Goal: Task Accomplishment & Management: Use online tool/utility

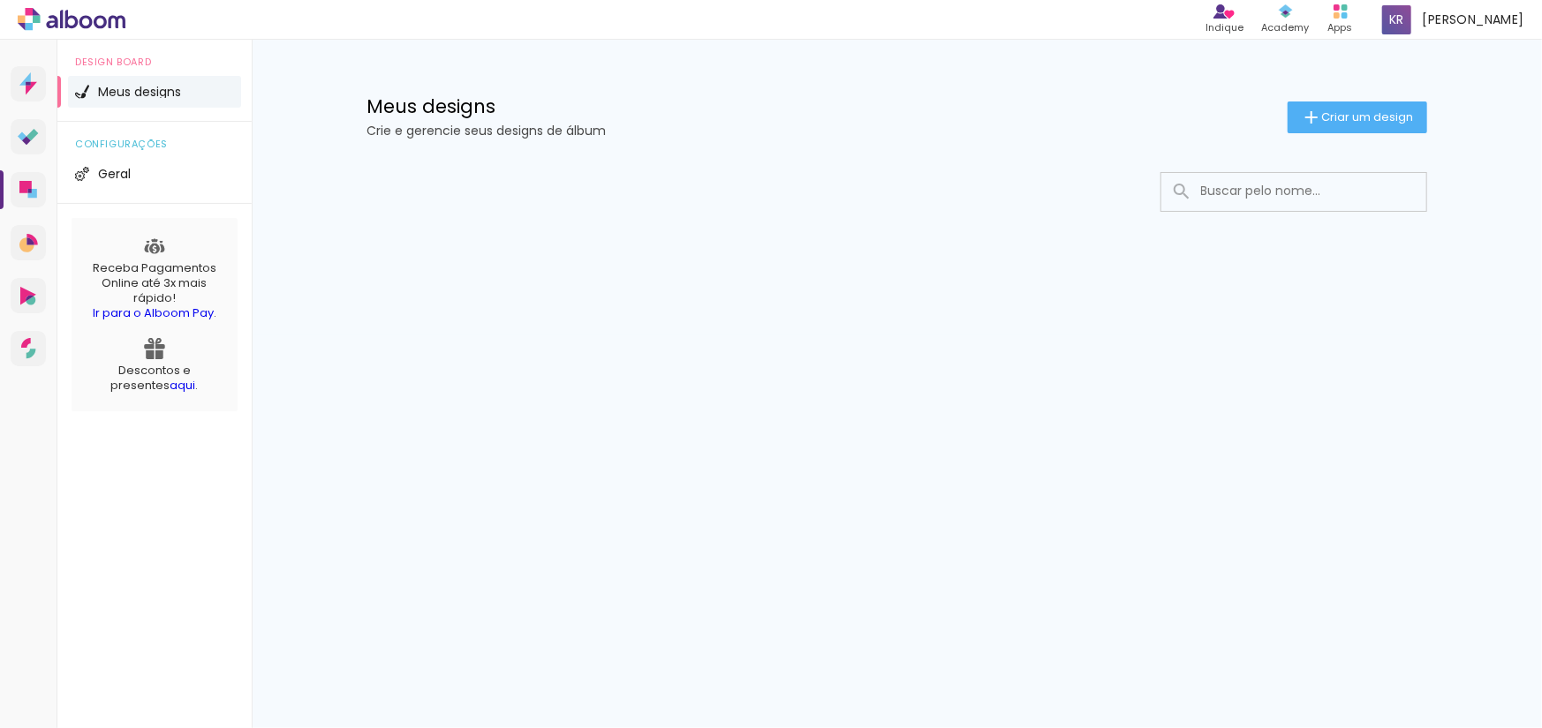
click at [1333, 119] on span "Criar um design" at bounding box center [1368, 116] width 92 height 11
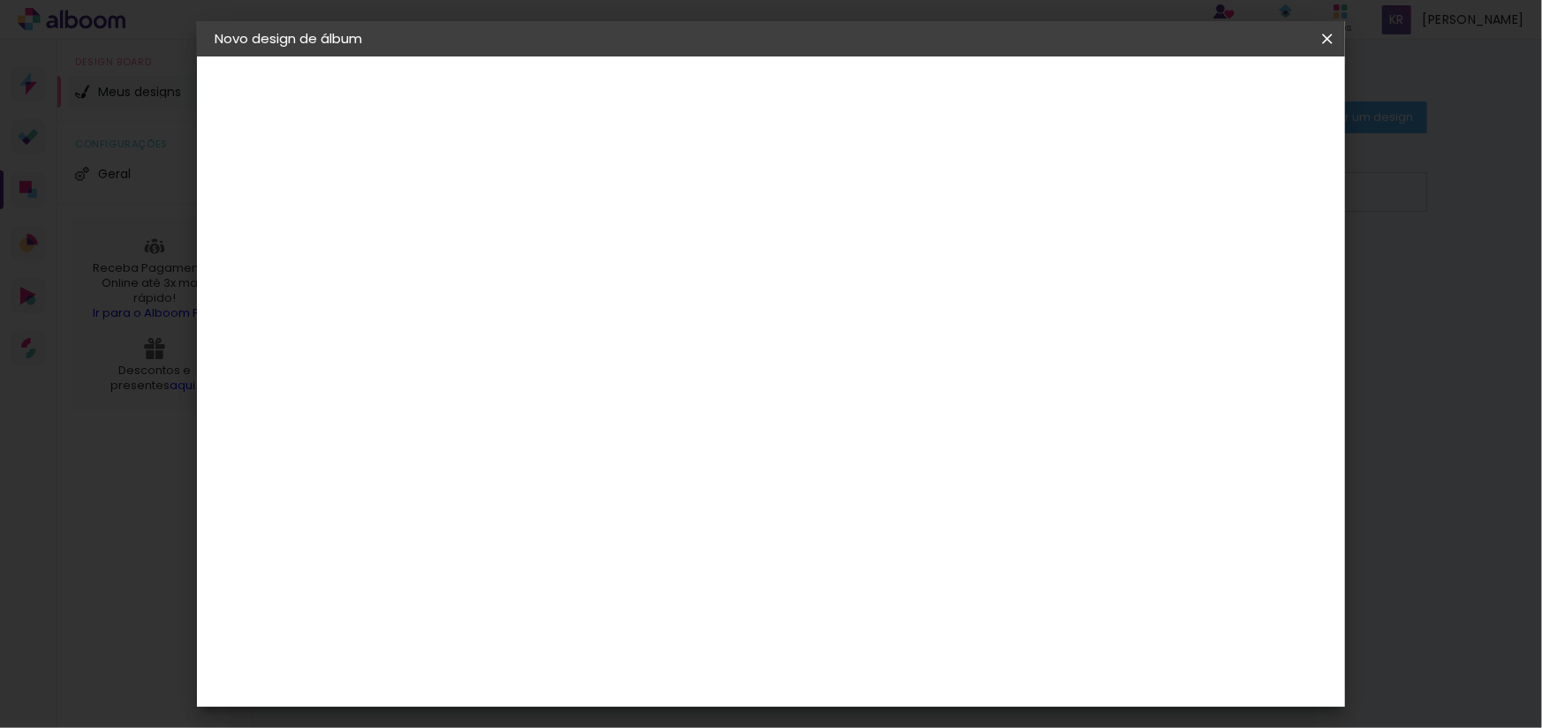
click at [503, 233] on input at bounding box center [503, 236] width 0 height 27
type input "Aniversário [PERSON_NAME]"
type paper-input "Aniversário [PERSON_NAME]"
click at [0, 0] on slot "Avançar" at bounding box center [0, 0] width 0 height 0
click at [623, 281] on input "[GEOGRAPHIC_DATA]" at bounding box center [541, 282] width 164 height 22
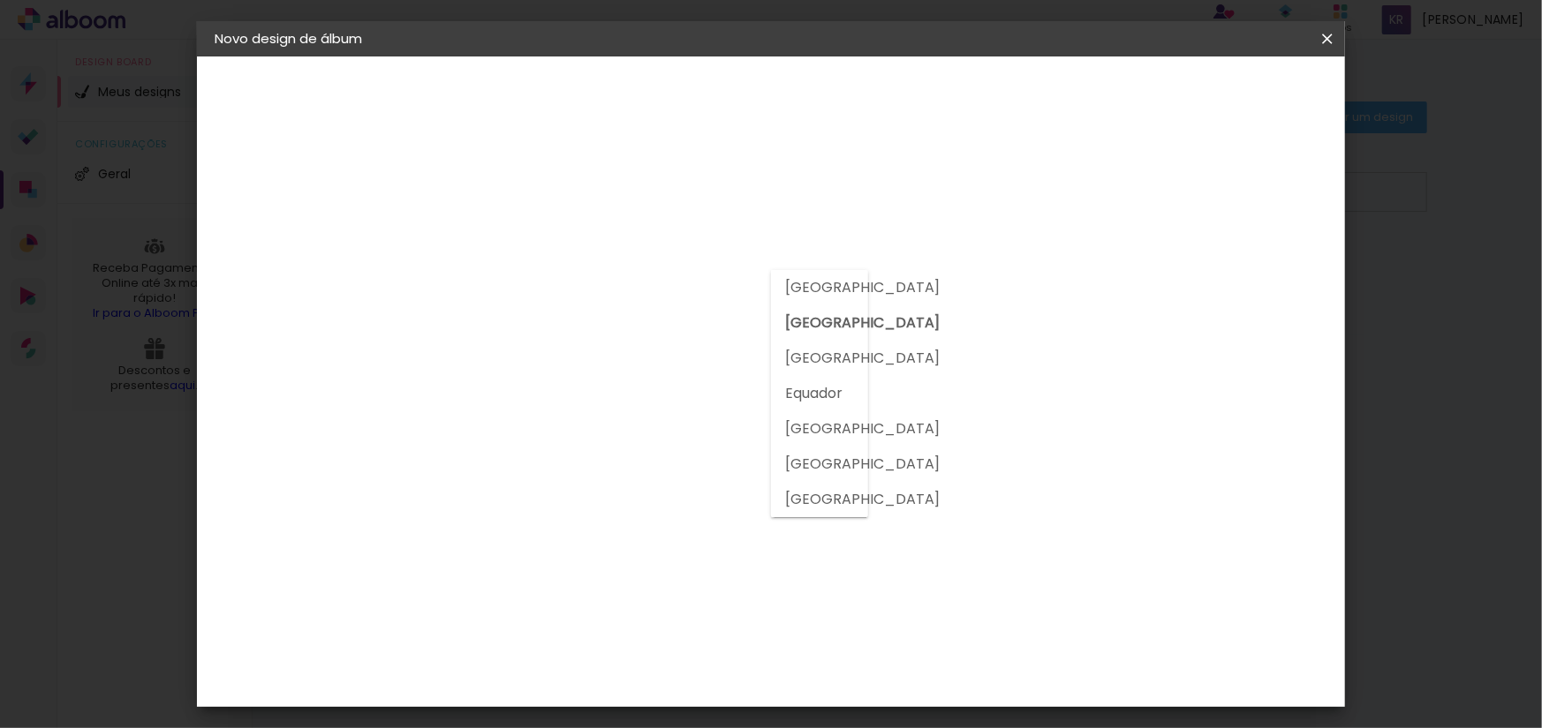
click at [0, 0] on slot "[GEOGRAPHIC_DATA]" at bounding box center [0, 0] width 0 height 0
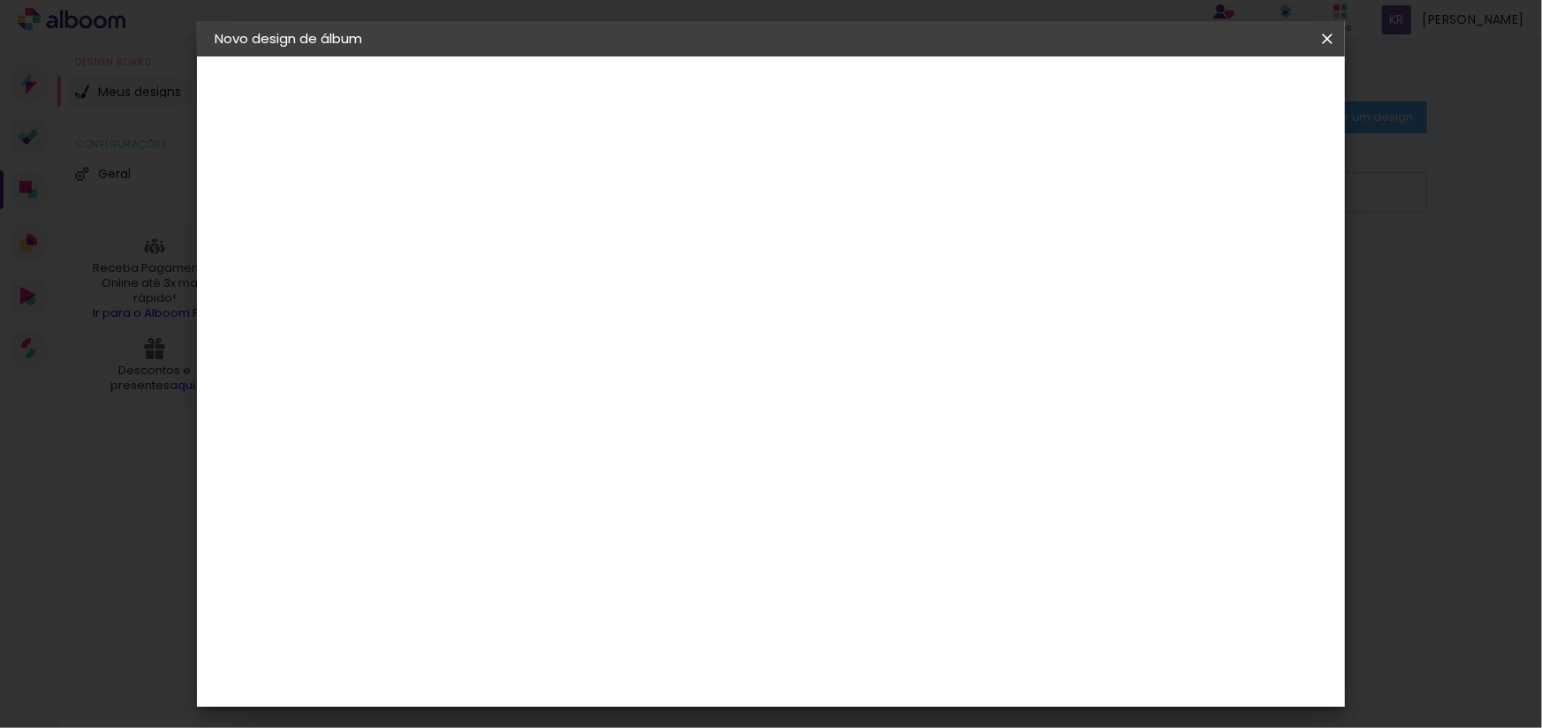
click at [0, 0] on slot "Tamanho Livre" at bounding box center [0, 0] width 0 height 0
click at [0, 0] on slot "Avançar" at bounding box center [0, 0] width 0 height 0
type input "3"
type paper-input "3"
click at [515, 196] on input "3" at bounding box center [491, 203] width 61 height 22
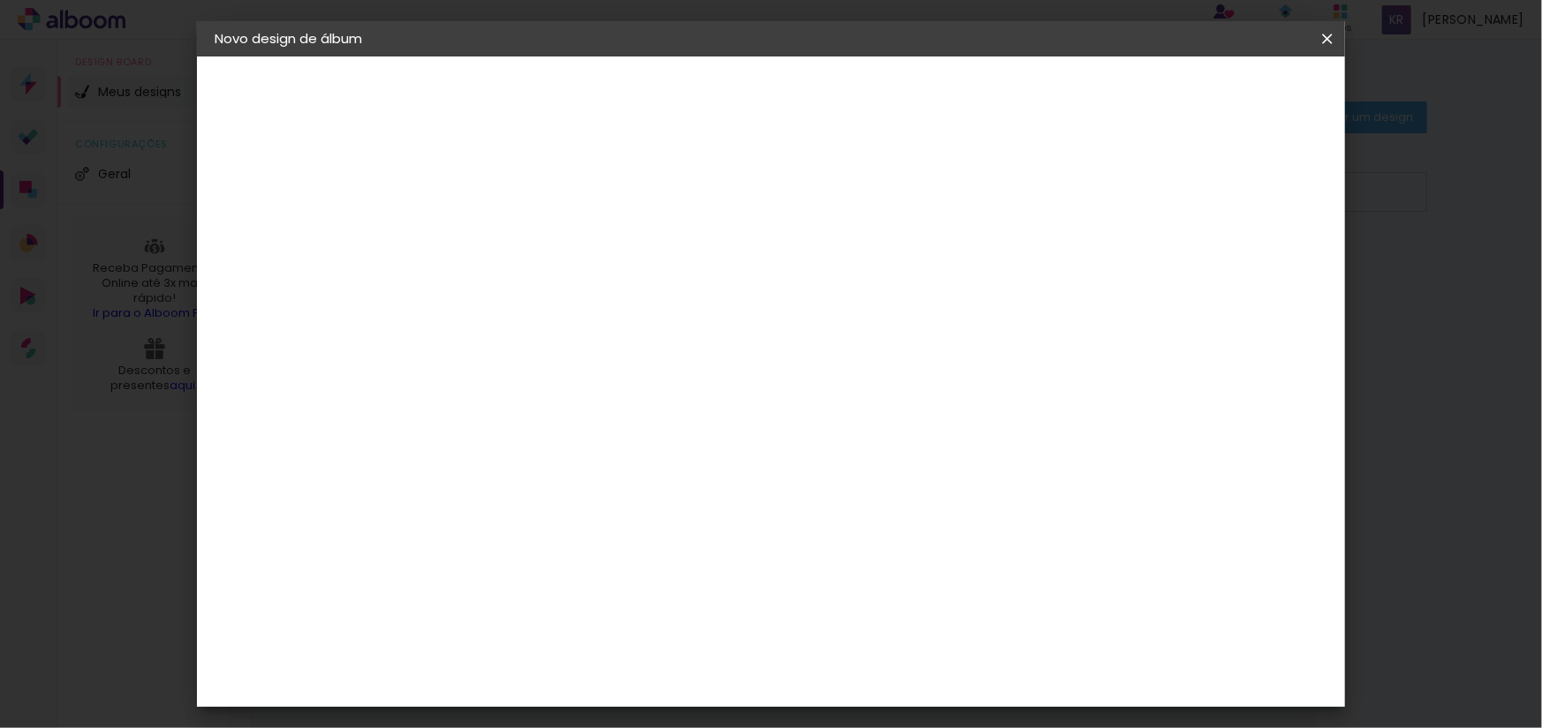
click at [1128, 201] on div at bounding box center [1121, 203] width 16 height 16
type paper-checkbox "on"
click at [1260, 365] on div "30 cm cm cm mm A maioria das encadernadoras sugere 5mm de sangria." at bounding box center [843, 293] width 834 height 141
click at [695, 192] on span "30" at bounding box center [695, 199] width 29 height 26
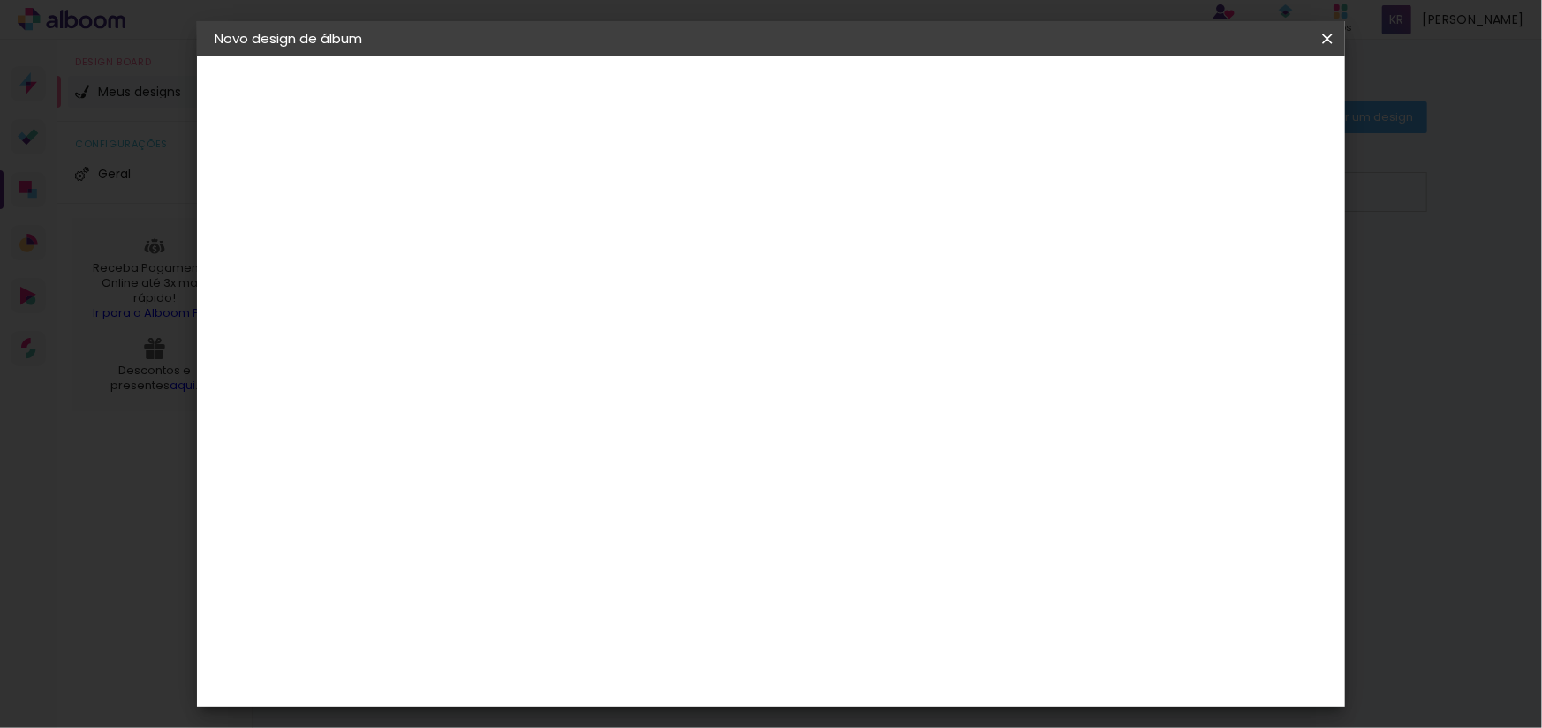
click at [697, 193] on span "30" at bounding box center [695, 199] width 29 height 26
click at [854, 174] on div "30 cm cm cm mm A maioria das encadernadoras sugere 5mm de sangria." at bounding box center [843, 217] width 834 height 141
click at [690, 272] on span "30" at bounding box center [695, 276] width 29 height 26
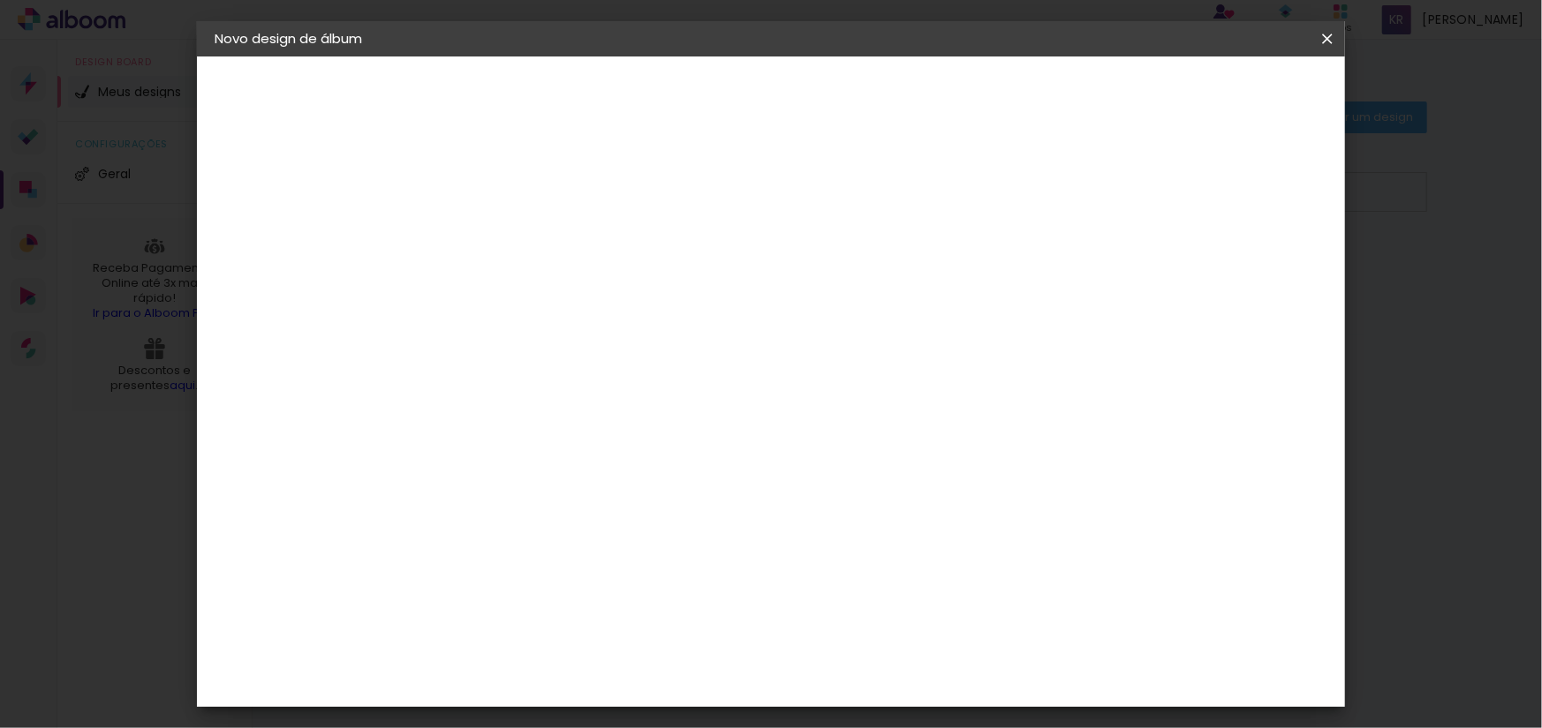
click at [547, 336] on quentale-layouter at bounding box center [843, 502] width 692 height 346
click at [694, 268] on span "30" at bounding box center [695, 276] width 29 height 26
click at [447, 501] on input "30" at bounding box center [448, 501] width 46 height 26
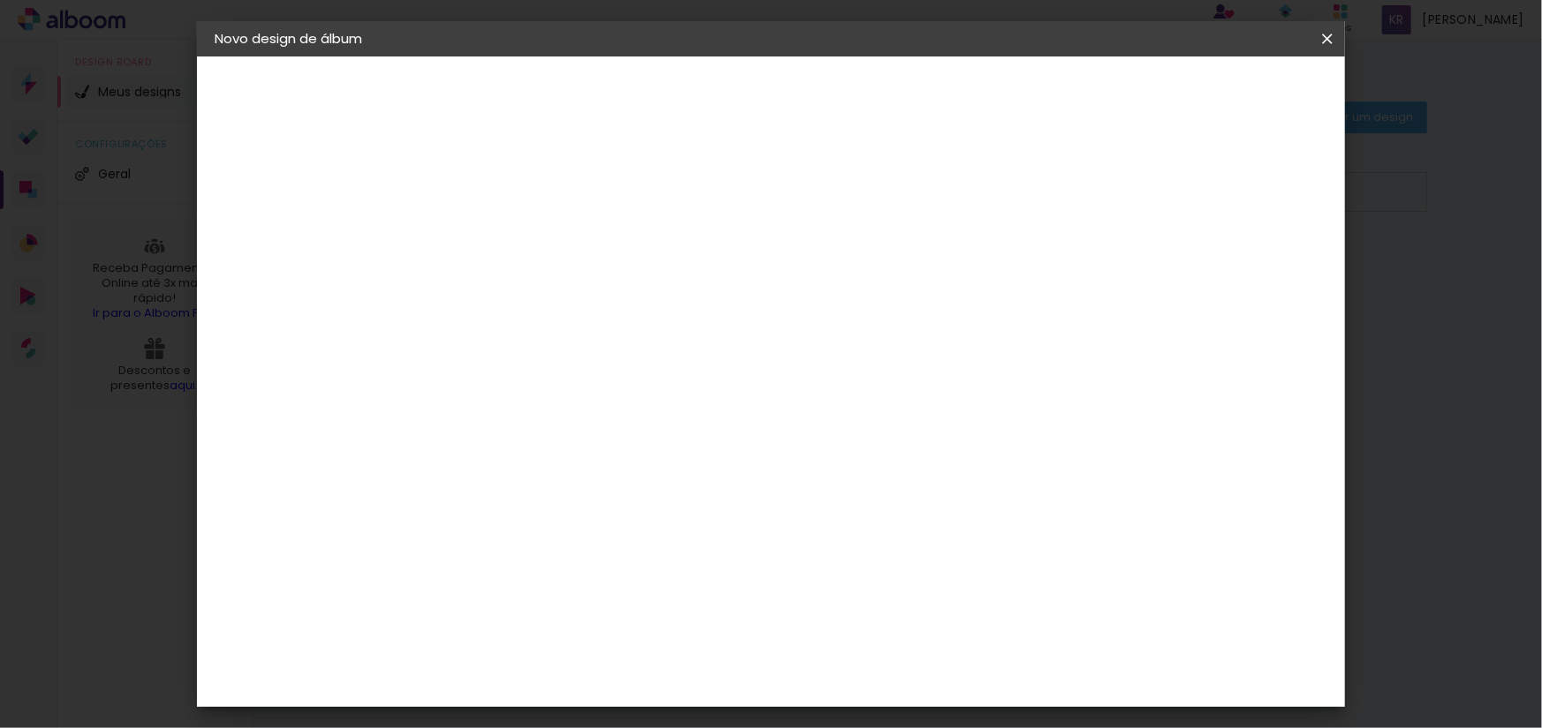
type input "20"
type paper-input "20"
click at [468, 441] on input "20" at bounding box center [448, 443] width 46 height 26
type input "20,2"
type paper-input "20,2"
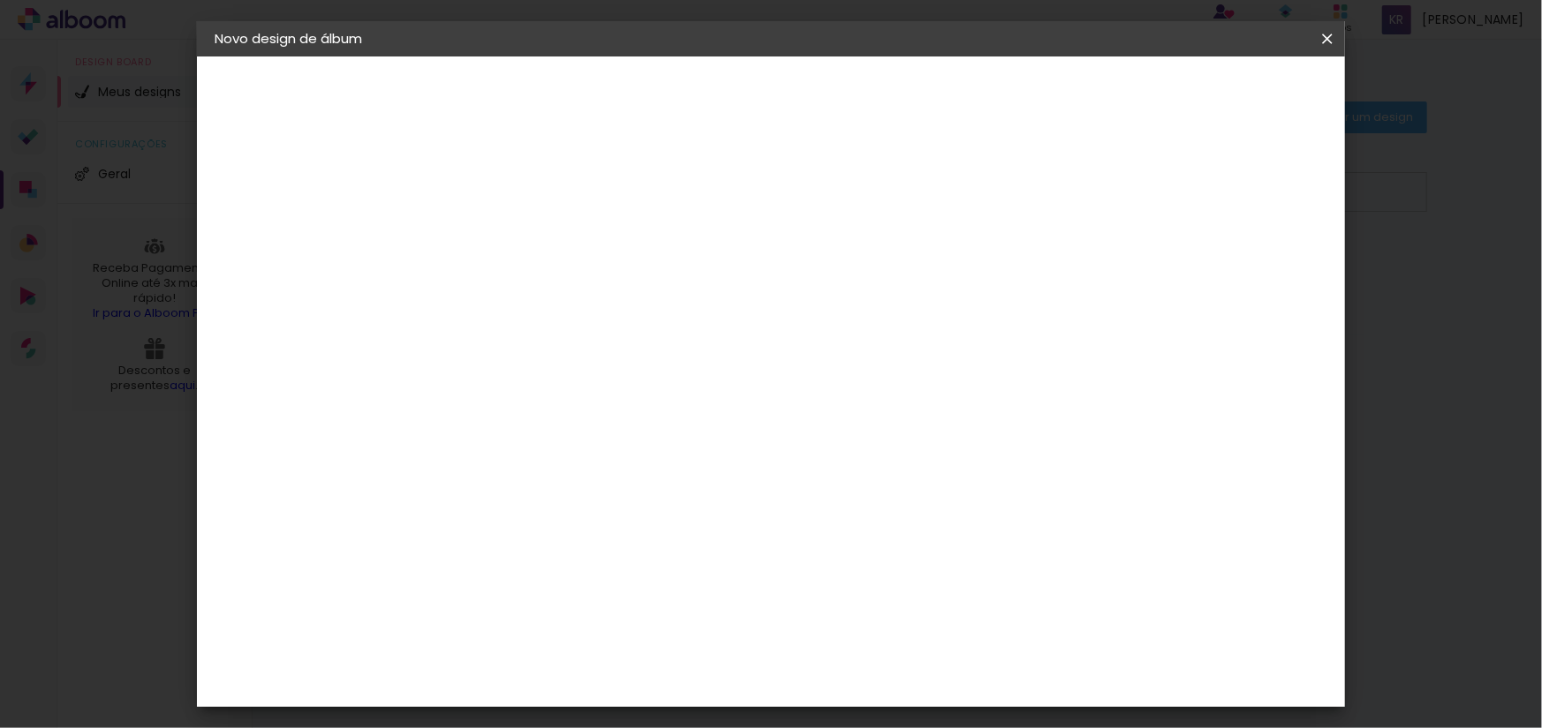
drag, startPoint x: 891, startPoint y: 620, endPoint x: 868, endPoint y: 622, distance: 23.0
click at [868, 622] on div "60" at bounding box center [878, 622] width 67 height 26
type paper-input "60"
click at [997, 629] on div "cm" at bounding box center [878, 623] width 692 height 62
click at [876, 617] on input "60" at bounding box center [868, 622] width 46 height 26
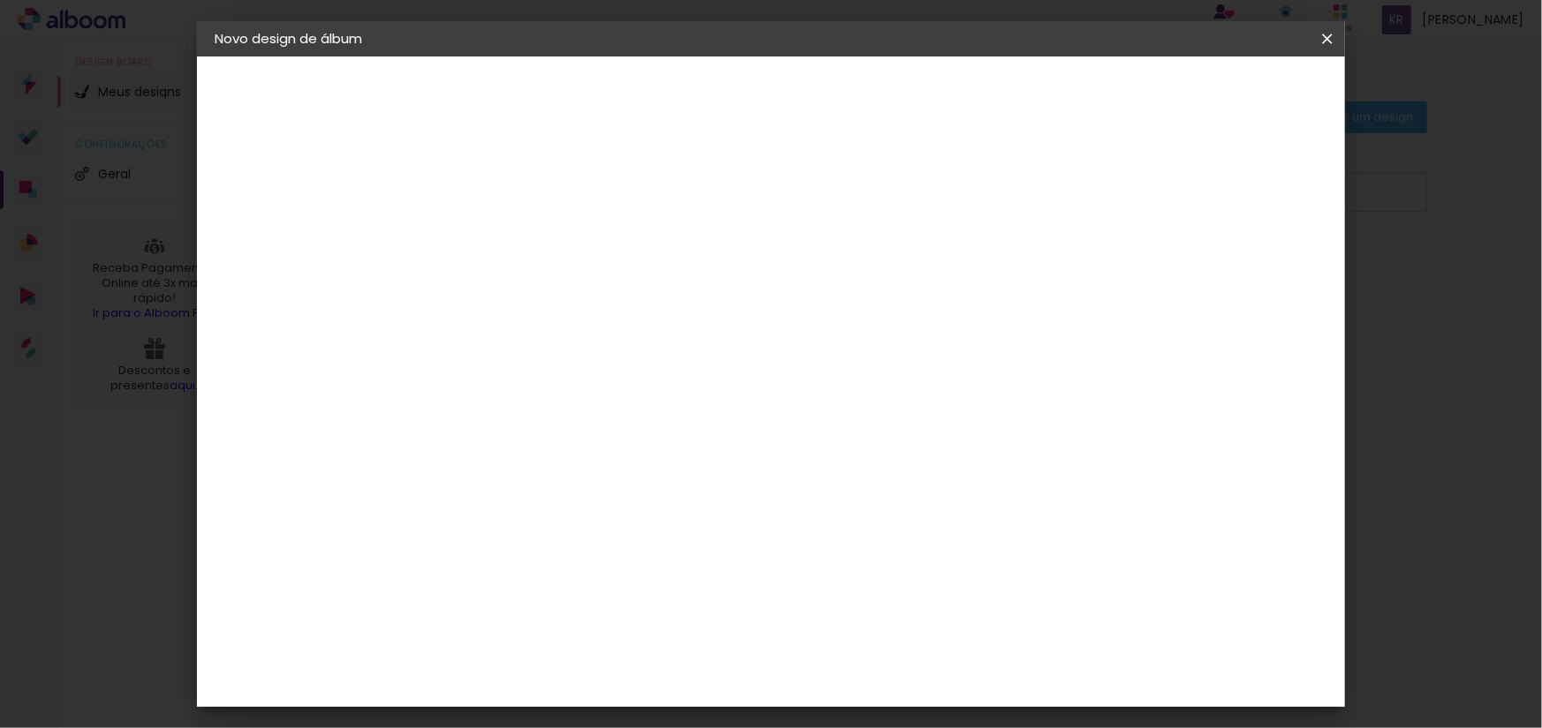
click at [876, 617] on input "60" at bounding box center [868, 622] width 46 height 26
type input "40,3"
type paper-input "40,3"
click at [1216, 97] on span "Iniciar design" at bounding box center [1176, 93] width 80 height 12
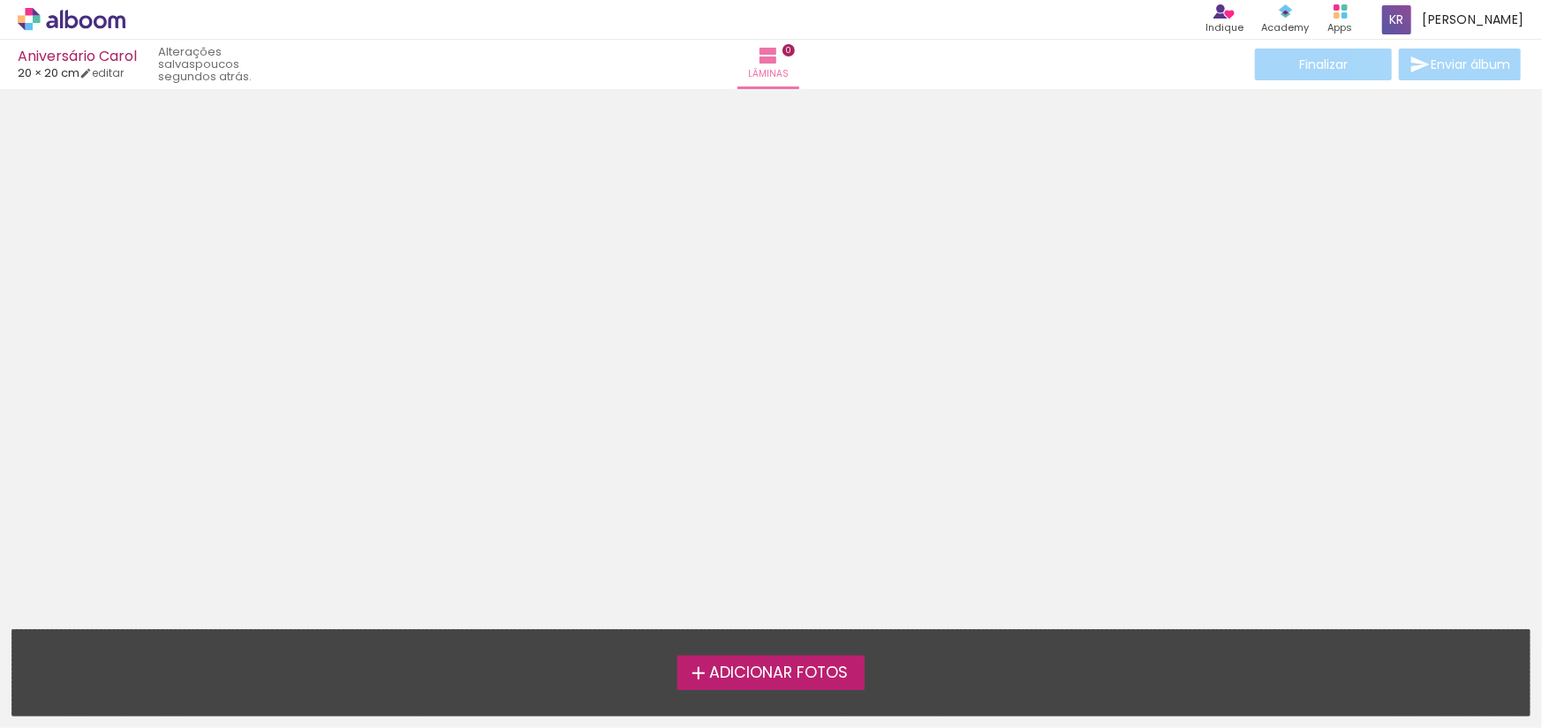
click at [807, 667] on span "Adicionar Fotos" at bounding box center [778, 674] width 139 height 16
click at [0, 0] on input "file" at bounding box center [0, 0] width 0 height 0
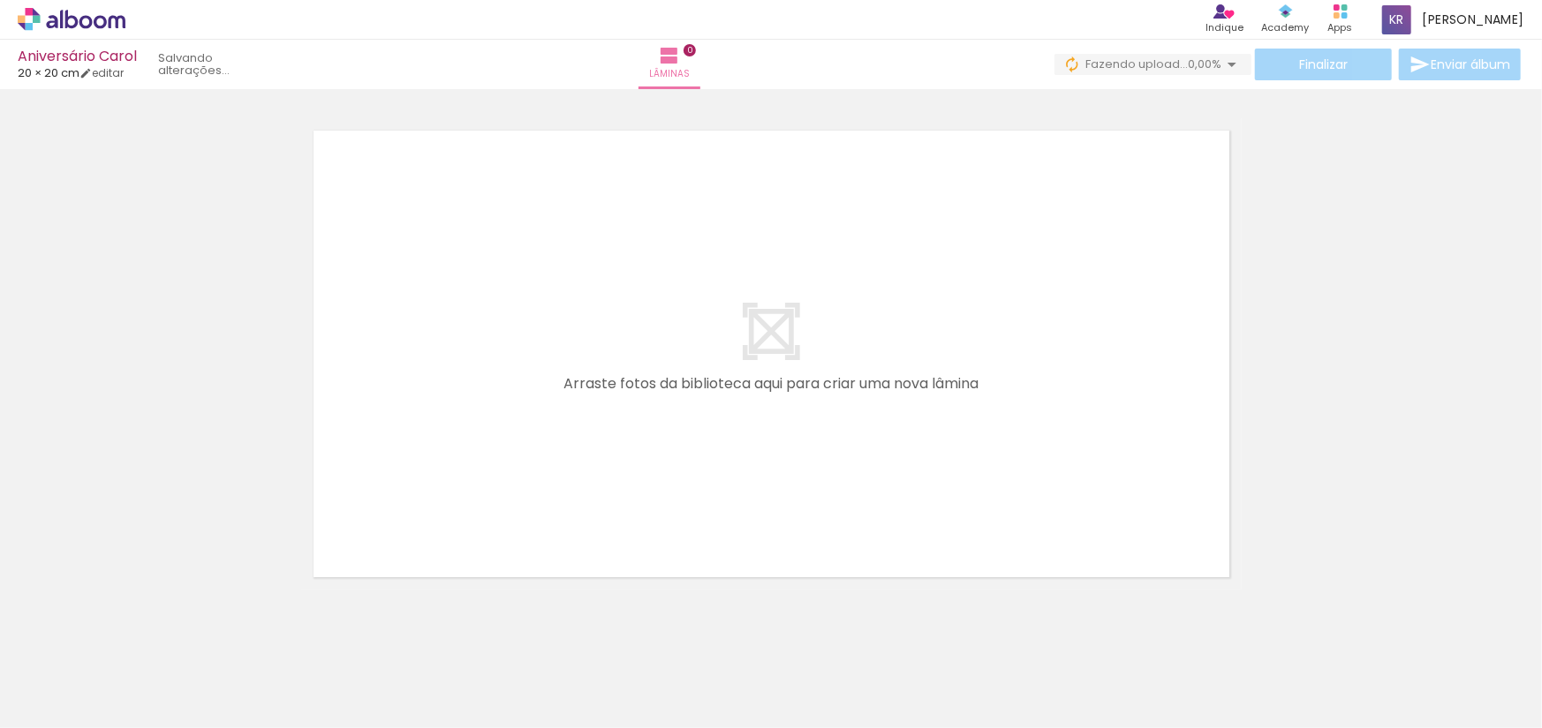
click at [401, 674] on div at bounding box center [374, 669] width 87 height 58
click at [687, 685] on div at bounding box center [671, 668] width 58 height 87
drag, startPoint x: 403, startPoint y: 679, endPoint x: 541, endPoint y: 410, distance: 302.9
click at [541, 410] on quentale-workspace at bounding box center [771, 364] width 1542 height 728
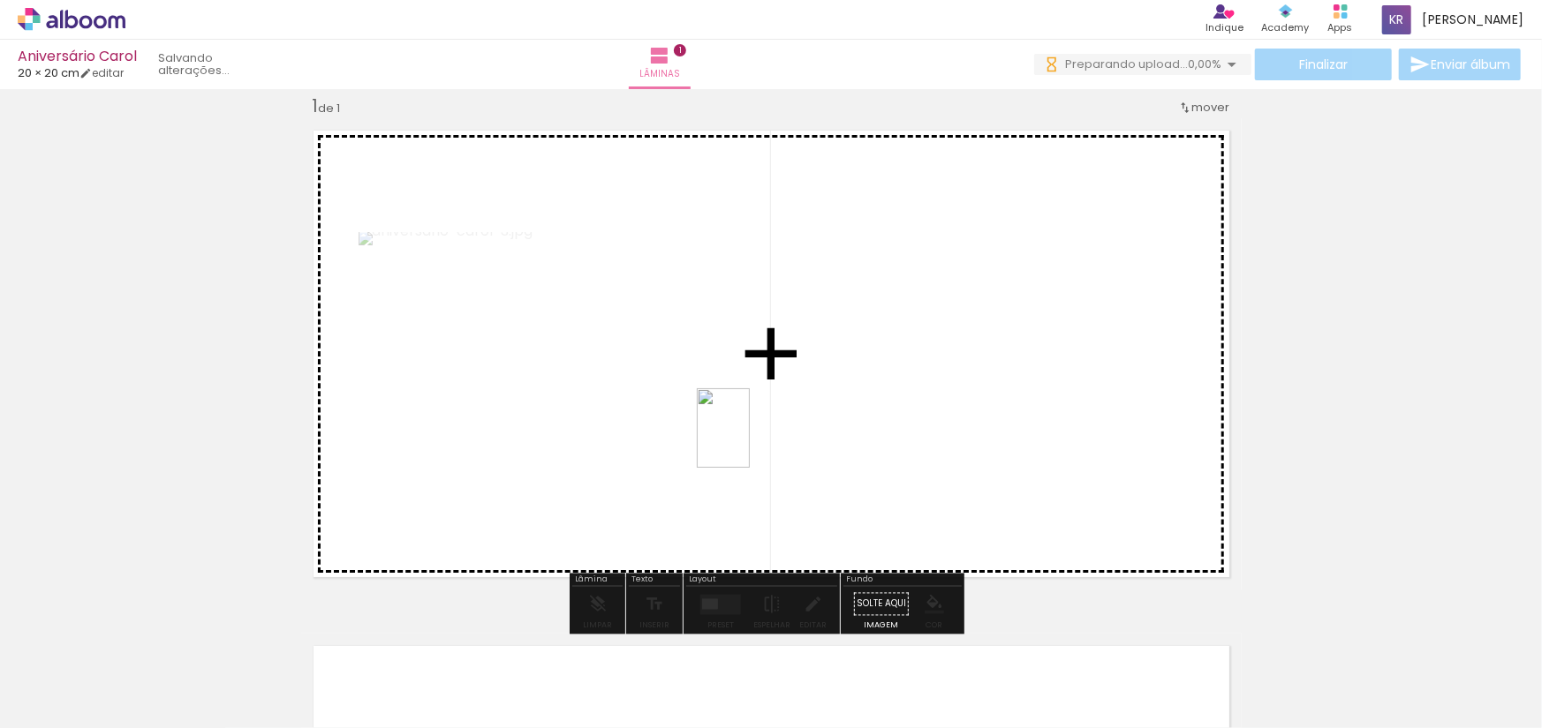
drag, startPoint x: 572, startPoint y: 660, endPoint x: 779, endPoint y: 429, distance: 310.2
click at [796, 387] on quentale-workspace at bounding box center [771, 364] width 1542 height 728
drag, startPoint x: 691, startPoint y: 674, endPoint x: 830, endPoint y: 436, distance: 275.0
click at [830, 436] on quentale-workspace at bounding box center [771, 364] width 1542 height 728
drag, startPoint x: 775, startPoint y: 690, endPoint x: 916, endPoint y: 428, distance: 296.7
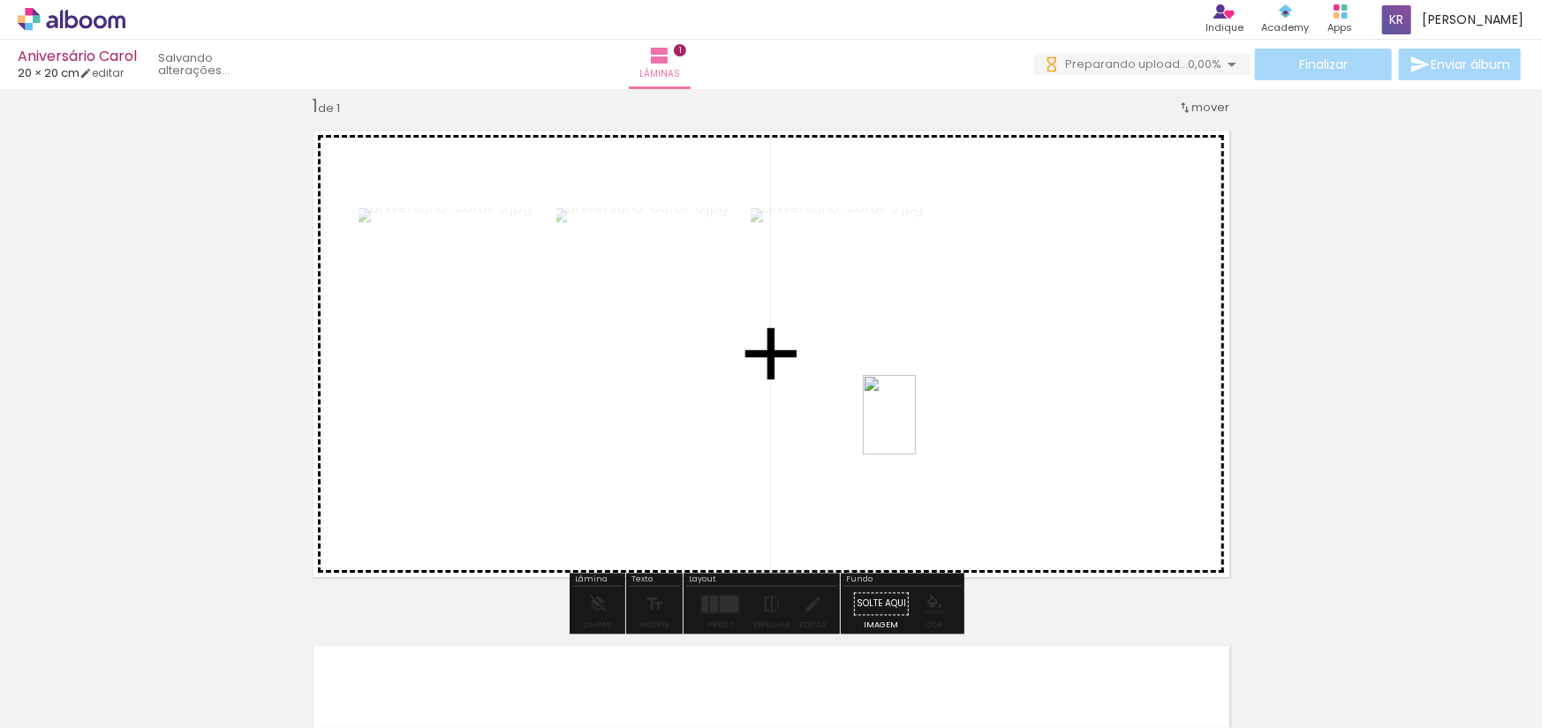
click at [916, 428] on quentale-workspace at bounding box center [771, 364] width 1542 height 728
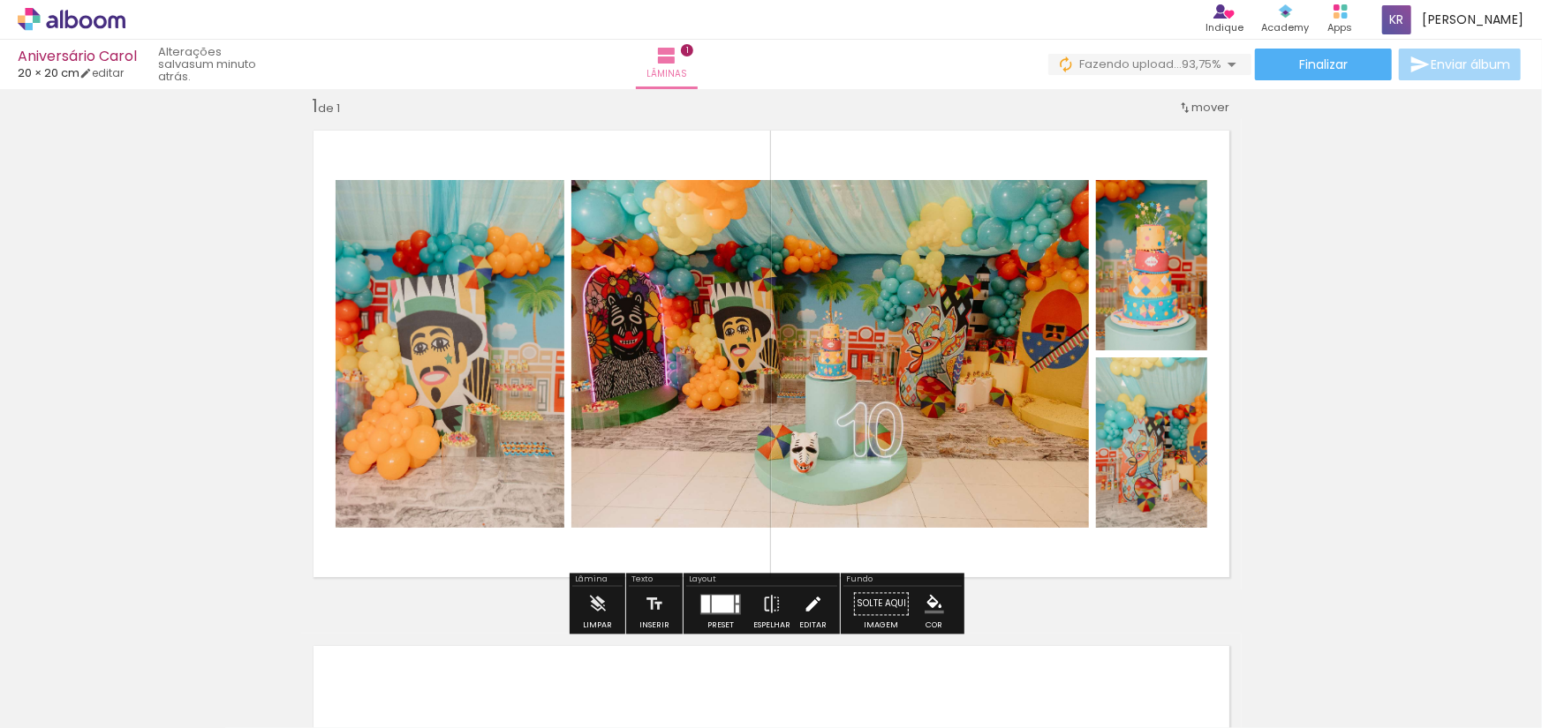
click at [804, 607] on iron-icon at bounding box center [813, 604] width 19 height 35
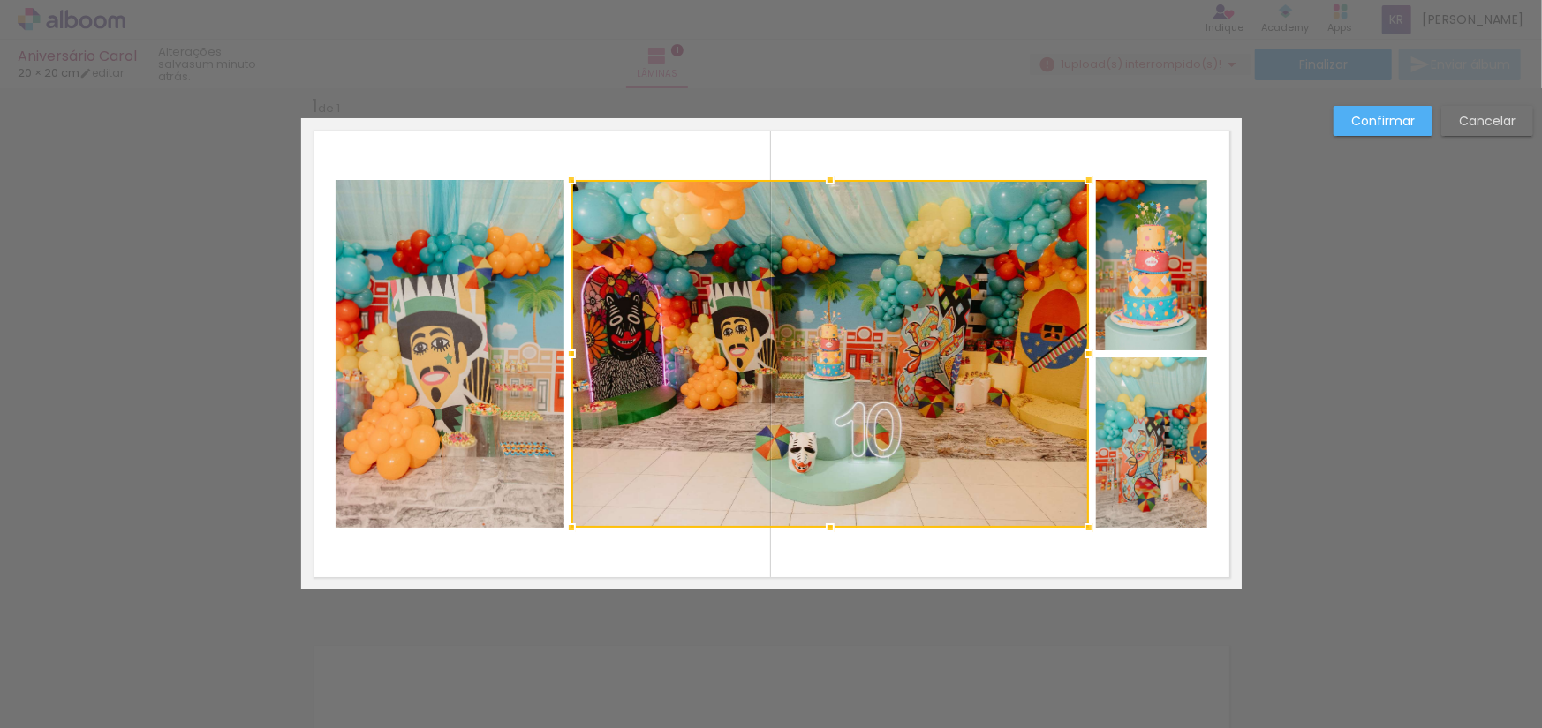
click at [673, 575] on quentale-layouter at bounding box center [771, 354] width 940 height 472
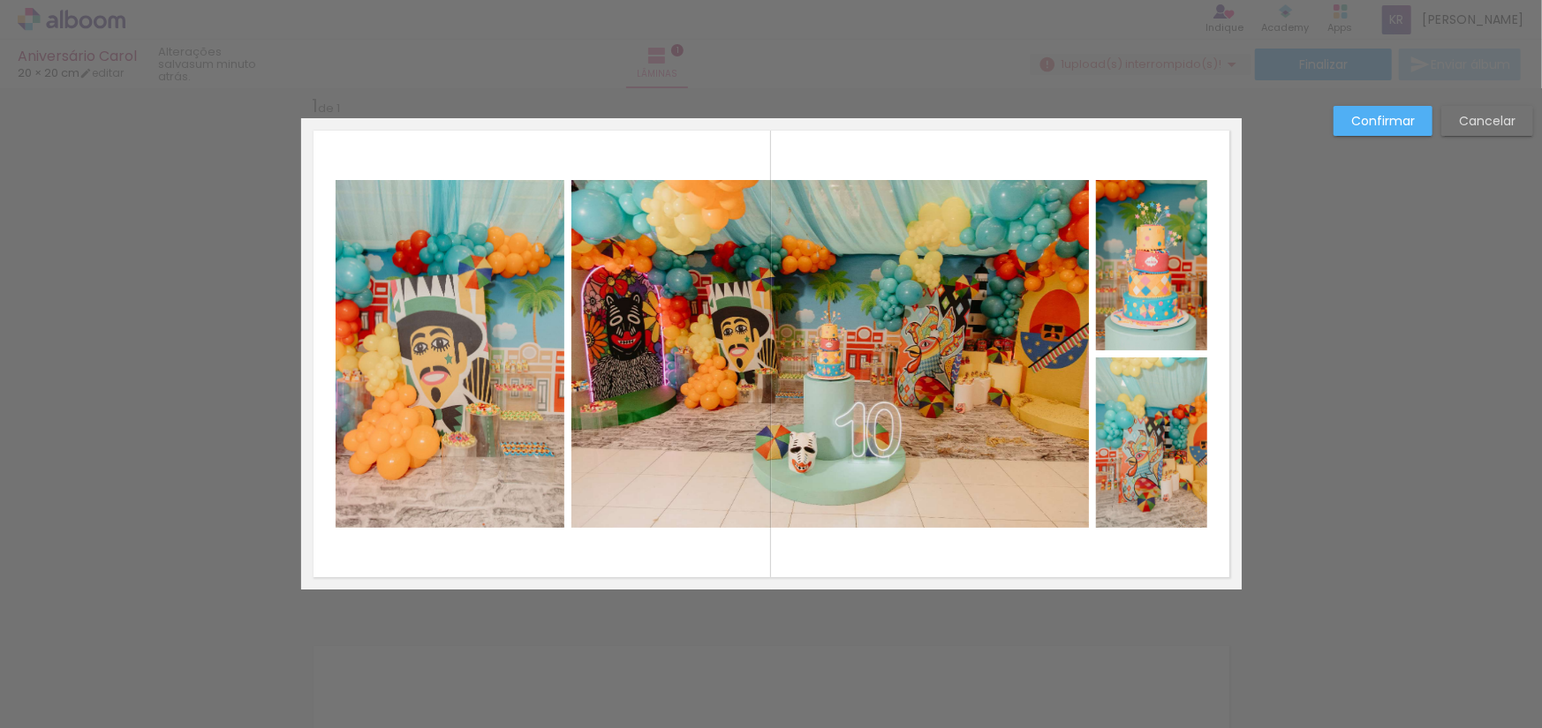
click at [0, 0] on slot "Cancelar" at bounding box center [0, 0] width 0 height 0
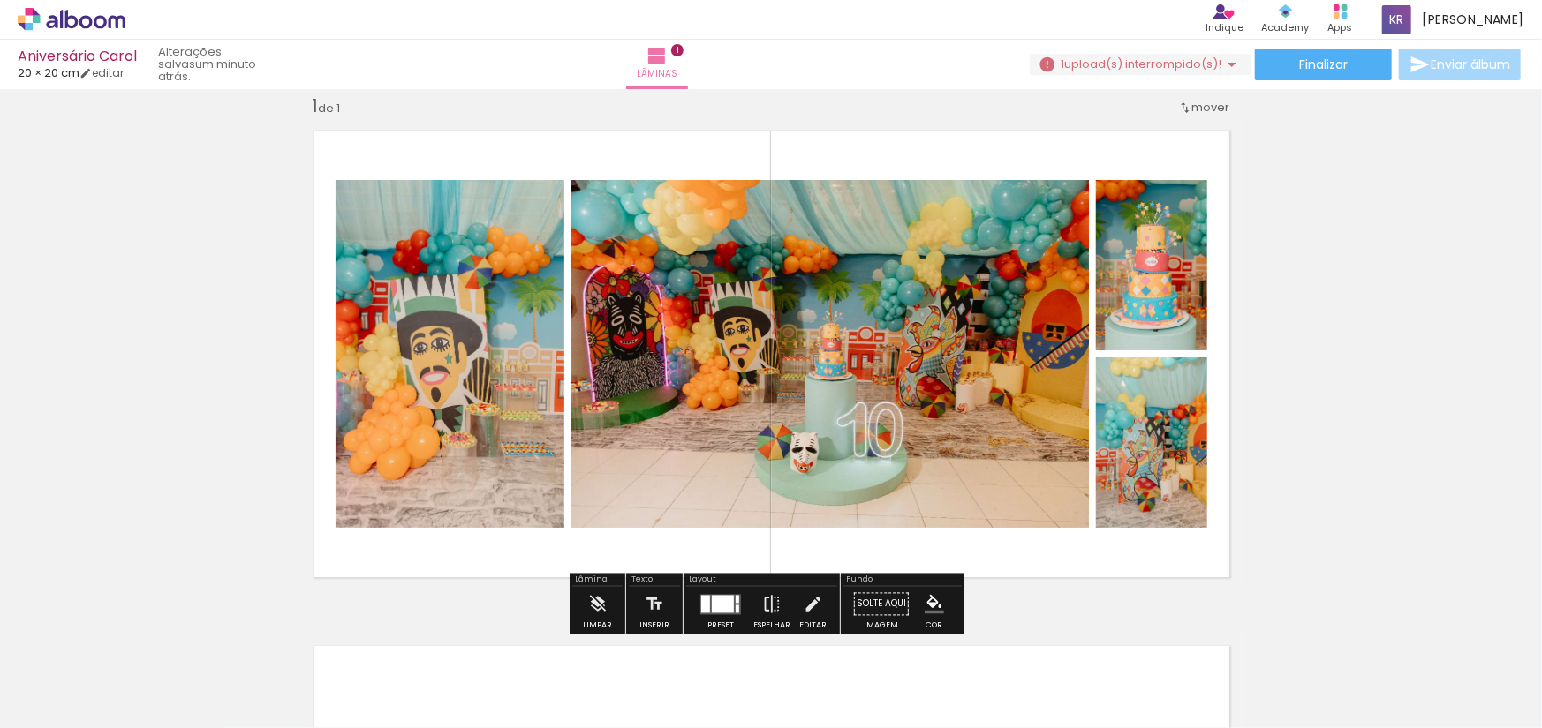
click at [720, 608] on div at bounding box center [723, 604] width 22 height 18
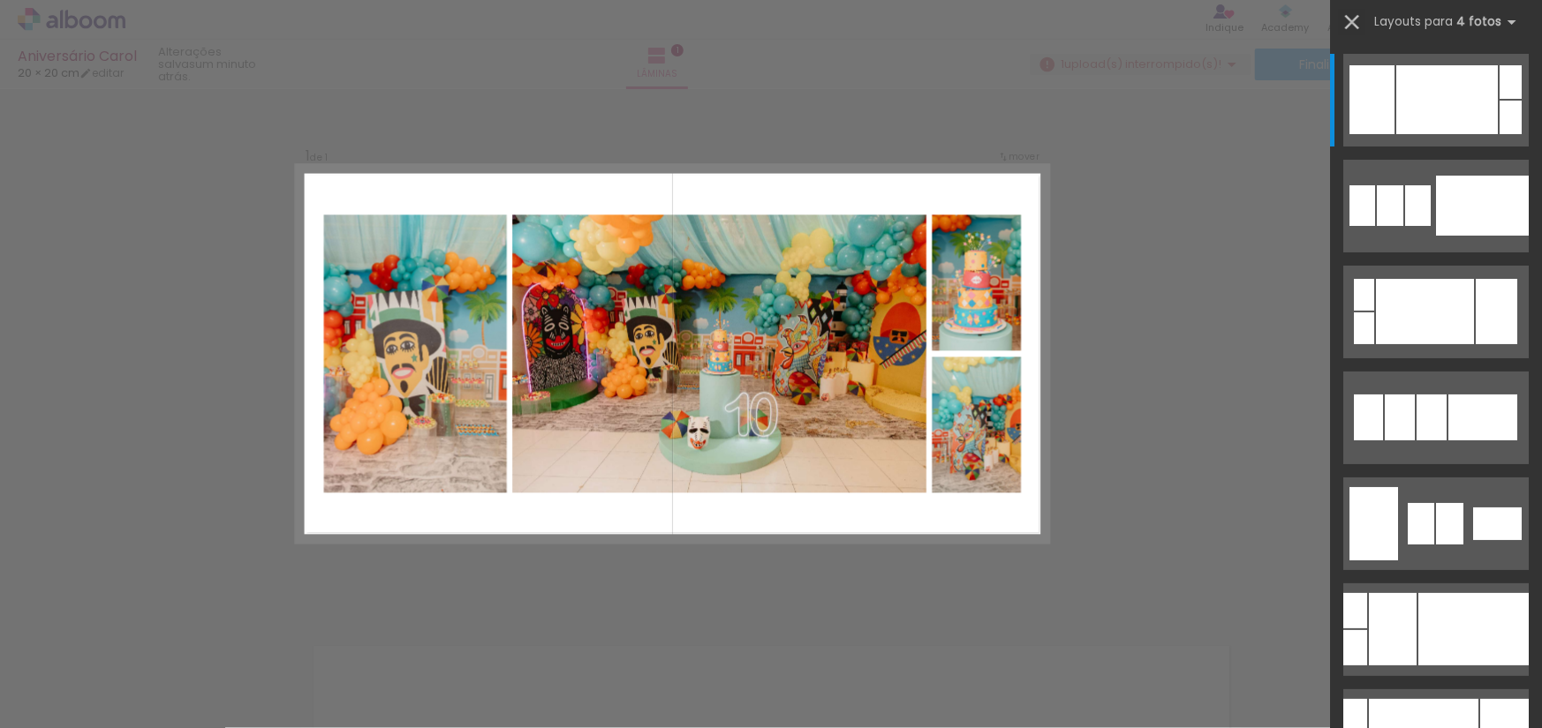
click at [1354, 15] on iron-icon at bounding box center [1351, 22] width 25 height 25
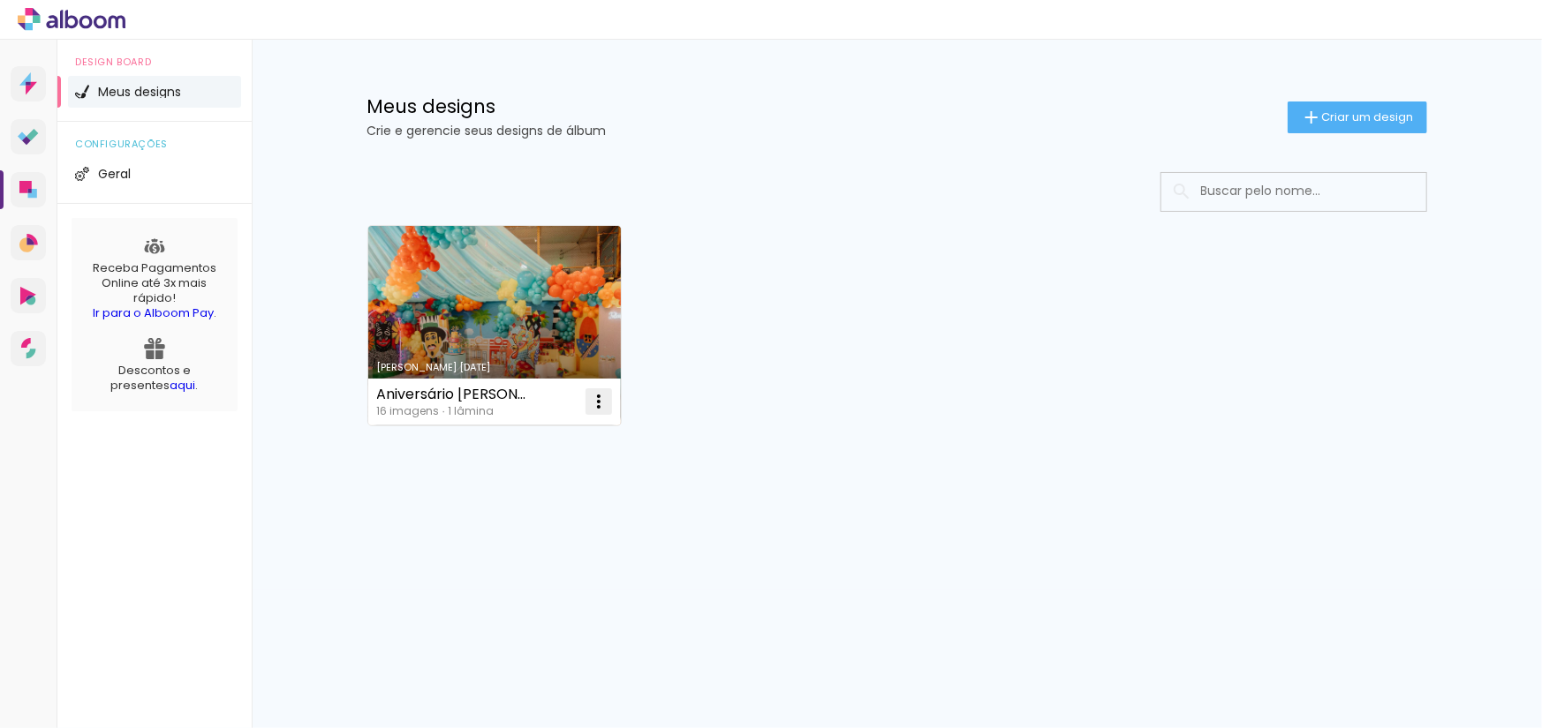
click at [596, 401] on iron-icon at bounding box center [598, 401] width 21 height 21
click at [519, 441] on paper-item "Abrir" at bounding box center [528, 443] width 177 height 35
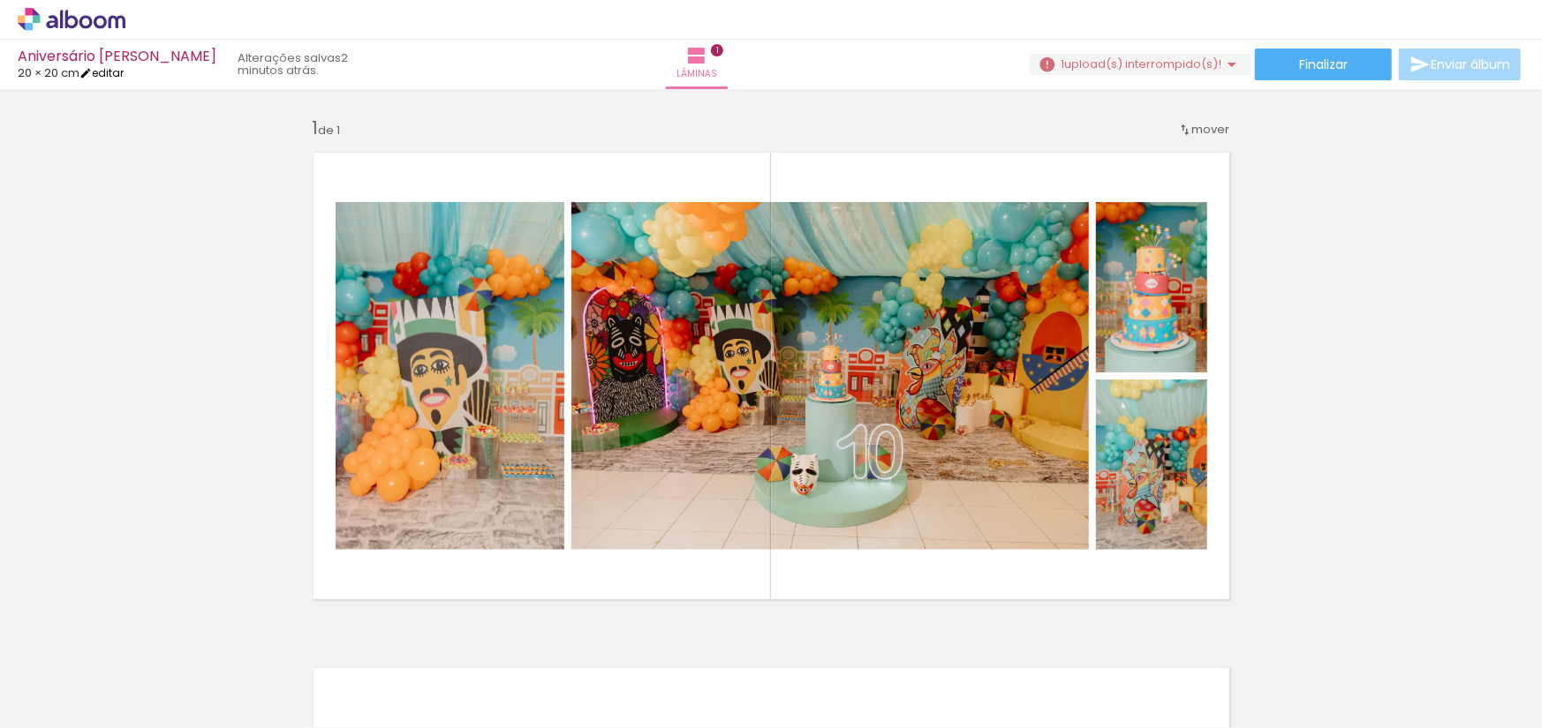
click at [109, 74] on link "editar" at bounding box center [101, 72] width 44 height 15
type input "3"
type input "20,2"
type input "40,3"
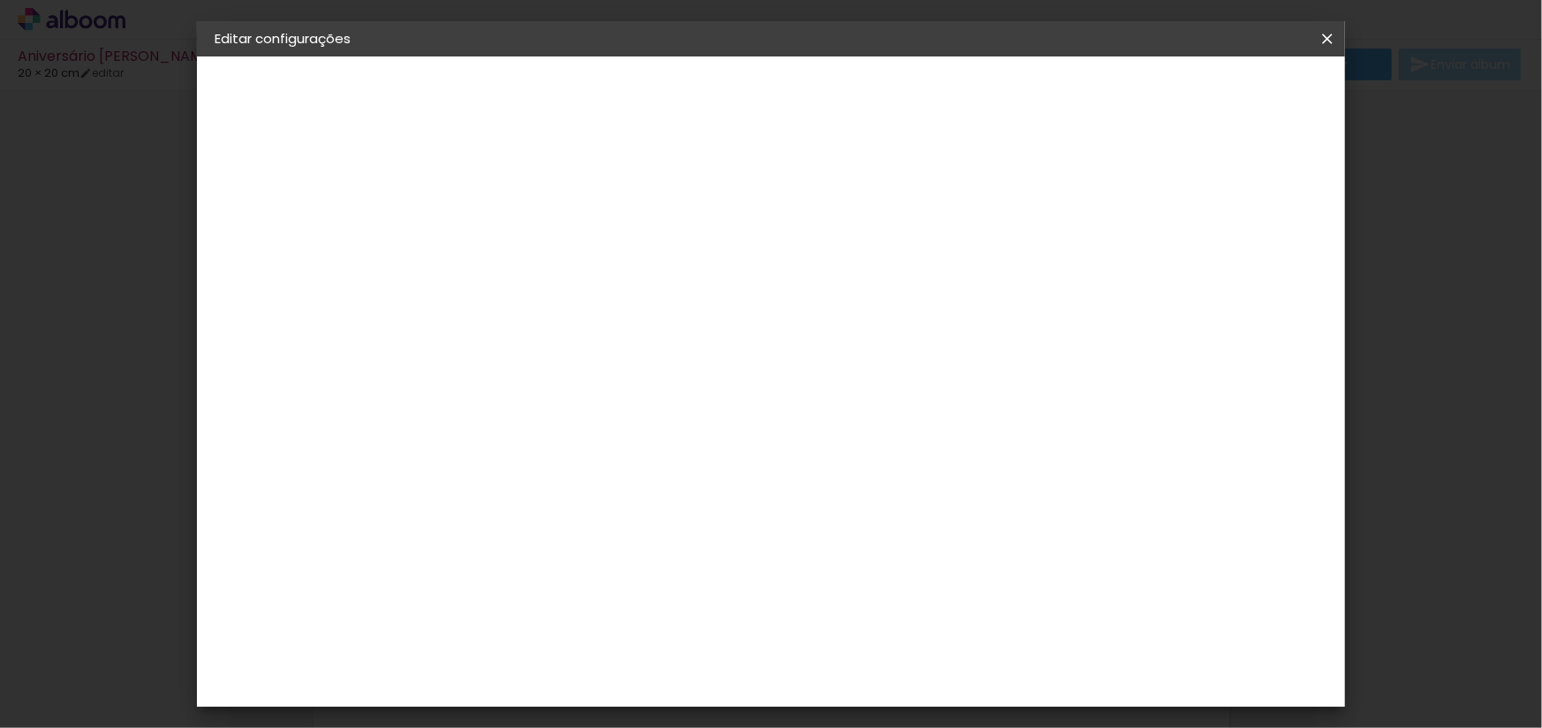
drag, startPoint x: 472, startPoint y: 202, endPoint x: 457, endPoint y: 204, distance: 15.1
click at [457, 204] on paper-input-container "Espaço entre fotos 3 mm" at bounding box center [506, 204] width 102 height 40
type input "2"
type paper-input "2"
click at [518, 208] on input "2" at bounding box center [491, 203] width 61 height 22
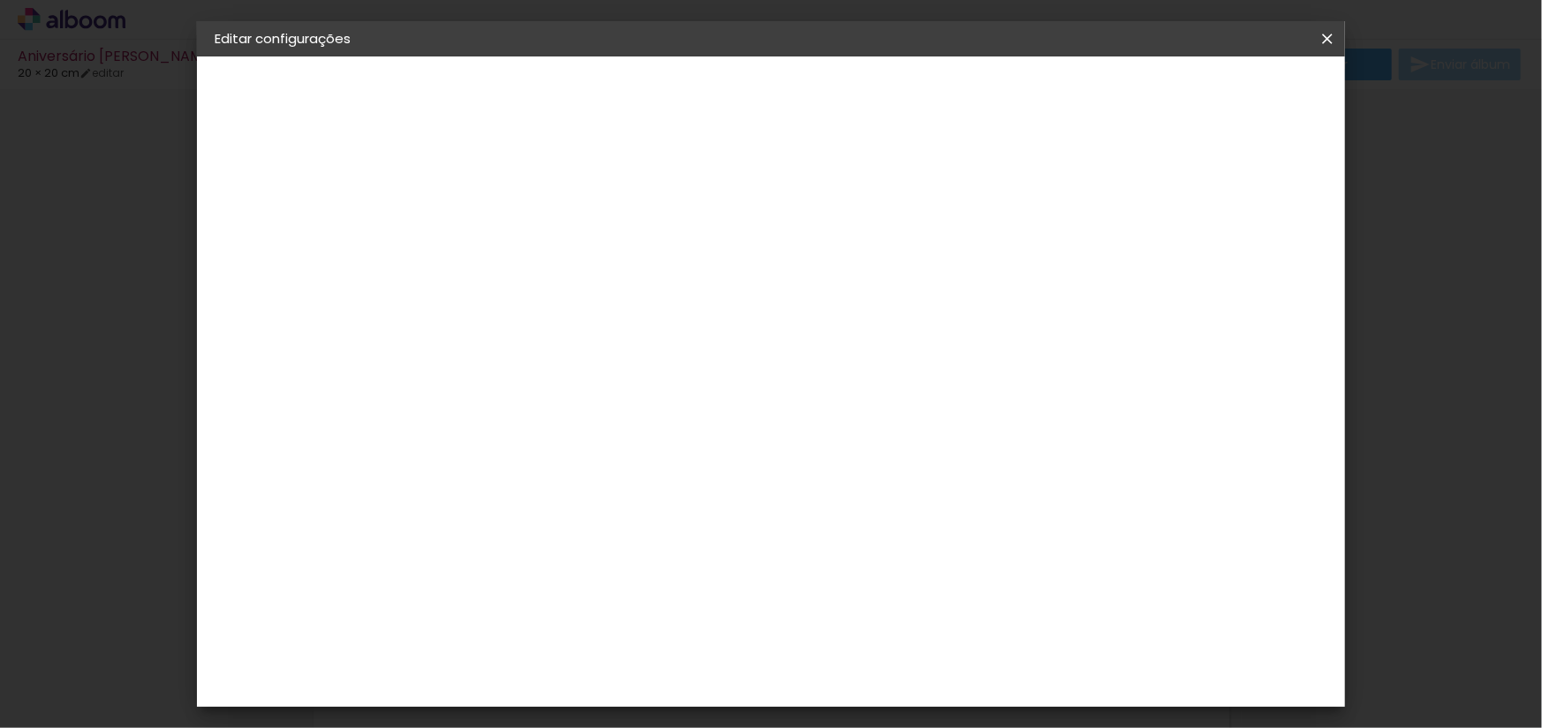
type input "1"
type paper-input "1"
click at [518, 208] on input "1" at bounding box center [491, 203] width 61 height 22
click at [1131, 92] on span "Salvar configurações" at bounding box center [1065, 93] width 131 height 12
click at [1131, 88] on span "Salvar configurações" at bounding box center [1065, 93] width 131 height 12
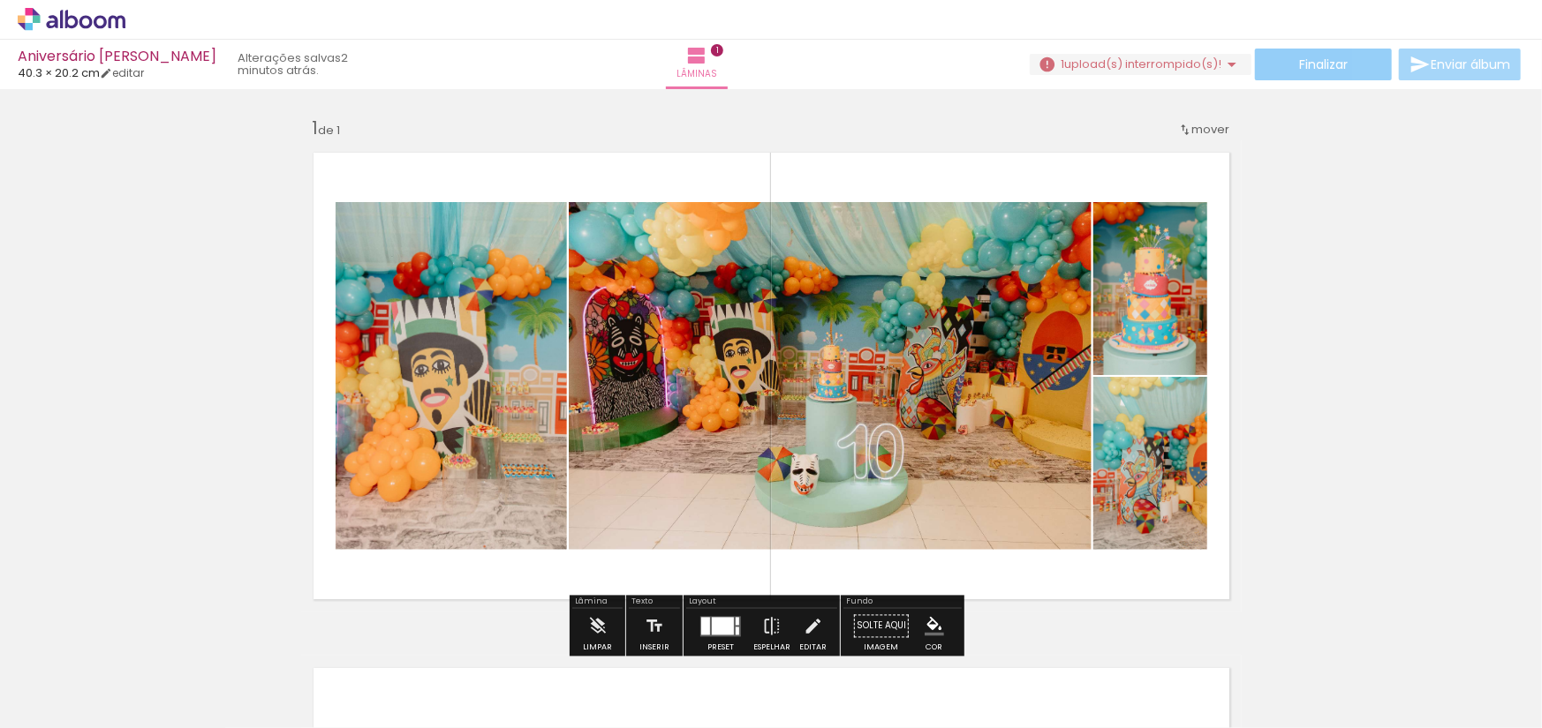
click at [1340, 69] on span "Finalizar" at bounding box center [1323, 64] width 49 height 12
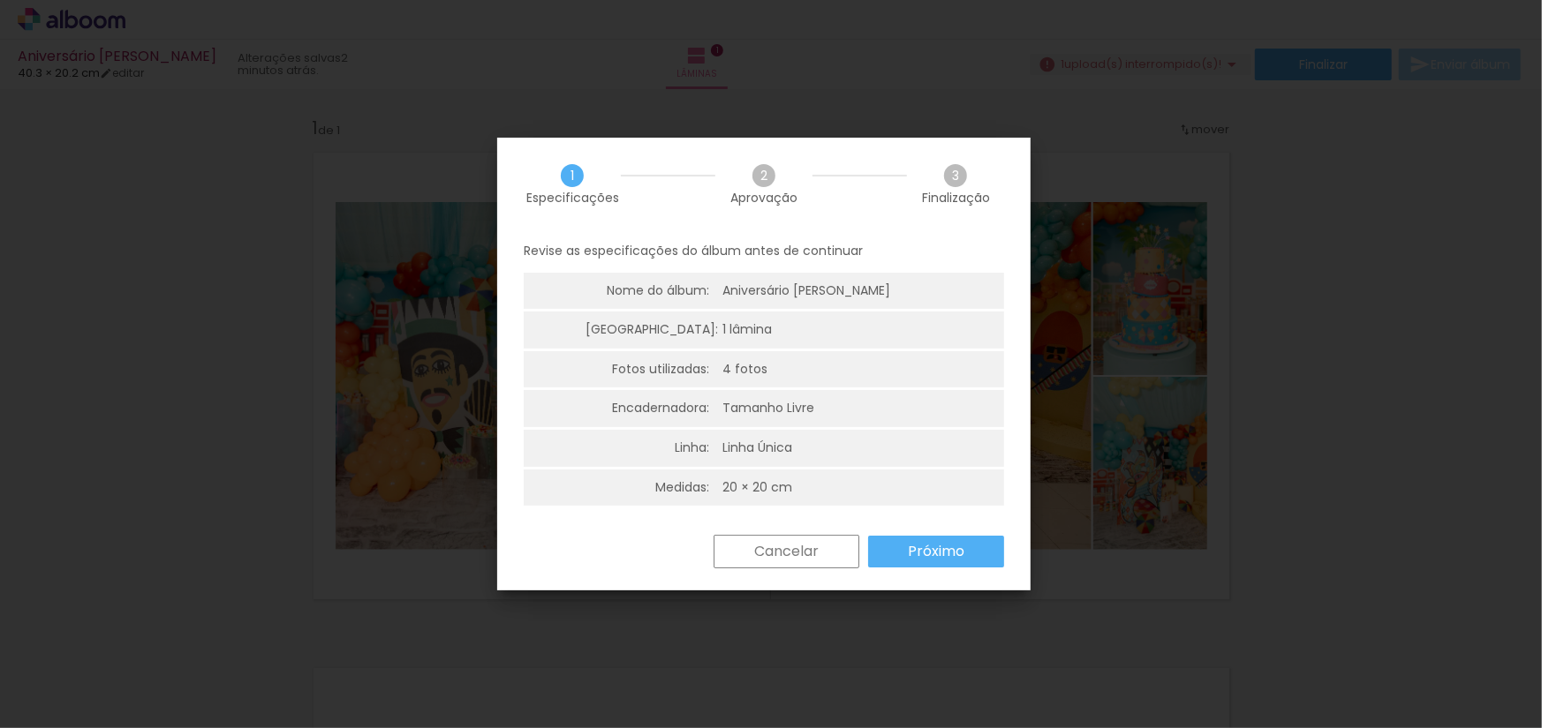
click at [0, 0] on slot "Próximo" at bounding box center [0, 0] width 0 height 0
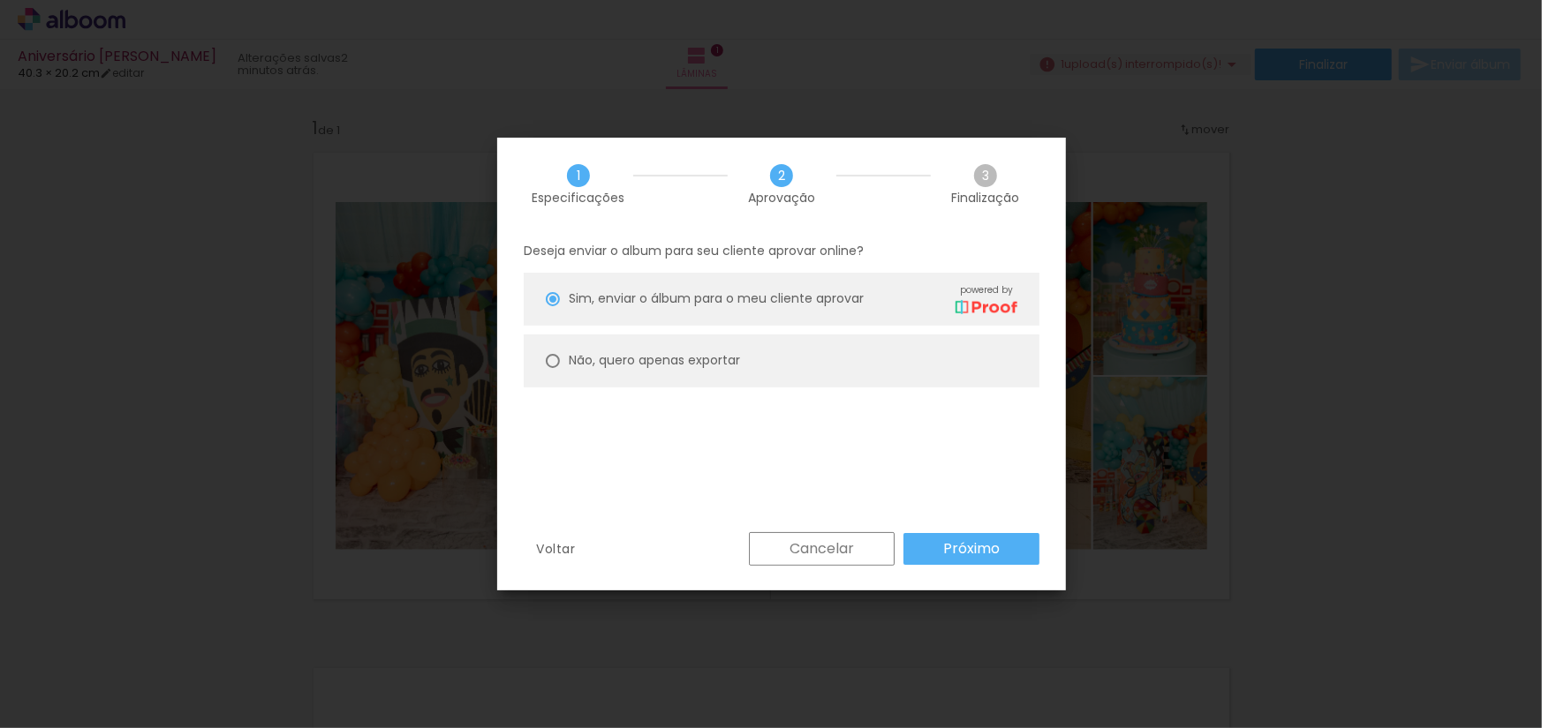
click at [964, 558] on paper-button "Próximo" at bounding box center [971, 549] width 136 height 32
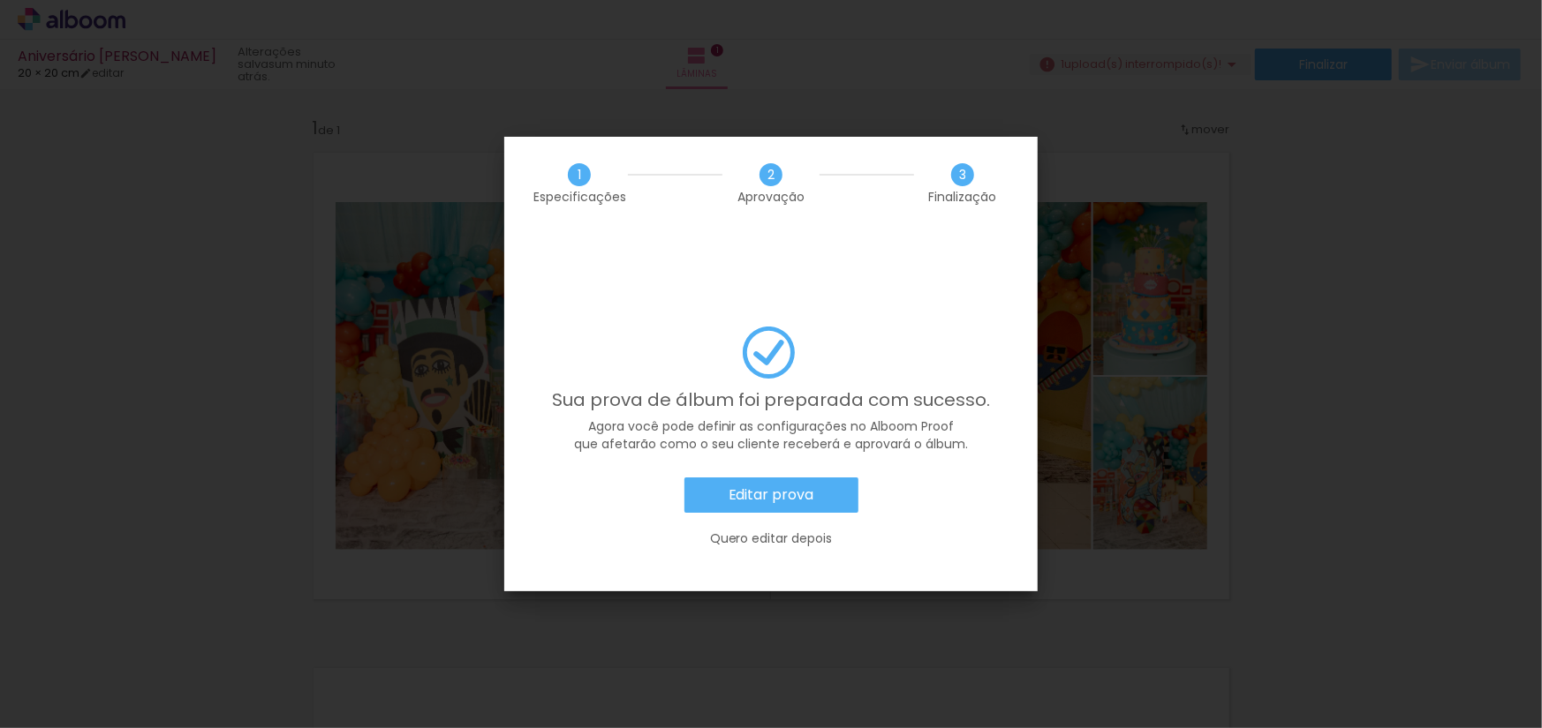
click at [832, 478] on paper-button "Editar prova" at bounding box center [771, 495] width 174 height 35
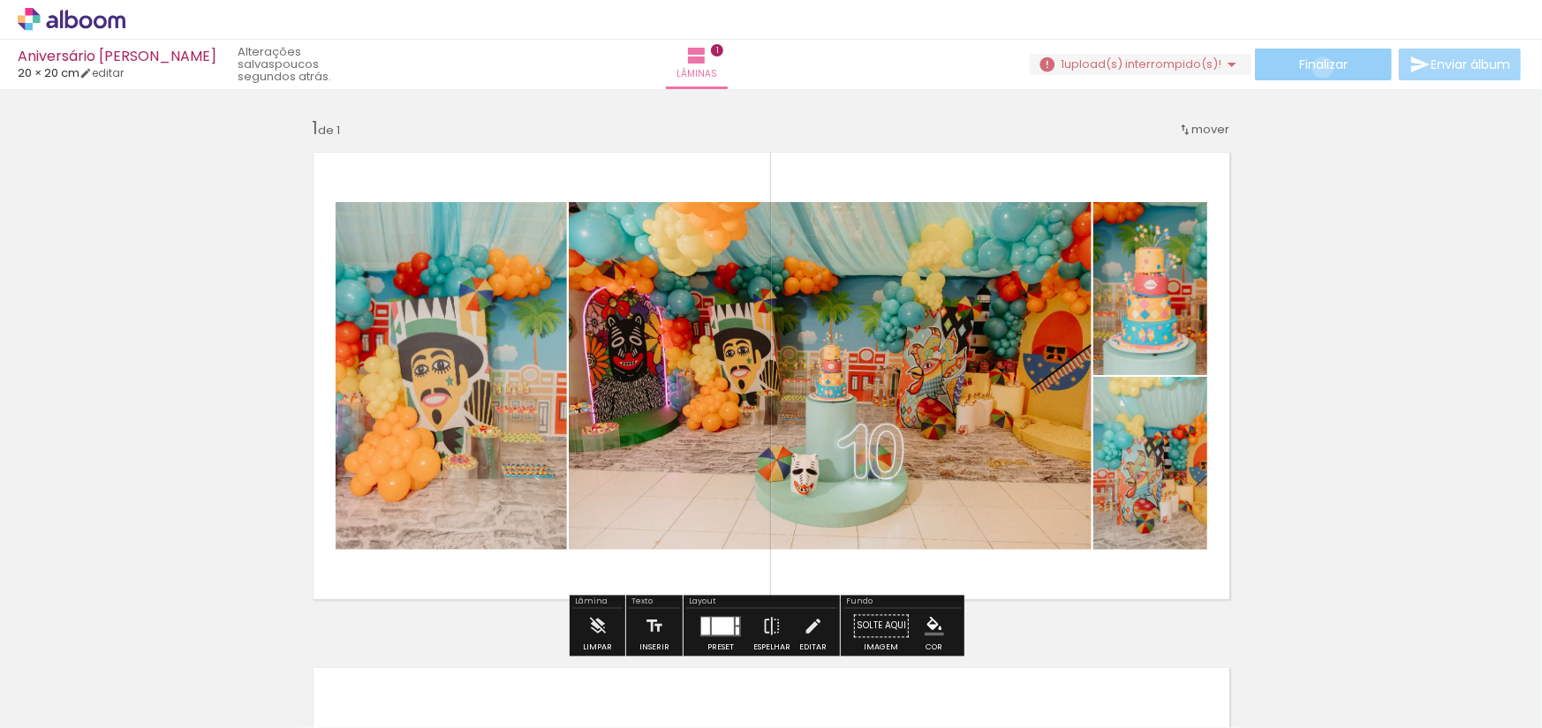
click at [1317, 67] on span "Finalizar" at bounding box center [1323, 64] width 49 height 12
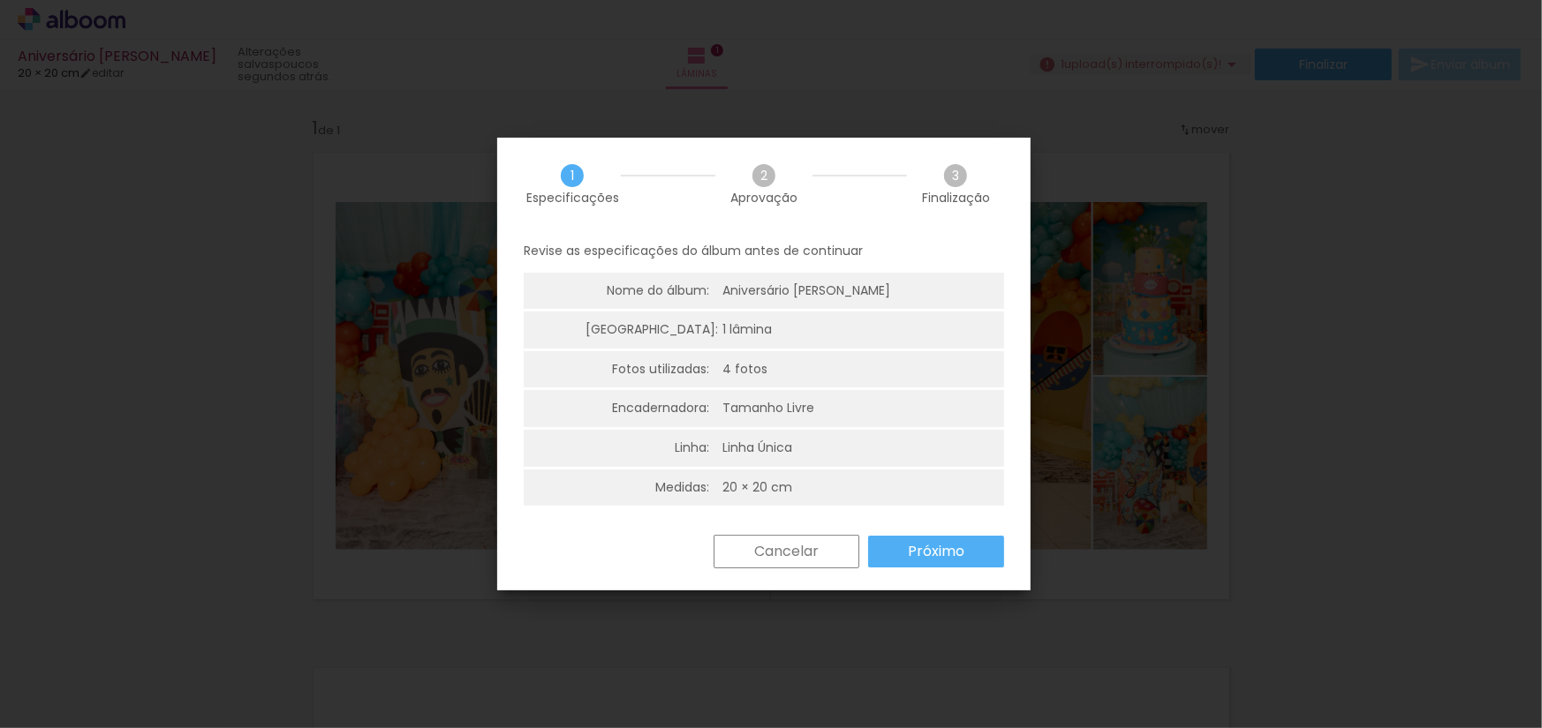
scroll to position [4, 0]
click at [0, 0] on slot "Próximo" at bounding box center [0, 0] width 0 height 0
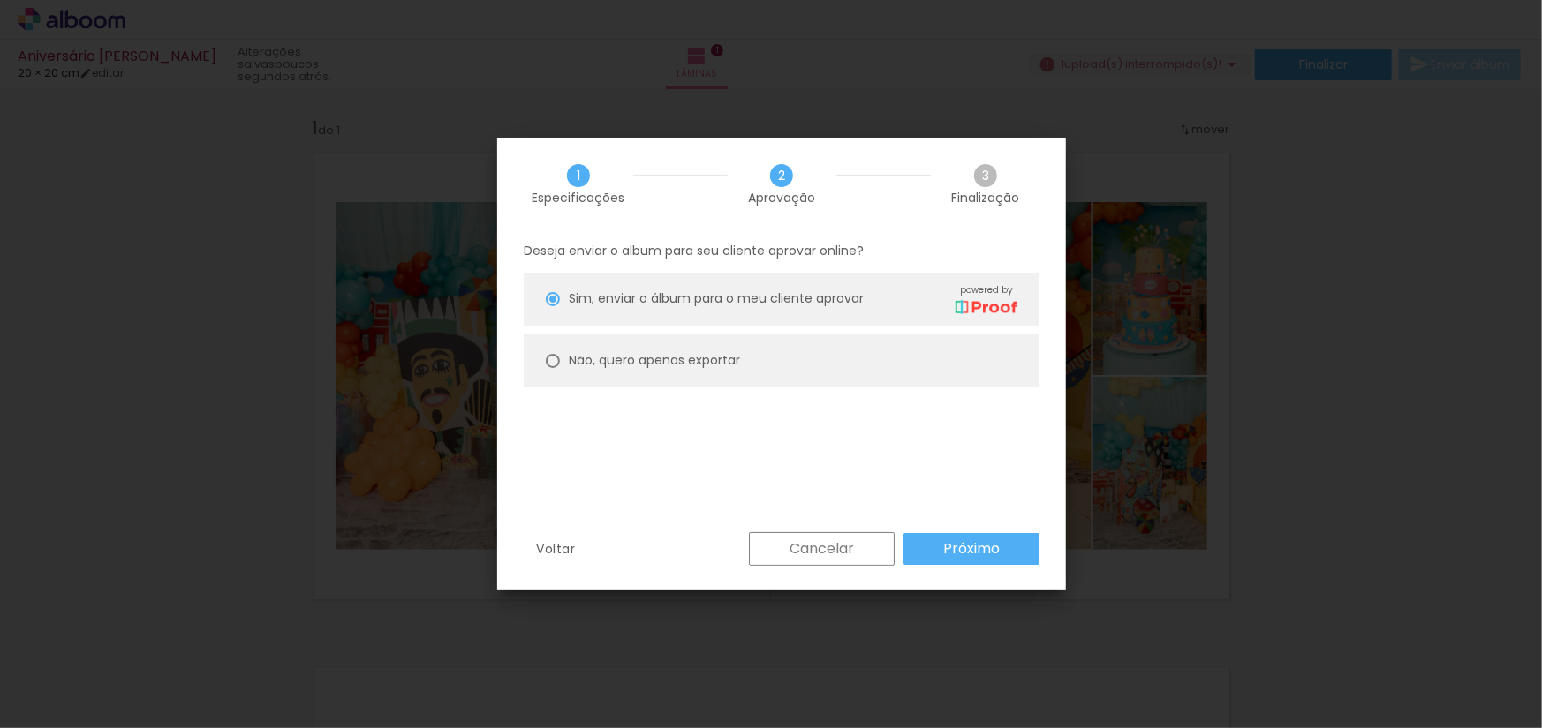
click at [0, 0] on slot "Não, quero apenas exportar" at bounding box center [0, 0] width 0 height 0
type paper-radio-button "on"
click at [0, 0] on slot "Próximo" at bounding box center [0, 0] width 0 height 0
type input "Alta, 300 DPI"
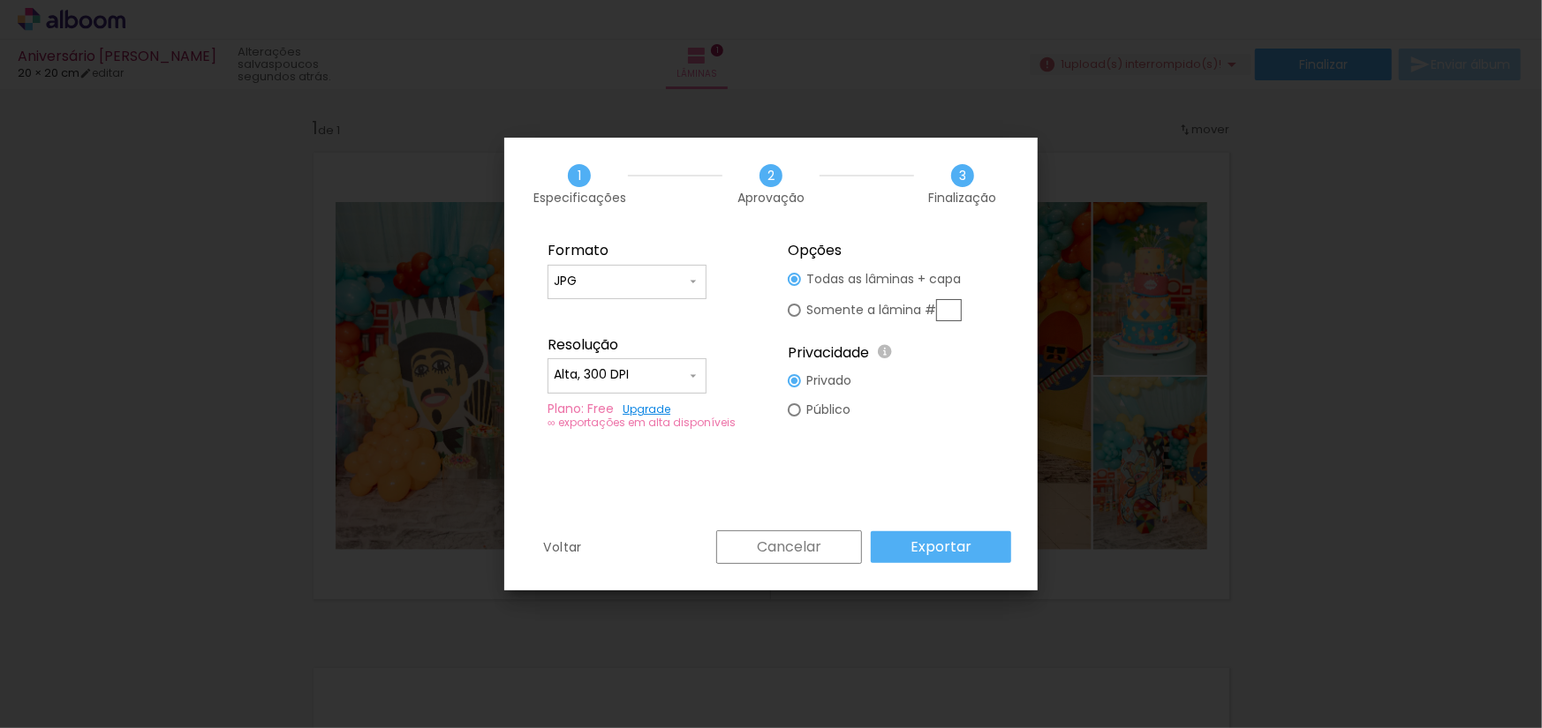
click at [647, 374] on input "Alta, 300 DPI" at bounding box center [620, 375] width 132 height 18
click at [661, 479] on div "Formato JPG PDF Resolução Alta, 300 DPI Baixa Plano: Free Upgrade ∞ exportações…" at bounding box center [770, 380] width 533 height 300
click at [0, 0] on slot "Exportar" at bounding box center [0, 0] width 0 height 0
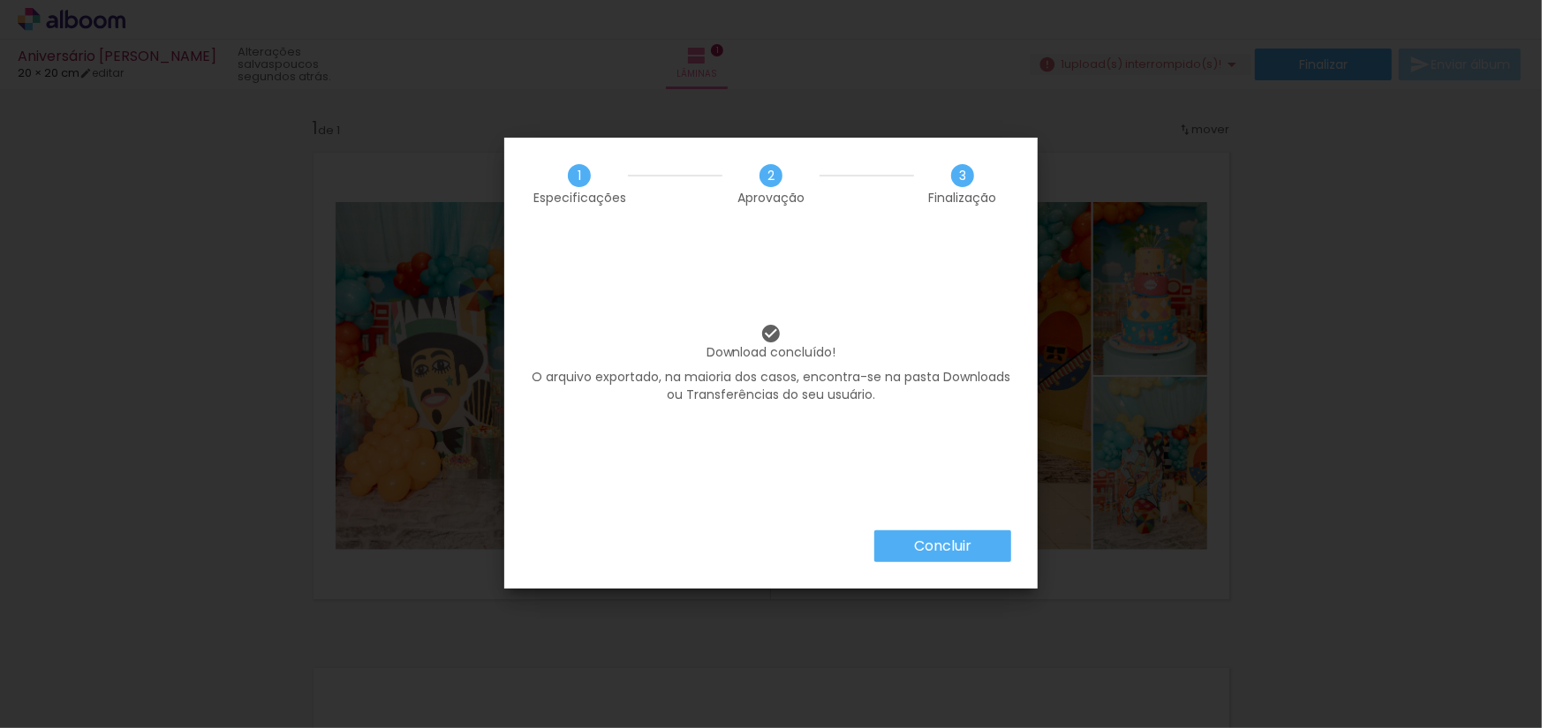
click at [0, 0] on slot "Concluir" at bounding box center [0, 0] width 0 height 0
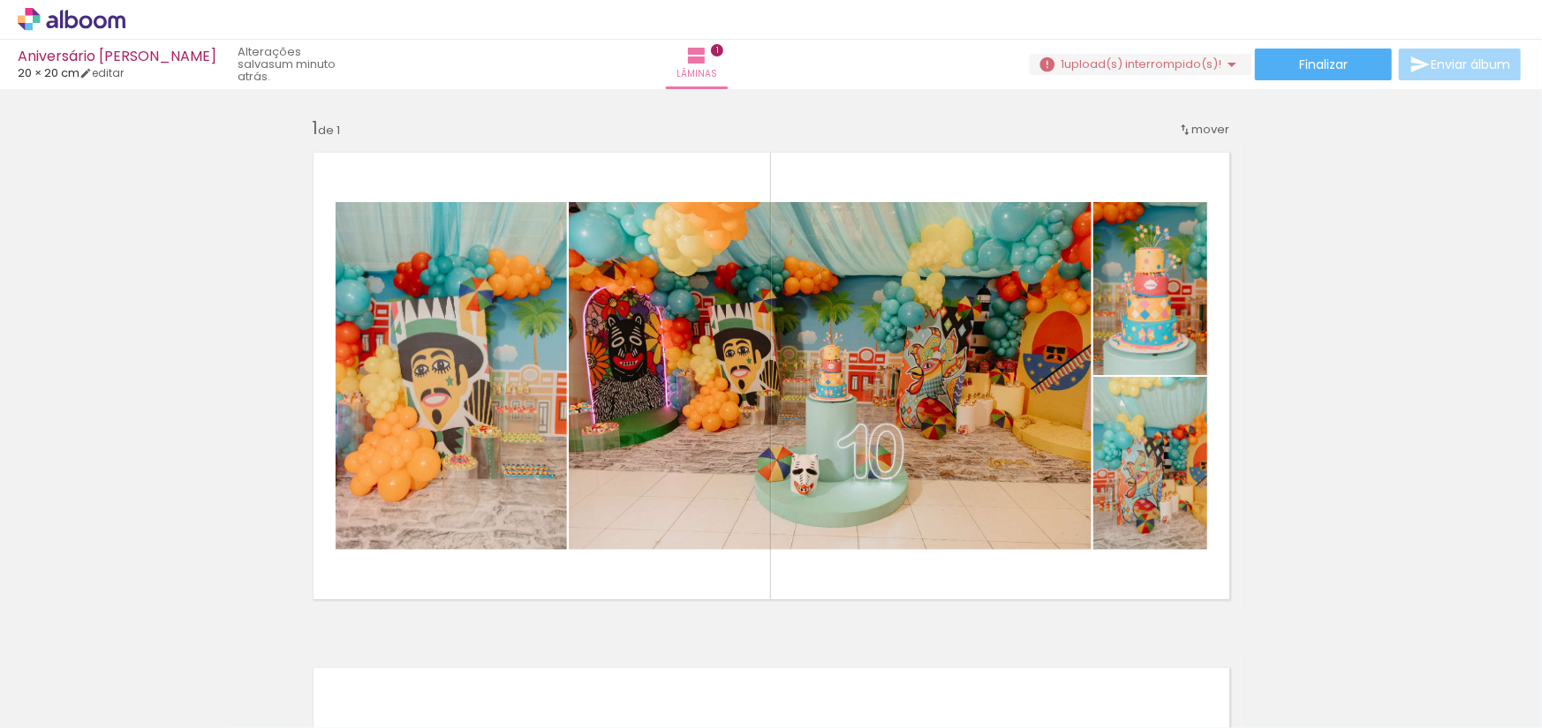
scroll to position [0, 190]
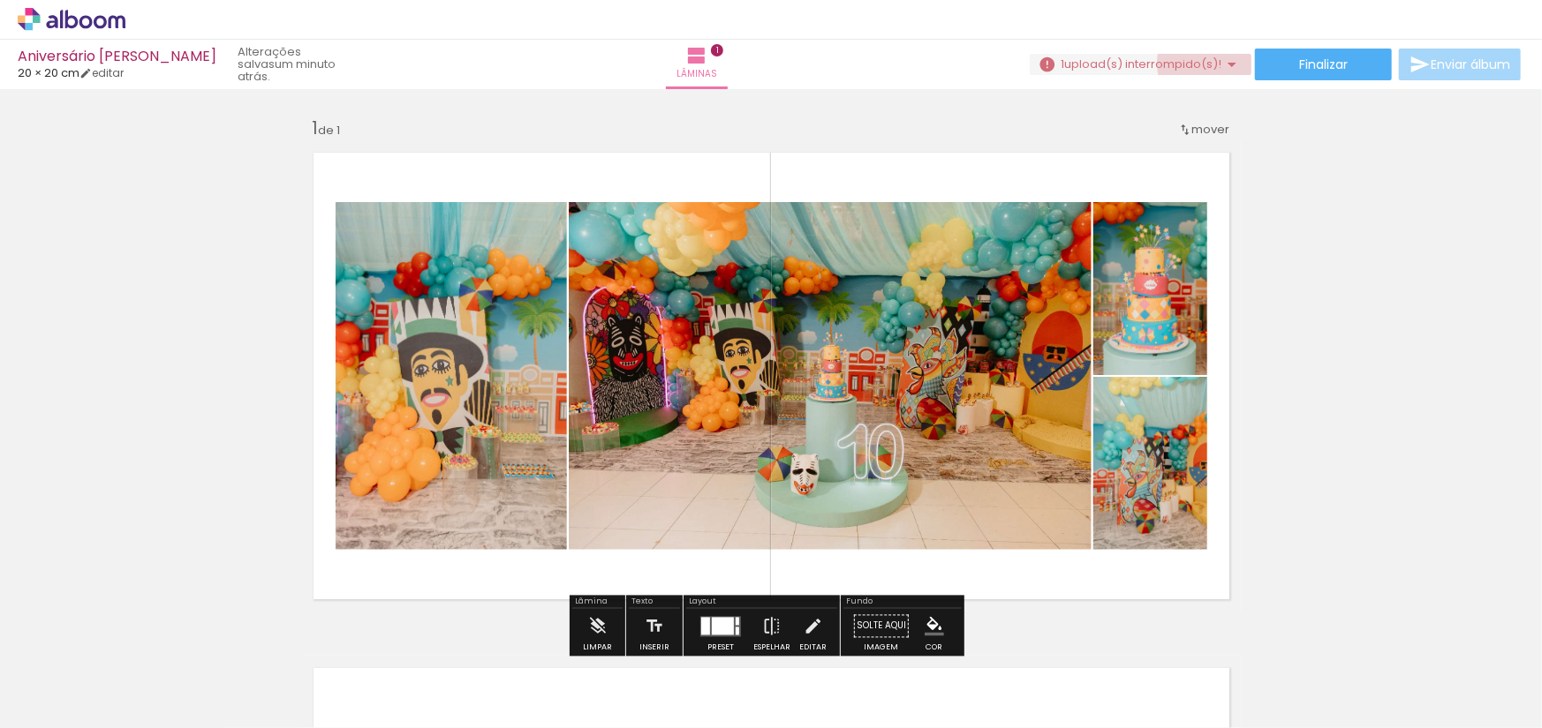
click at [1206, 64] on span "upload(s) interrompido(s)!" at bounding box center [1142, 64] width 157 height 17
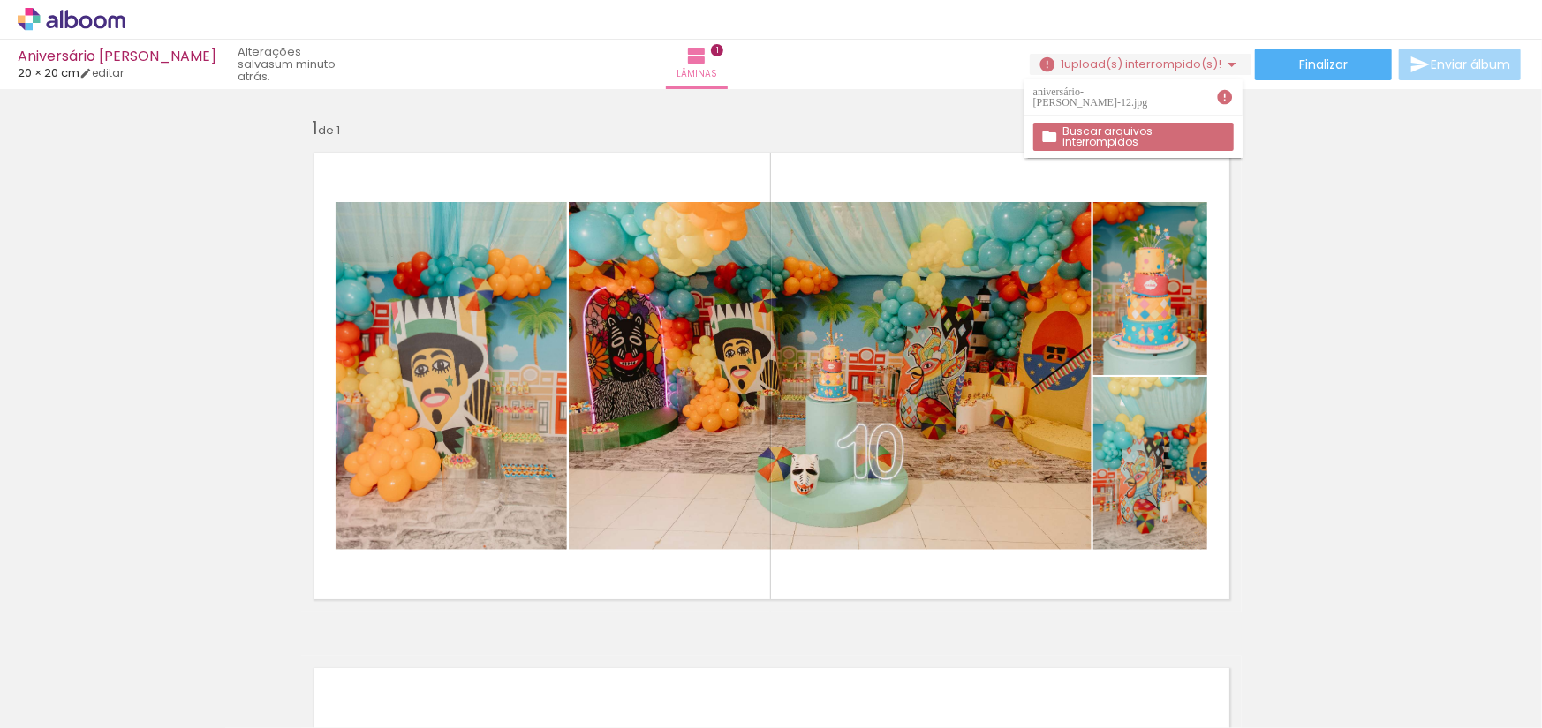
click at [1224, 97] on iron-icon at bounding box center [1225, 97] width 18 height 18
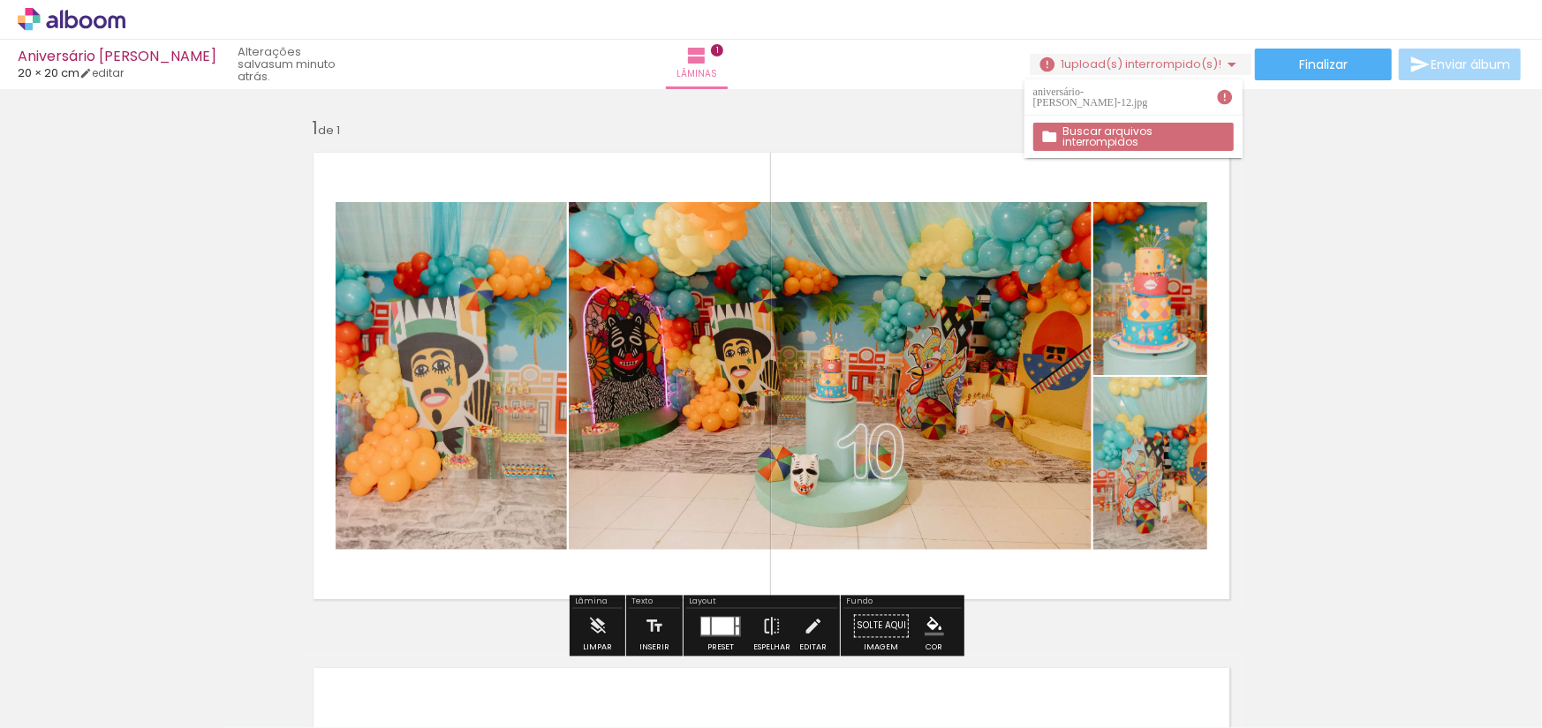
click at [0, 0] on slot "Buscar arquivos interrompidos" at bounding box center [0, 0] width 0 height 0
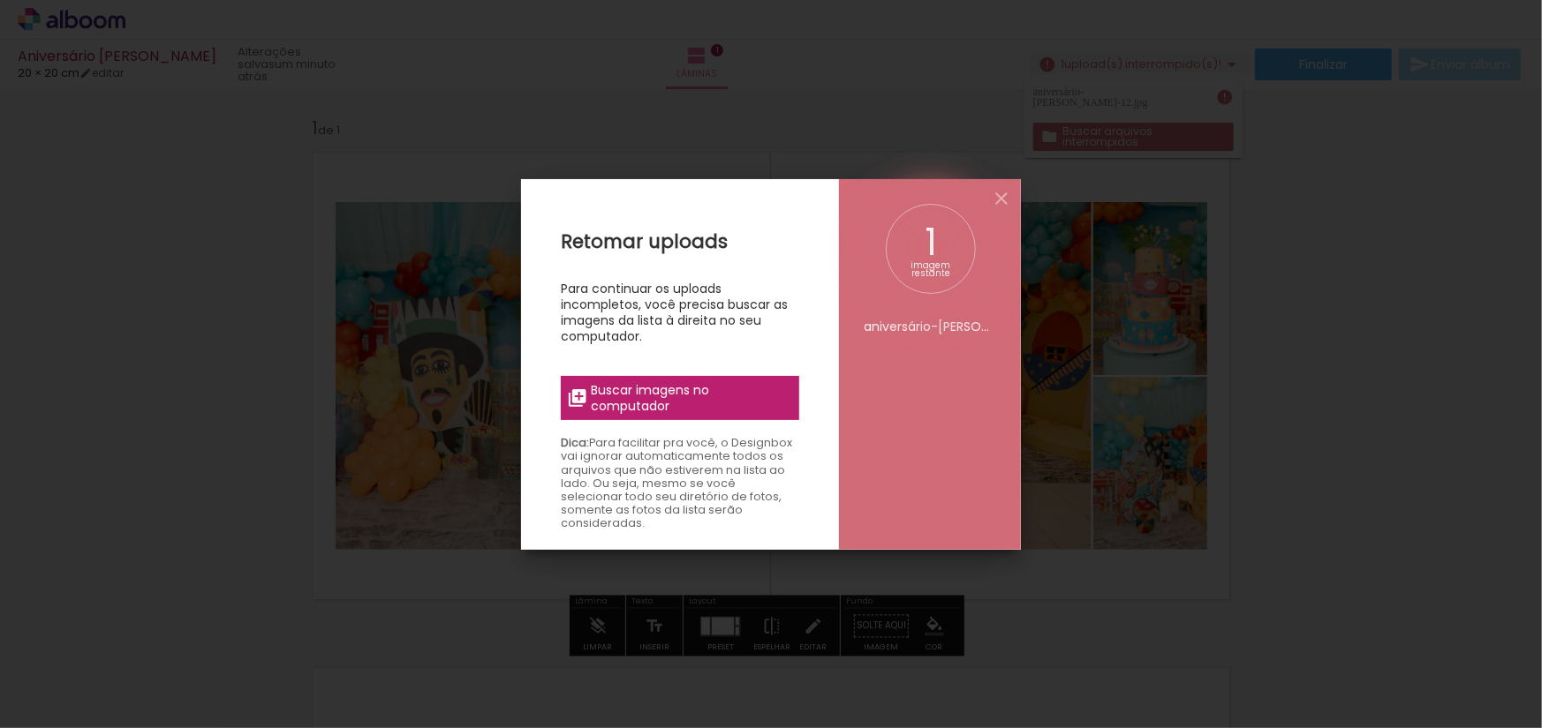
click at [680, 400] on span "Buscar imagens no computador" at bounding box center [690, 398] width 197 height 32
click at [0, 0] on input "file" at bounding box center [0, 0] width 0 height 0
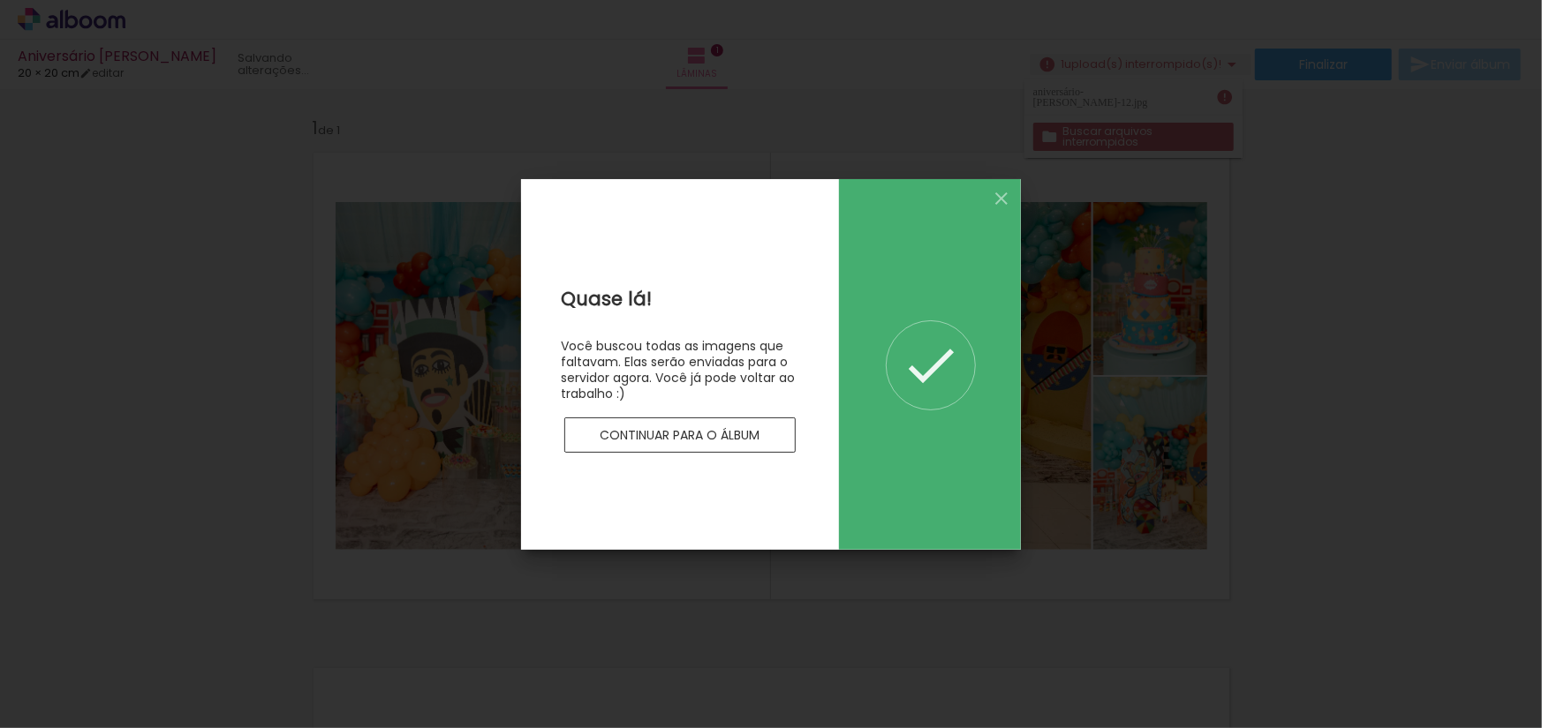
scroll to position [0, 0]
click at [0, 0] on slot "Continuar para o álbum" at bounding box center [0, 0] width 0 height 0
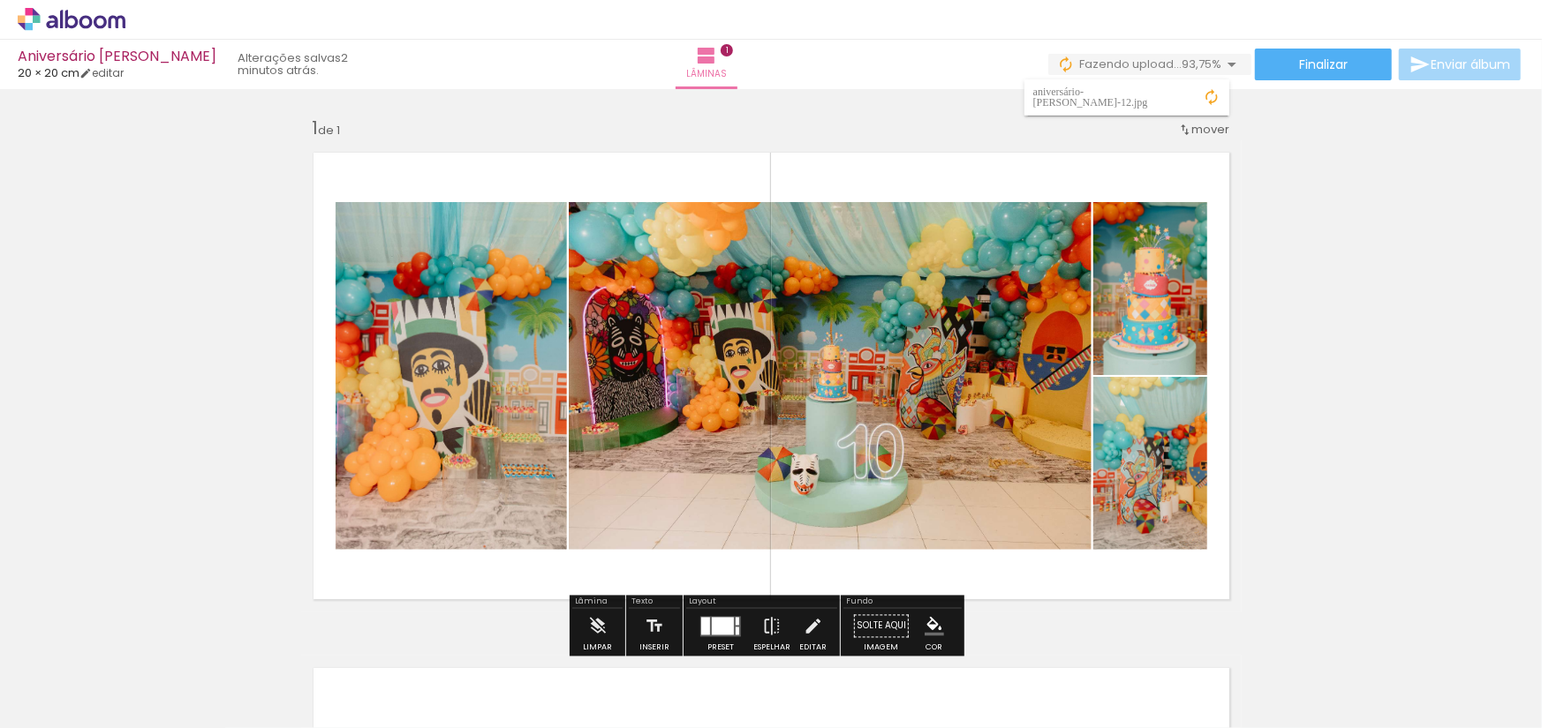
click at [875, 601] on div "Fundo" at bounding box center [902, 604] width 118 height 11
click at [600, 601] on div "Lâmina" at bounding box center [597, 604] width 50 height 11
click at [636, 600] on div "Texto" at bounding box center [654, 604] width 51 height 11
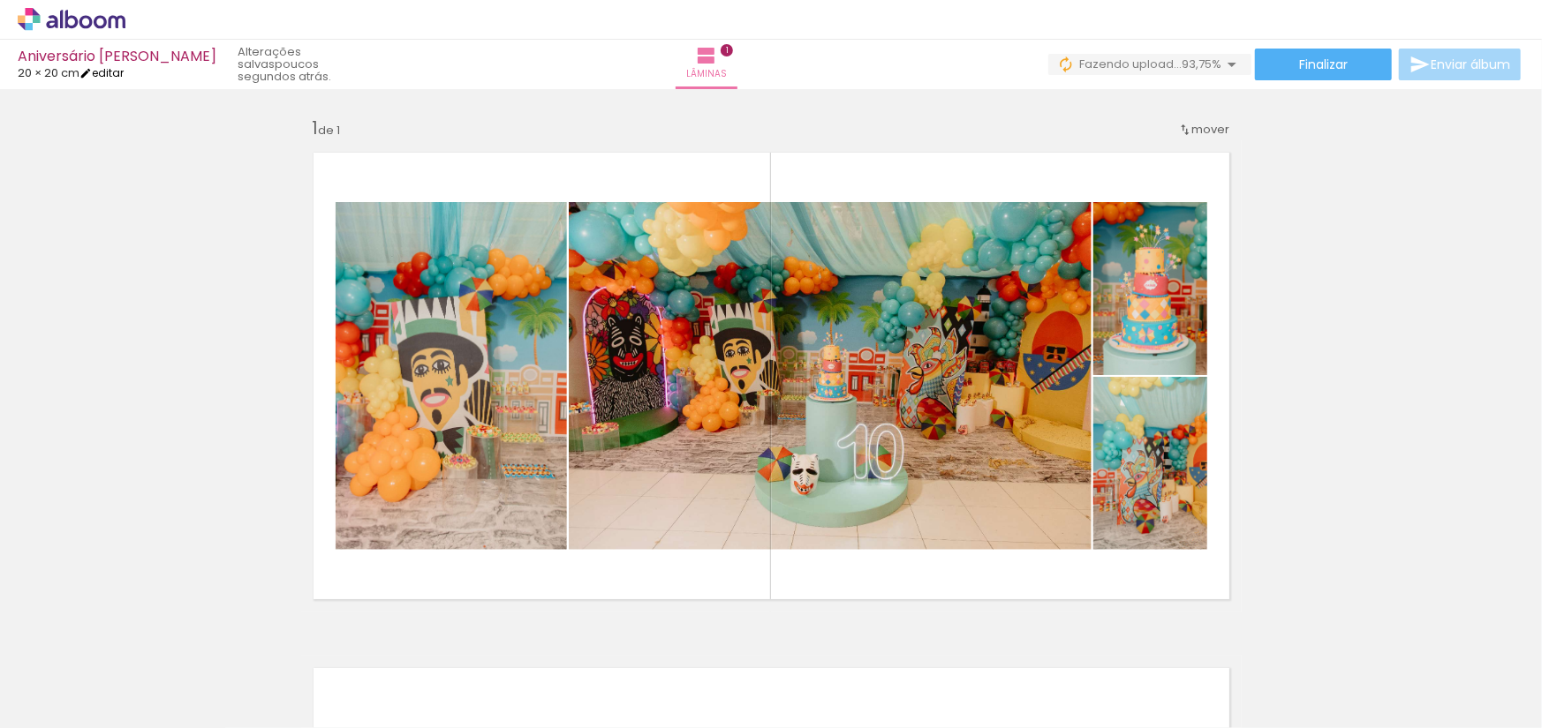
click at [102, 72] on link "editar" at bounding box center [101, 72] width 44 height 15
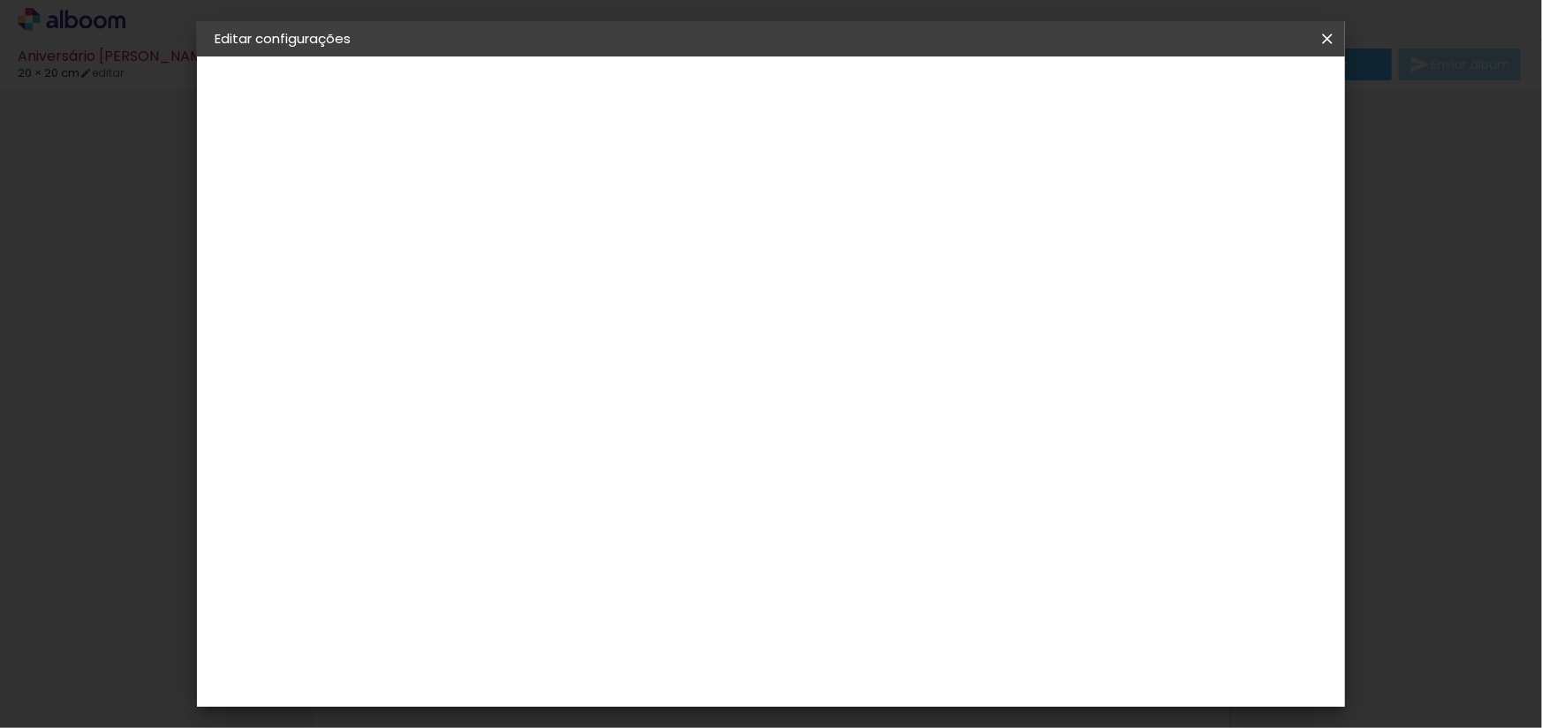
click at [1044, 203] on div at bounding box center [1036, 203] width 16 height 16
type paper-checkbox "on"
click at [1131, 87] on span "Salvar configurações" at bounding box center [1065, 93] width 131 height 12
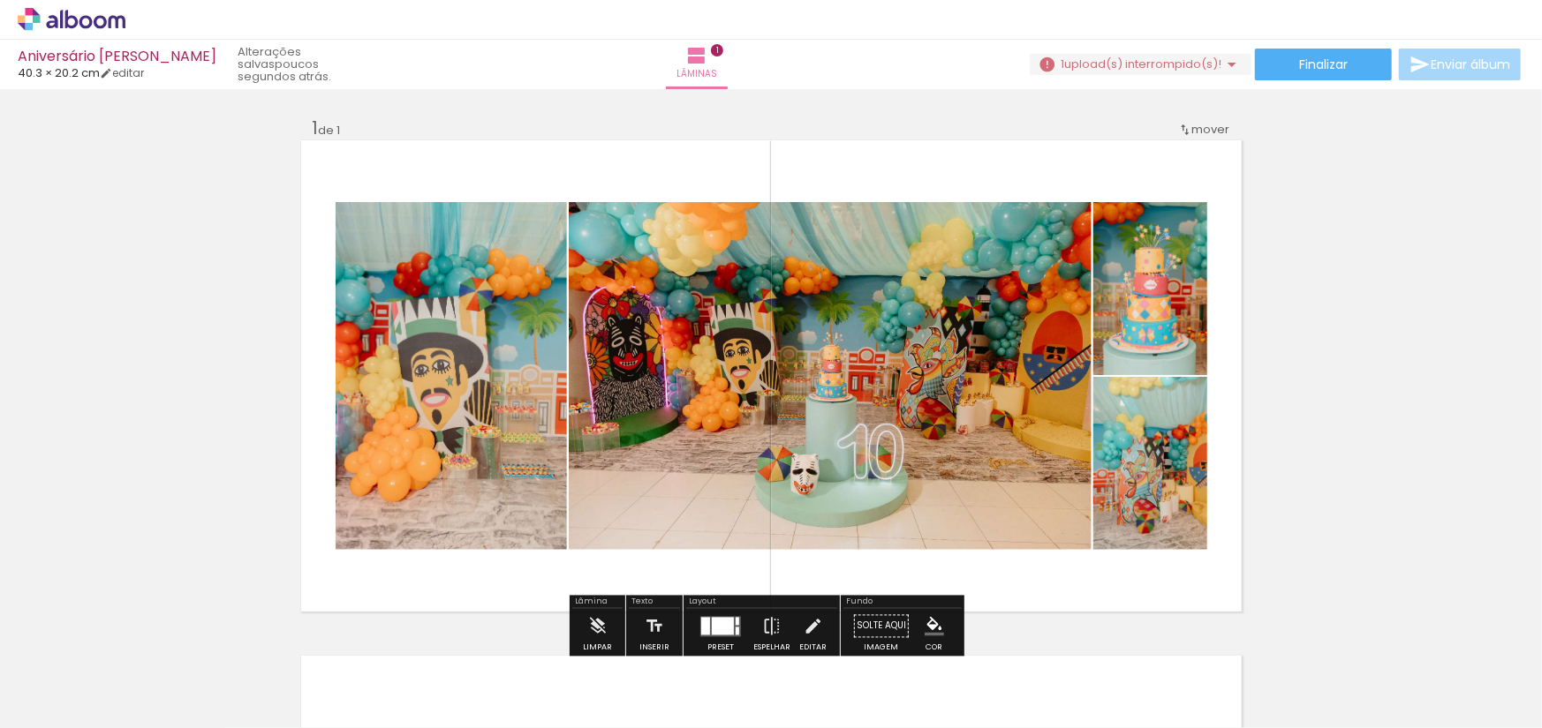
click at [598, 602] on div "Lâmina" at bounding box center [597, 604] width 50 height 11
drag, startPoint x: 728, startPoint y: 601, endPoint x: 796, endPoint y: 584, distance: 70.2
click at [796, 584] on div "Inserir lâmina 1 de 1" at bounding box center [771, 611] width 1542 height 1032
drag, startPoint x: 772, startPoint y: 600, endPoint x: 834, endPoint y: 588, distance: 63.7
click at [834, 588] on div "Inserir lâmina 1 de 1" at bounding box center [771, 611] width 1542 height 1032
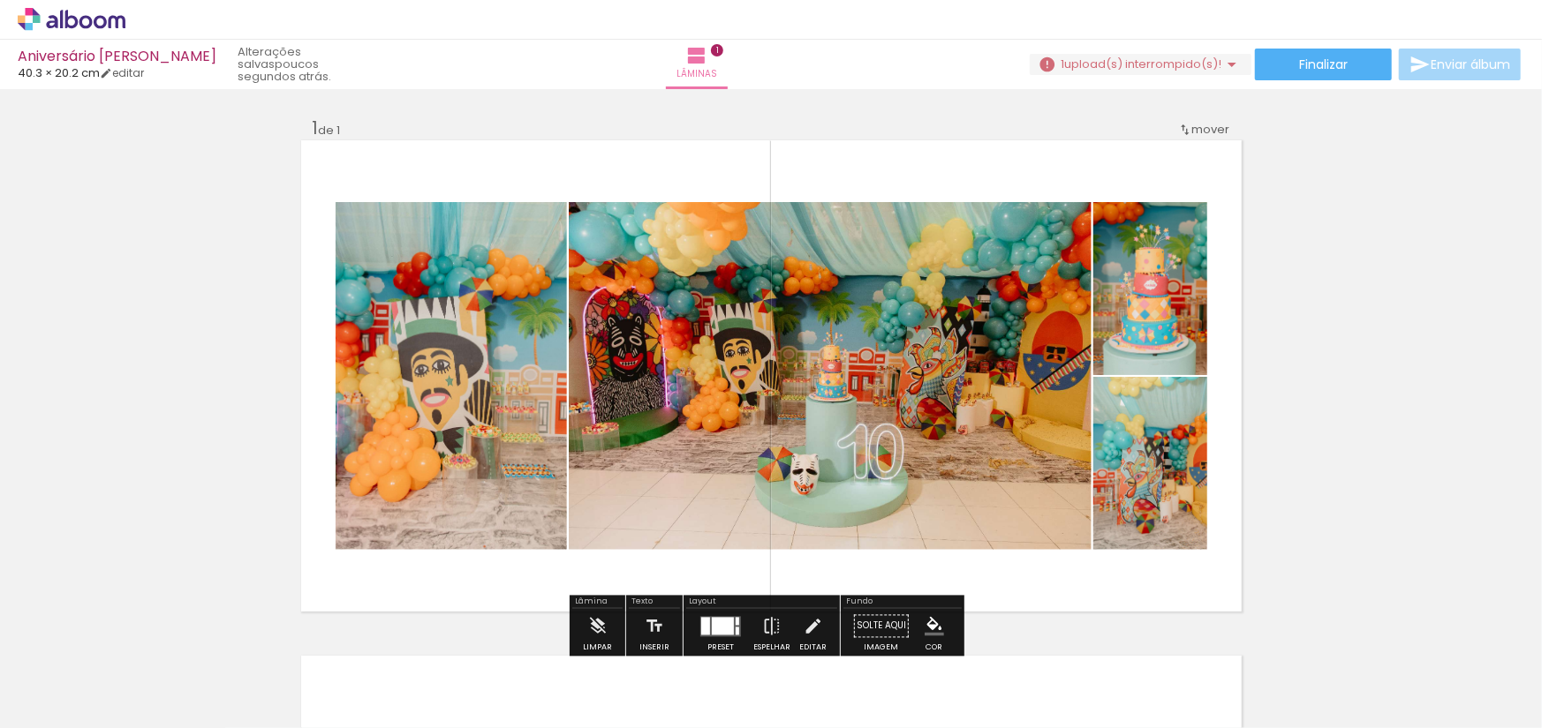
click at [490, 686] on div at bounding box center [473, 668] width 58 height 87
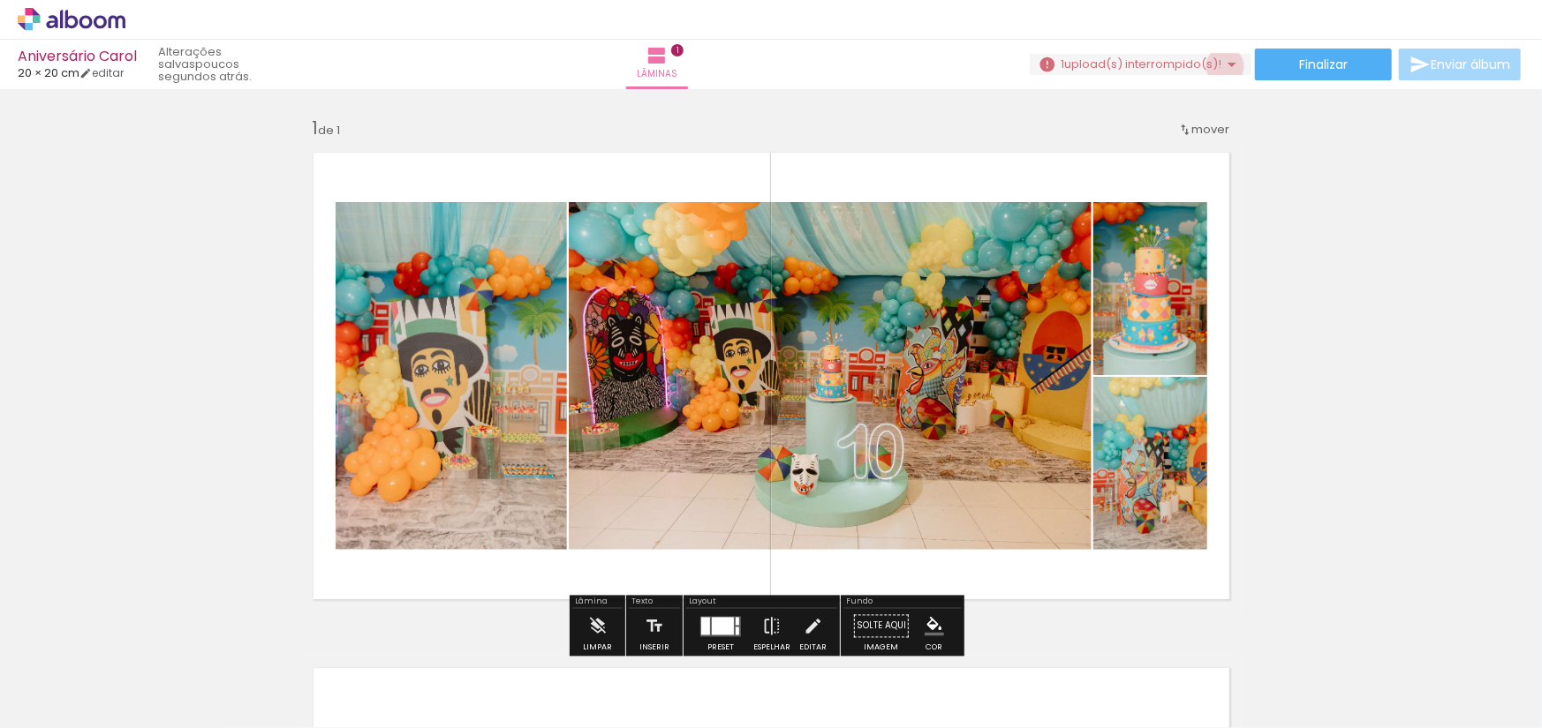
click at [1221, 66] on iron-icon at bounding box center [1231, 64] width 21 height 21
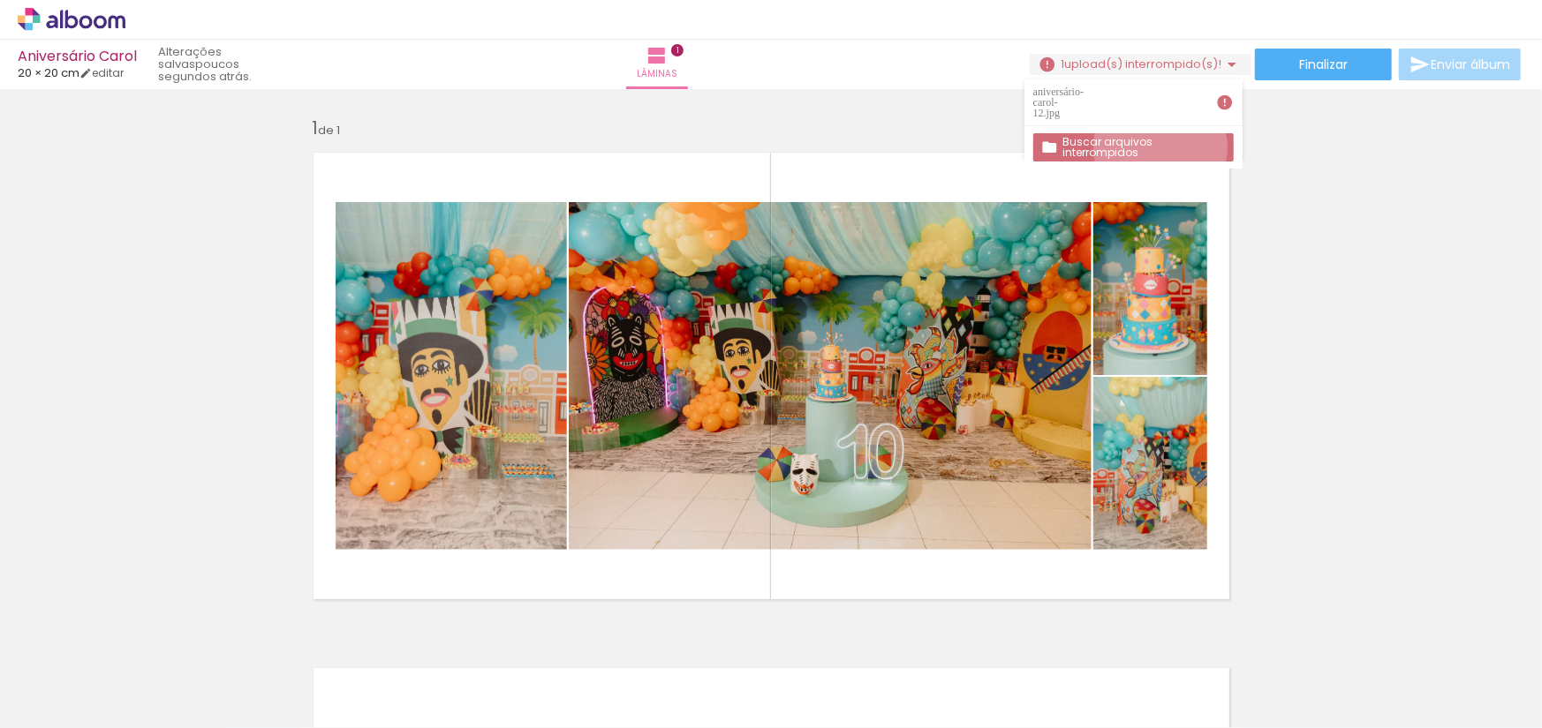
click at [0, 0] on slot "Buscar arquivos interrompidos" at bounding box center [0, 0] width 0 height 0
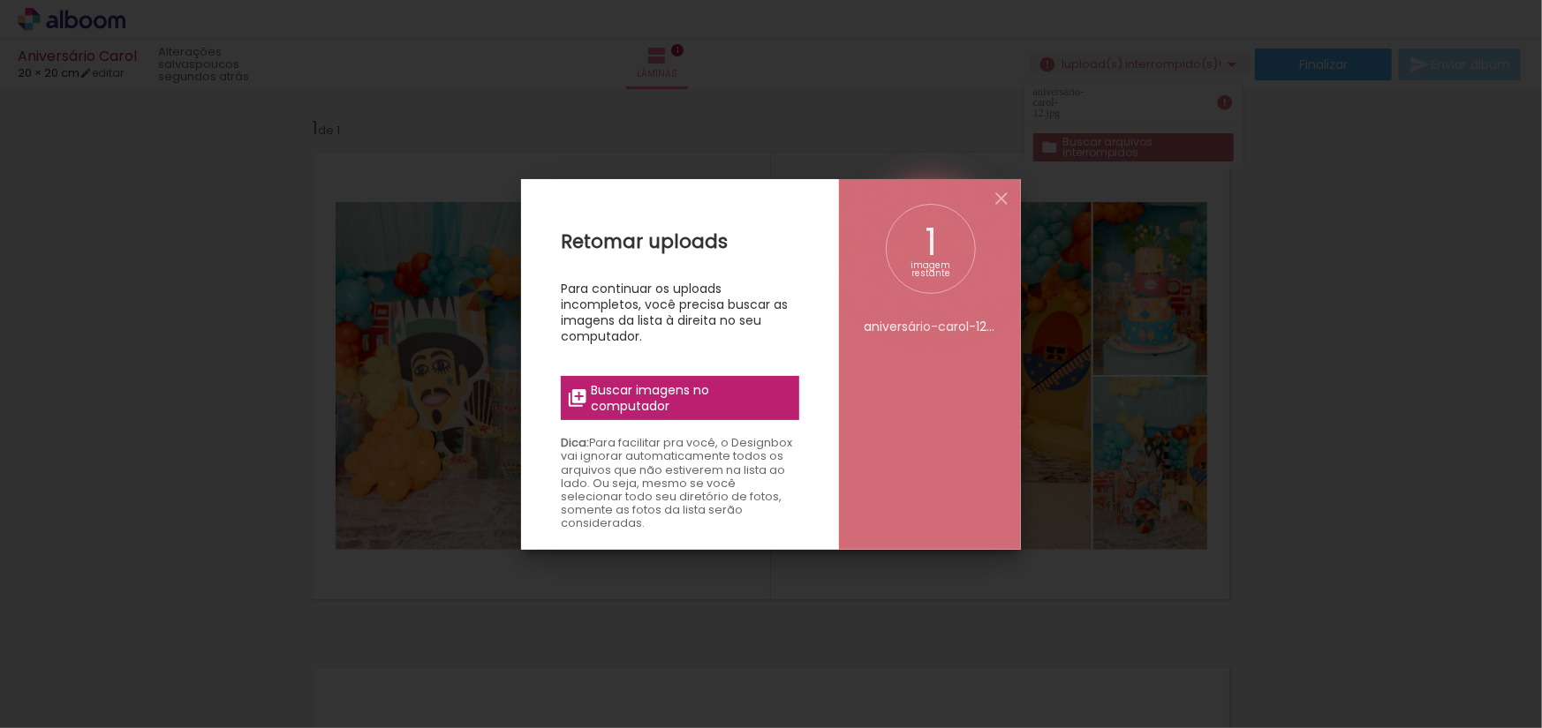
click at [690, 395] on span "Buscar imagens no computador" at bounding box center [690, 398] width 197 height 32
click at [0, 0] on input "file" at bounding box center [0, 0] width 0 height 0
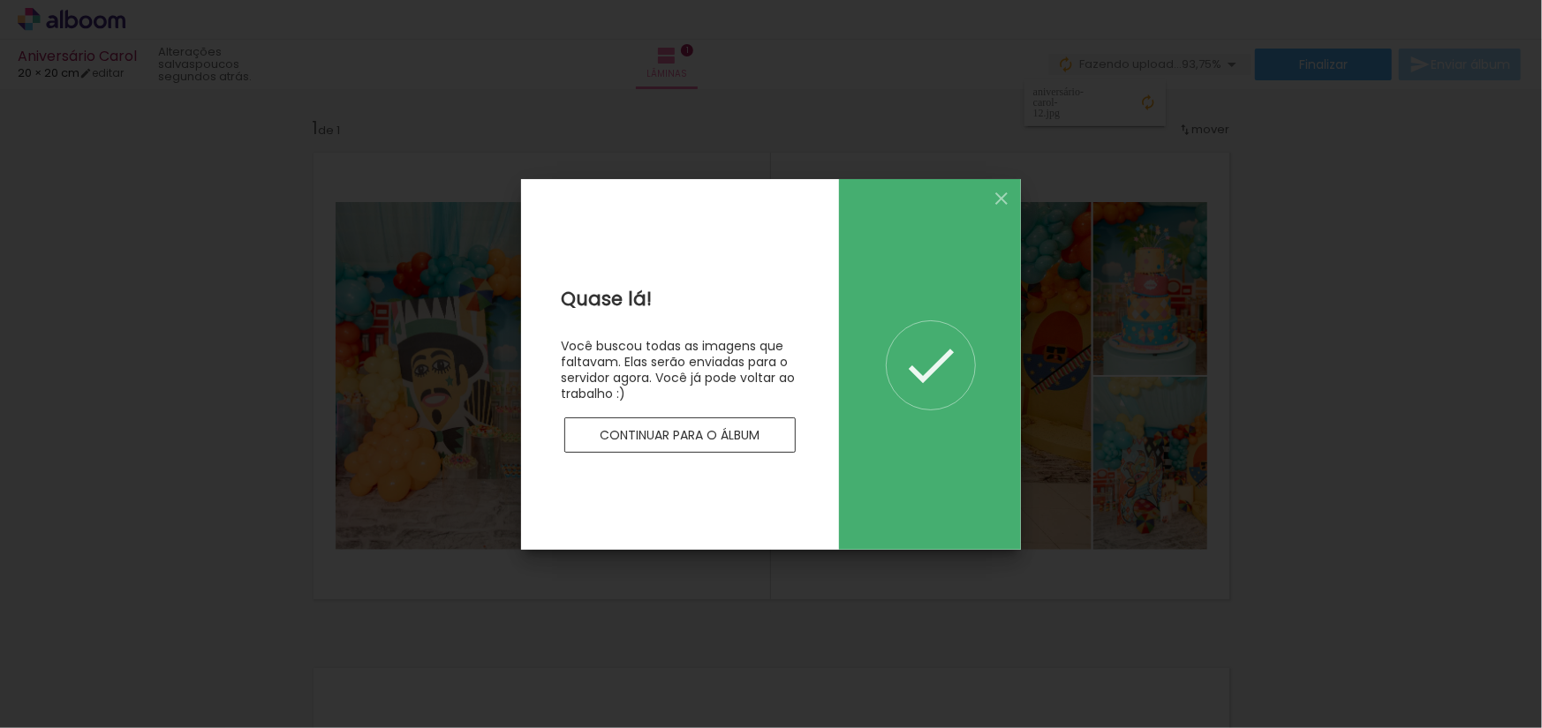
click at [0, 0] on slot "Continuar para o álbum" at bounding box center [0, 0] width 0 height 0
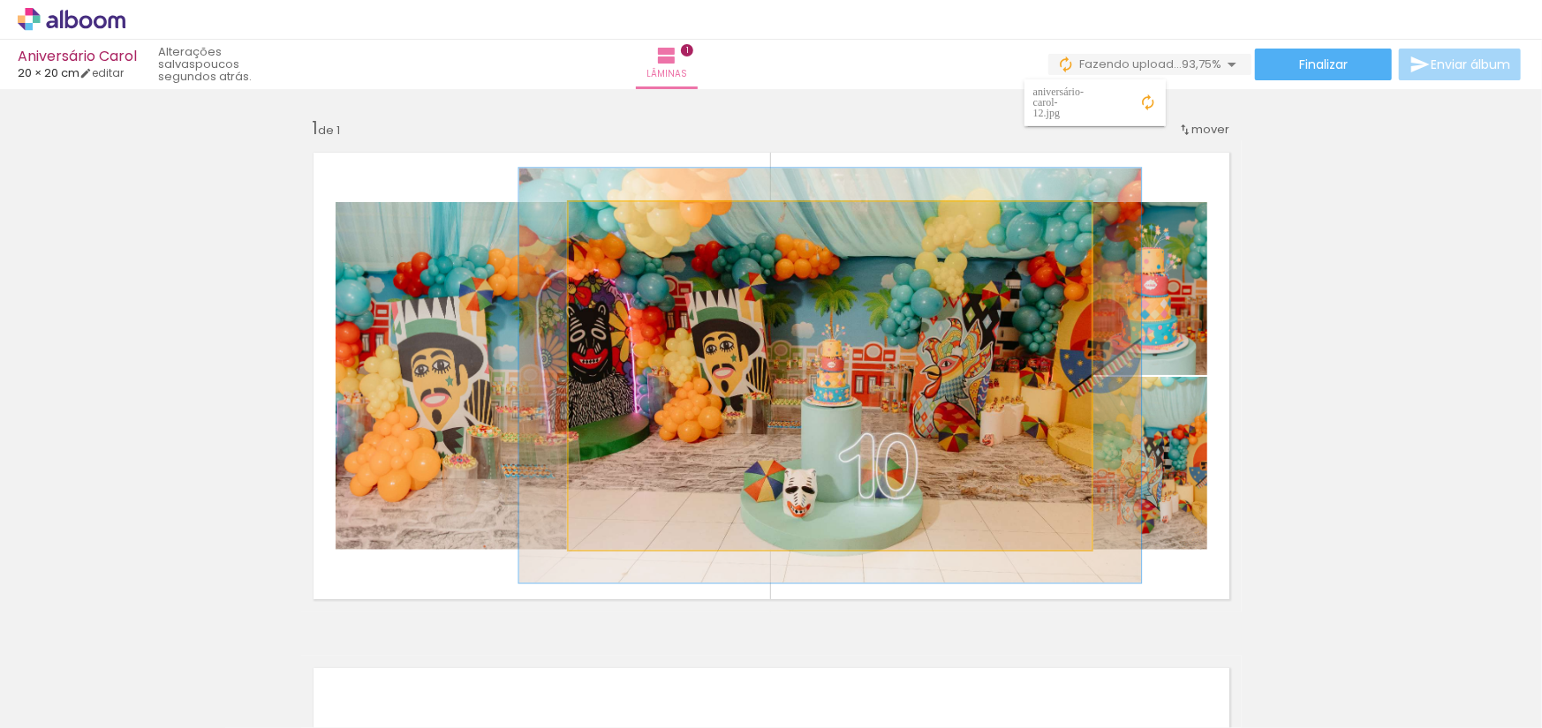
drag, startPoint x: 599, startPoint y: 219, endPoint x: 610, endPoint y: 220, distance: 11.5
type paper-slider "119"
click at [614, 220] on div at bounding box center [622, 221] width 16 height 16
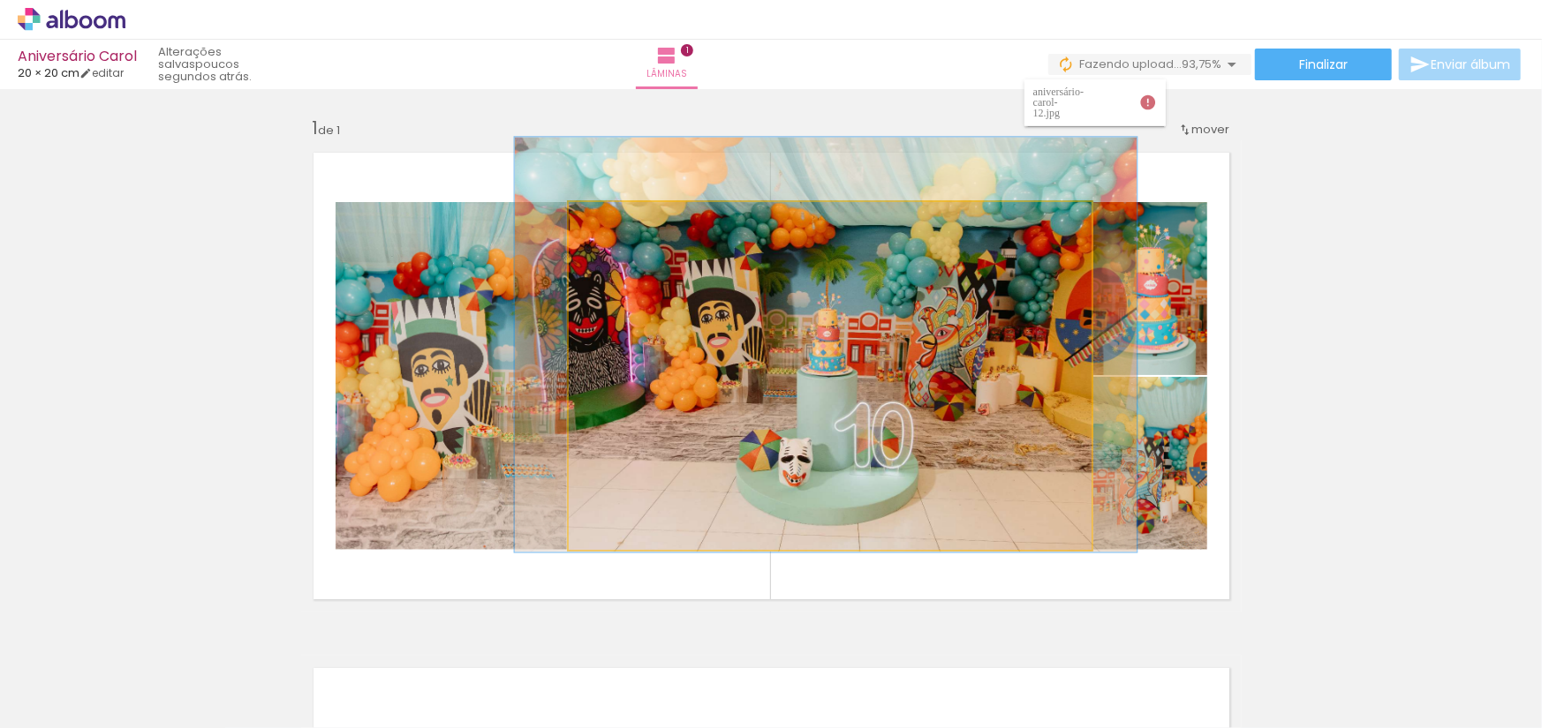
drag, startPoint x: 838, startPoint y: 376, endPoint x: 831, endPoint y: 345, distance: 31.7
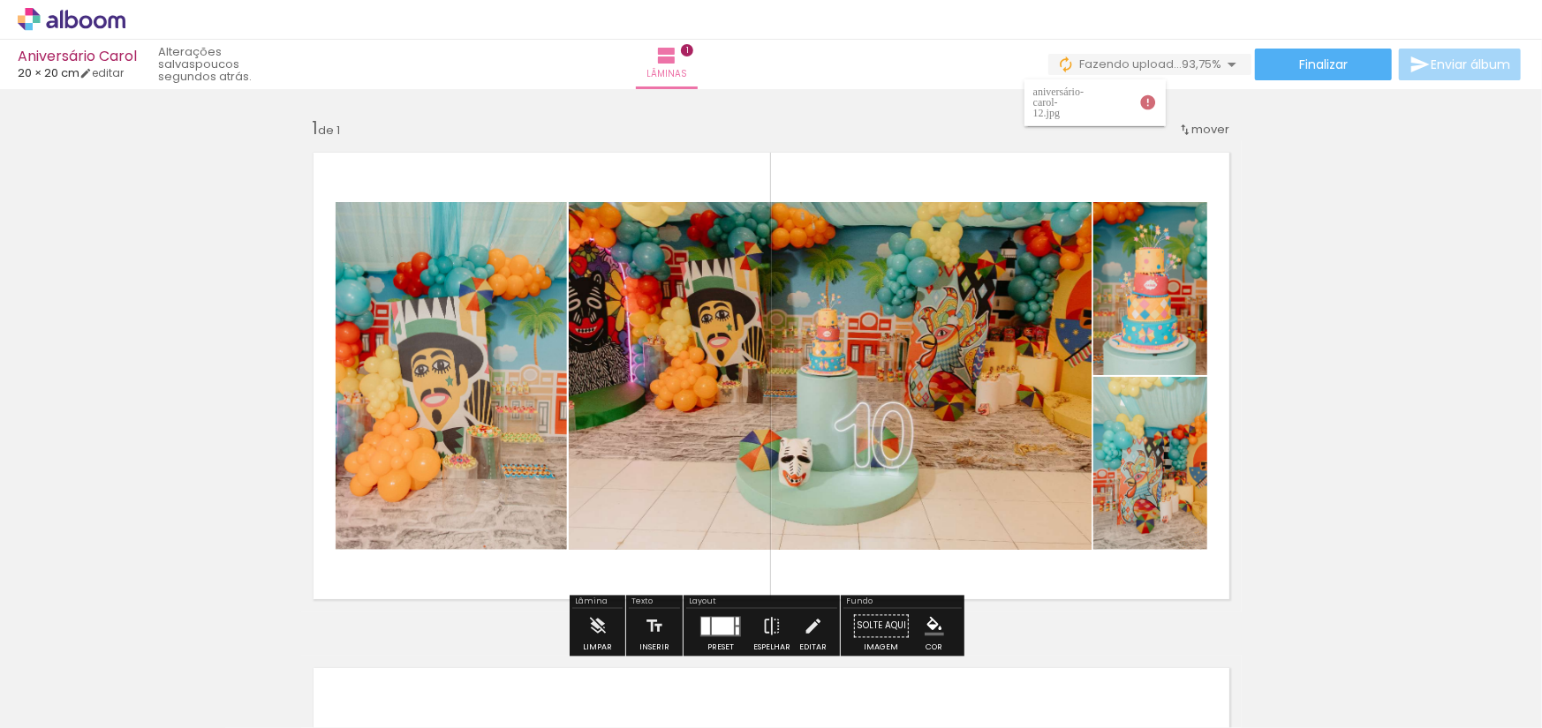
click at [822, 600] on div "Layout" at bounding box center [761, 604] width 151 height 11
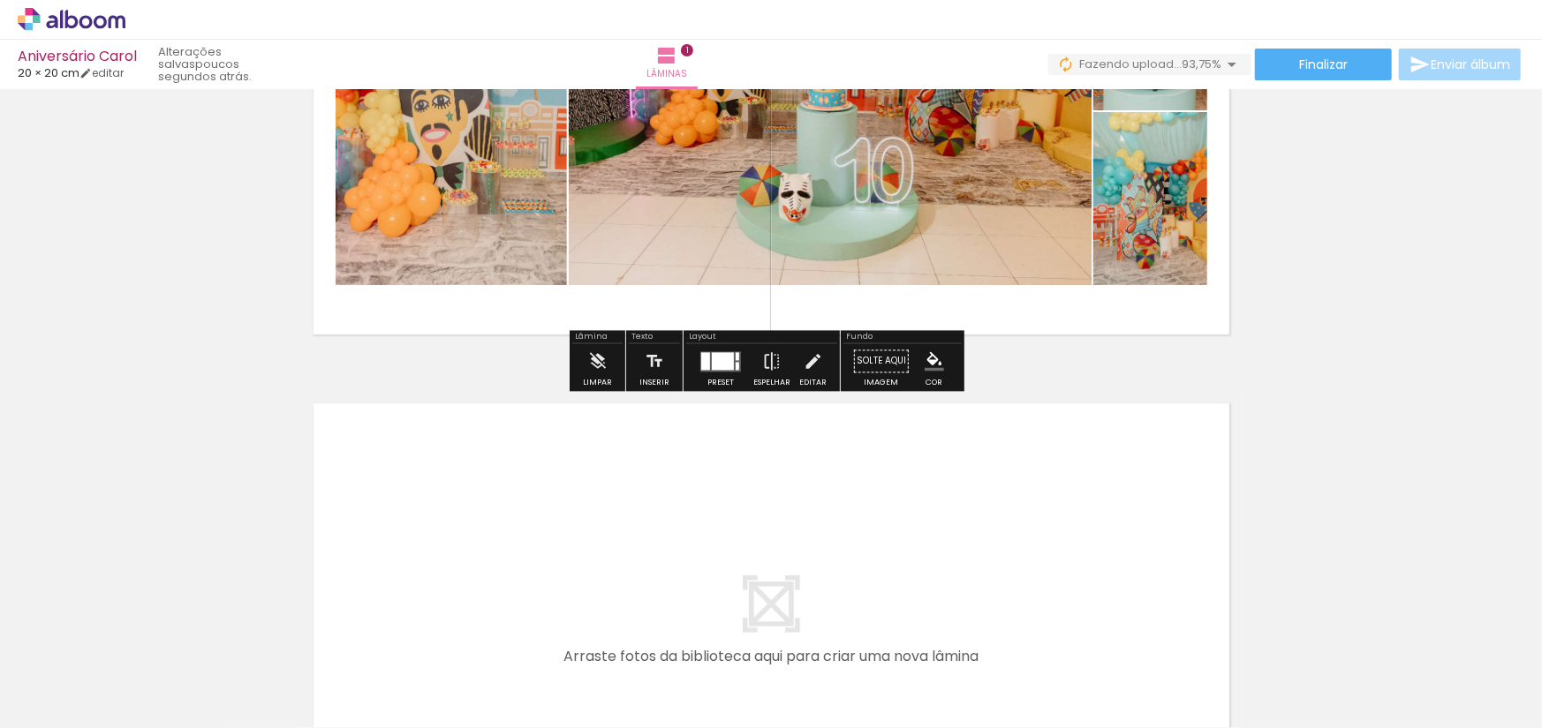
scroll to position [530, 0]
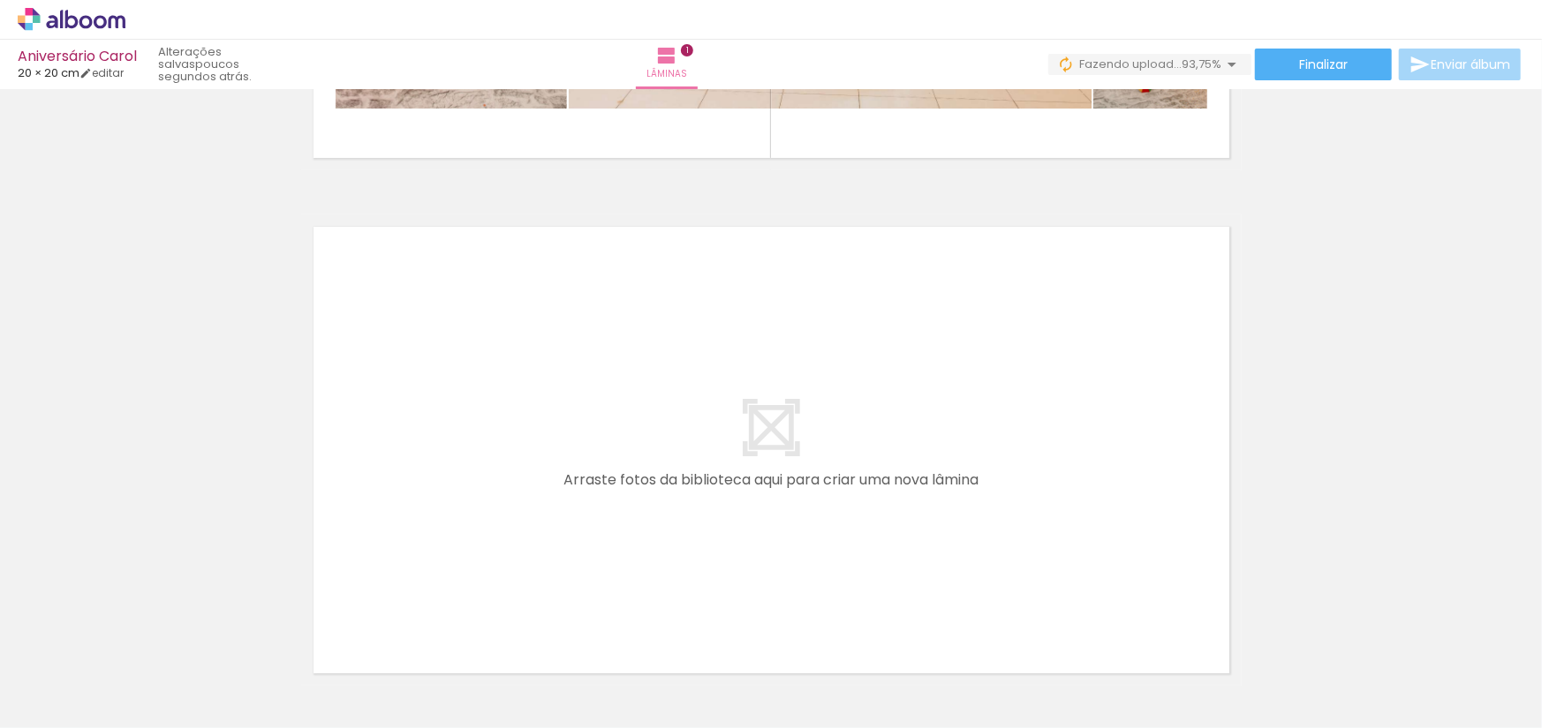
click at [877, 444] on quentale-layouter at bounding box center [771, 451] width 940 height 472
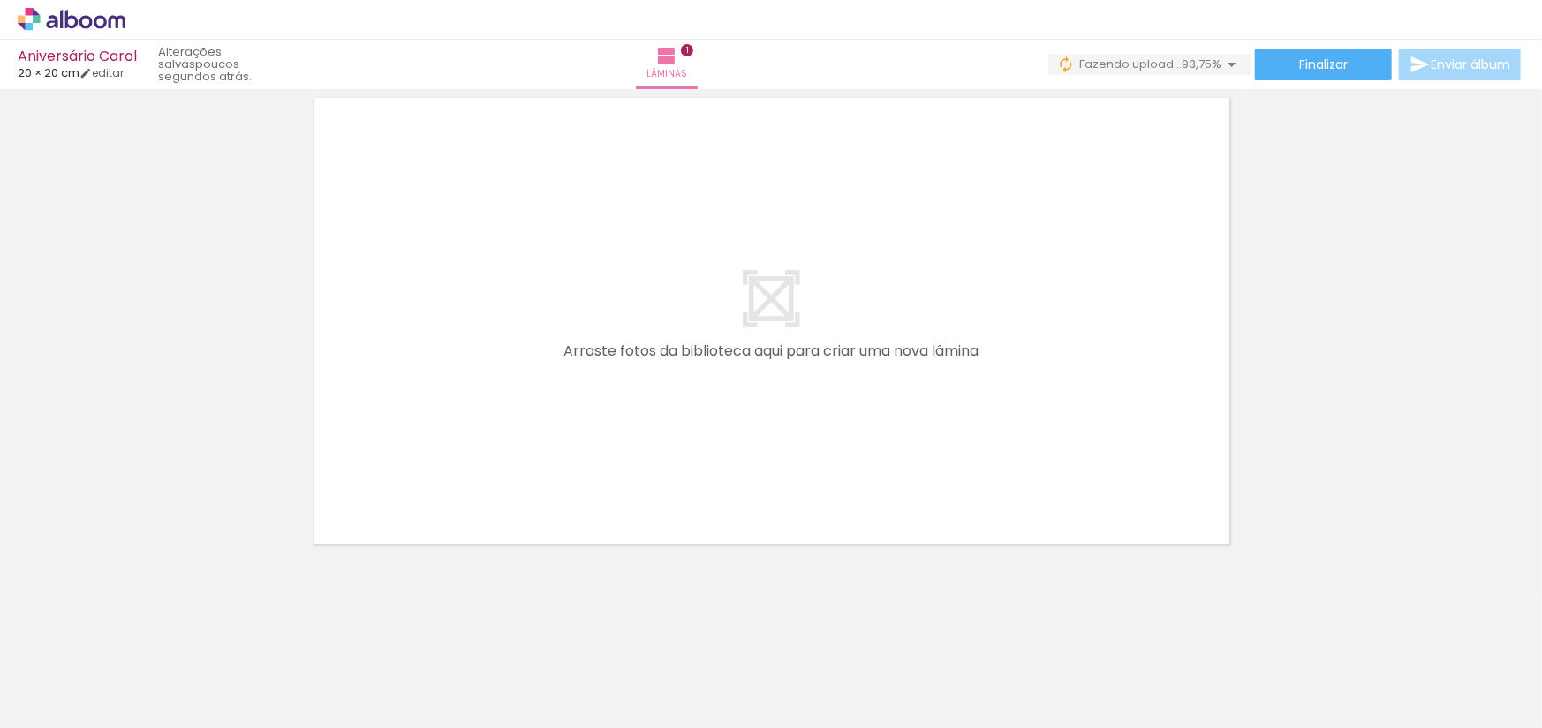
click at [758, 407] on quentale-layouter at bounding box center [771, 322] width 940 height 472
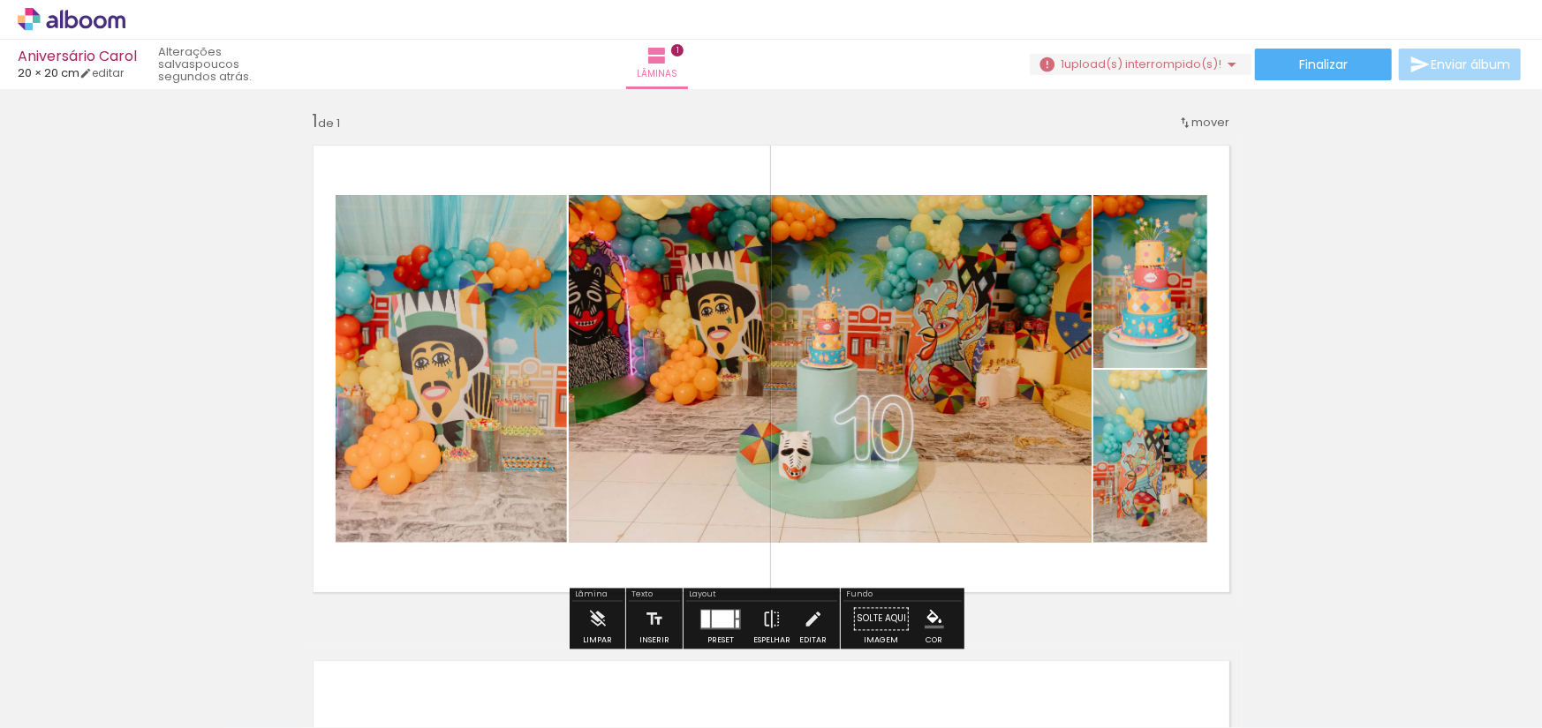
scroll to position [0, 0]
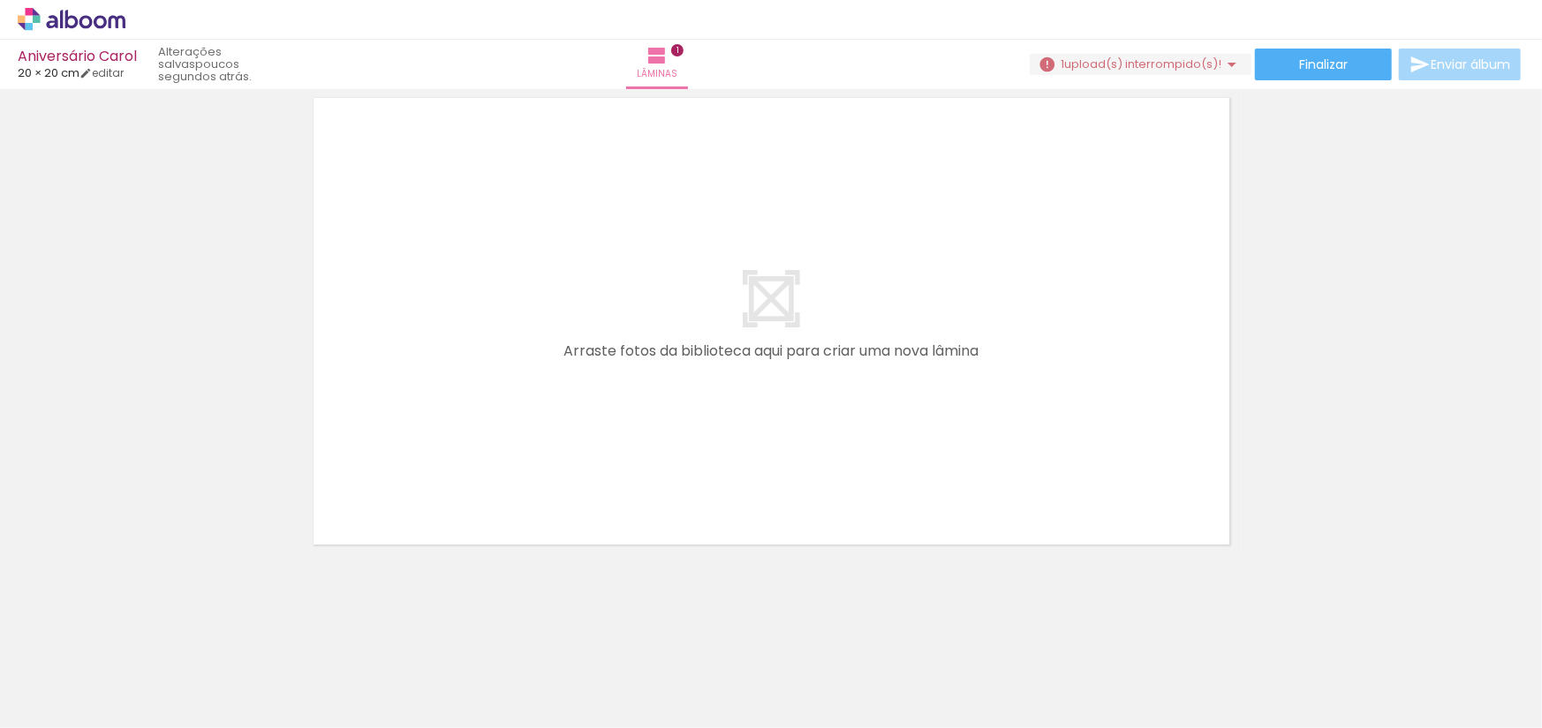
click at [796, 385] on quentale-layouter at bounding box center [771, 322] width 940 height 472
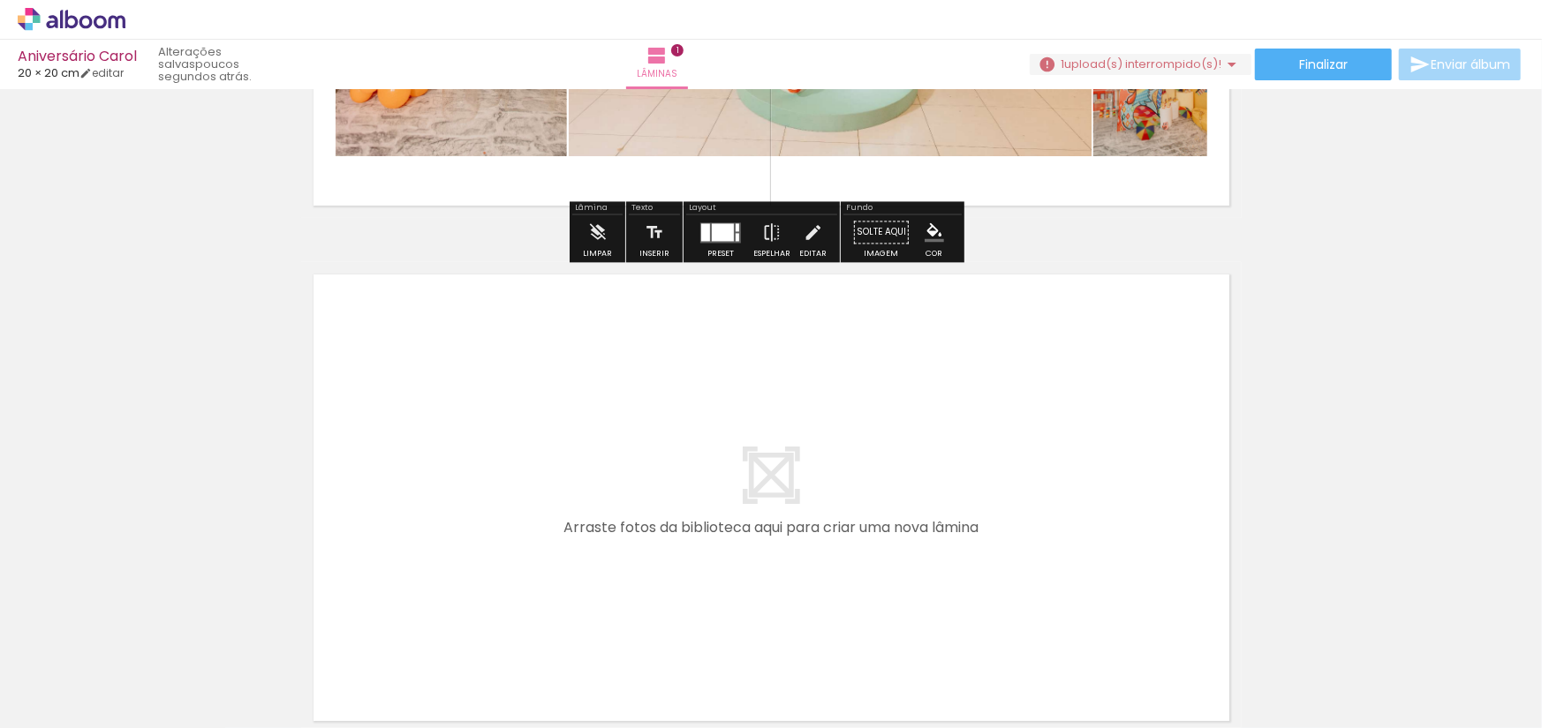
click at [756, 463] on quentale-layouter at bounding box center [771, 498] width 940 height 472
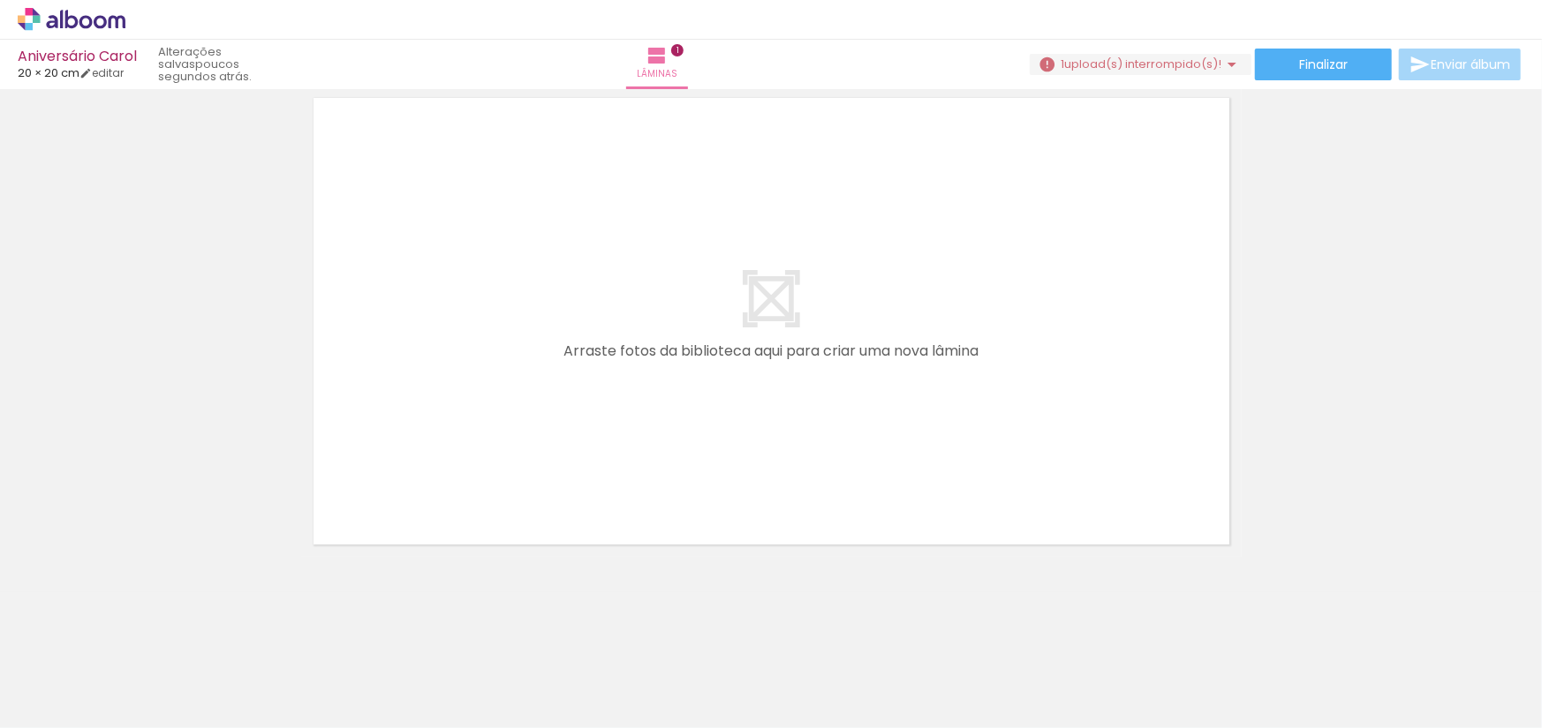
scroll to position [0, 190]
click at [1475, 674] on div at bounding box center [1470, 669] width 87 height 58
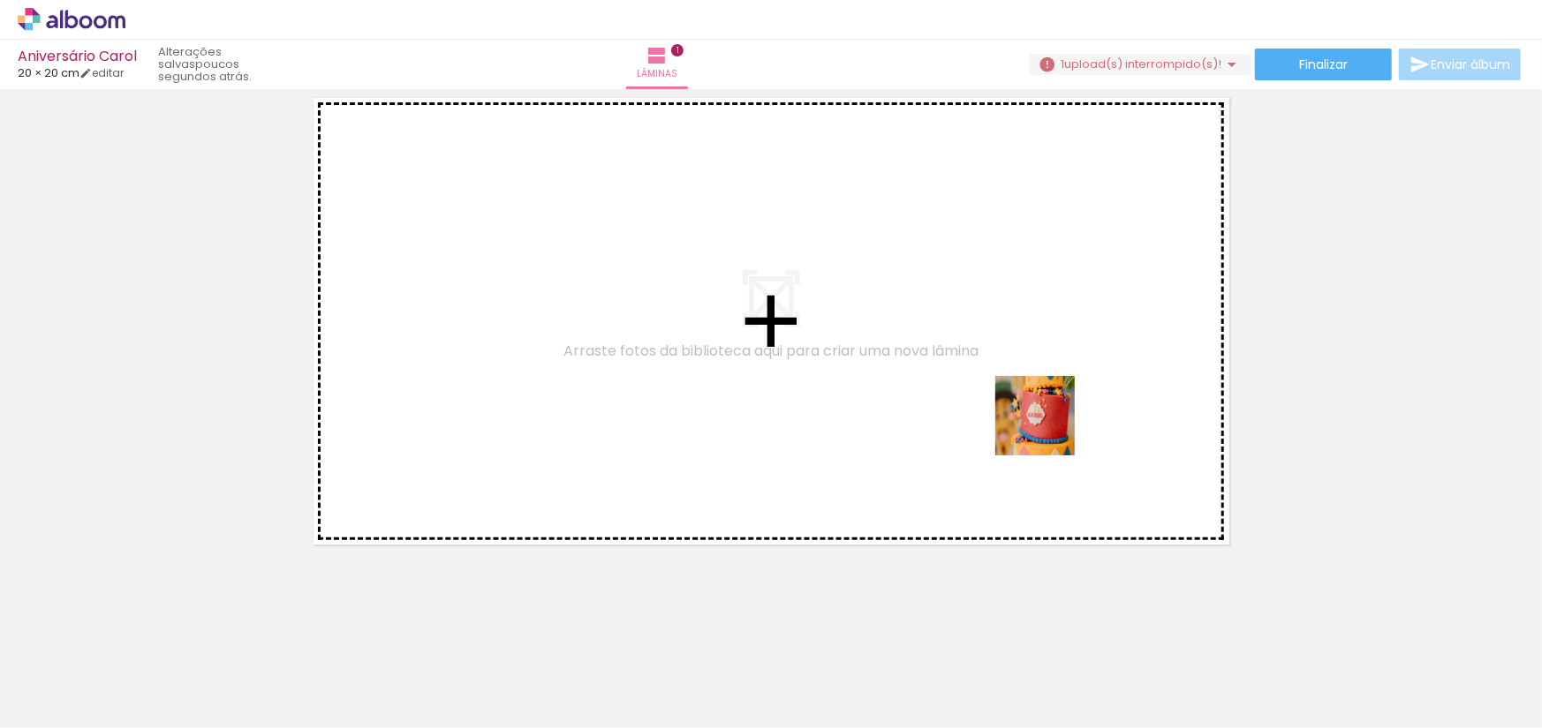
drag, startPoint x: 1475, startPoint y: 674, endPoint x: 975, endPoint y: 381, distance: 579.7
click at [975, 381] on quentale-workspace at bounding box center [771, 364] width 1542 height 728
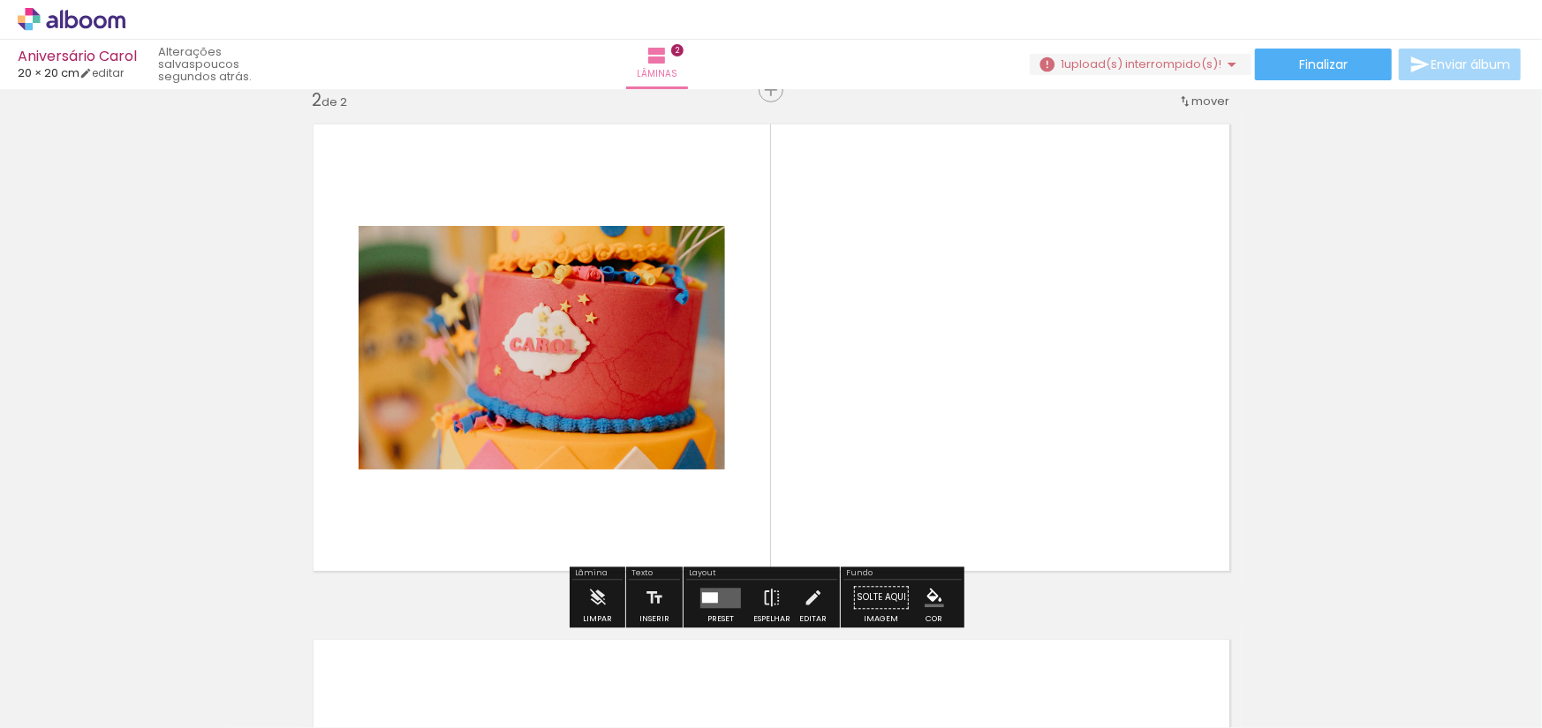
scroll to position [538, 0]
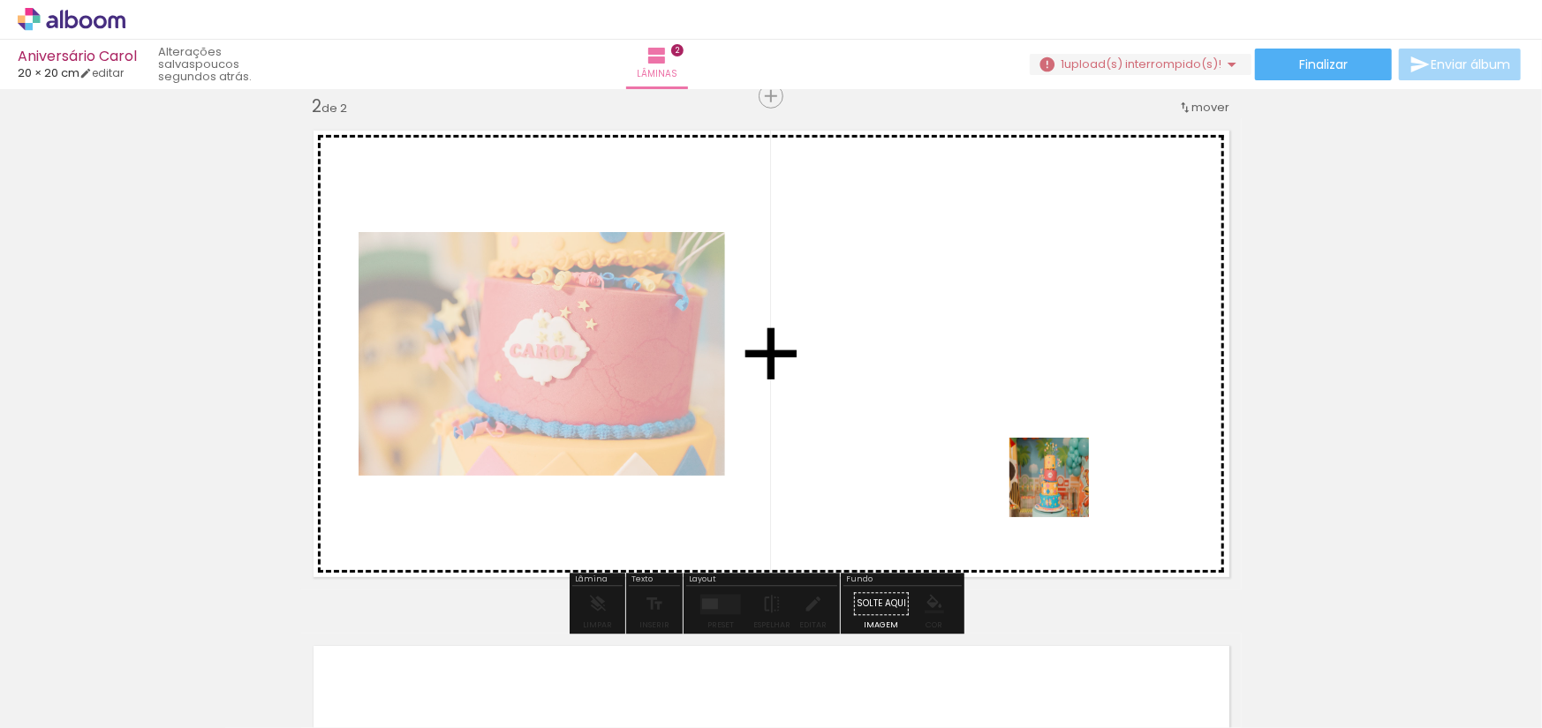
drag, startPoint x: 1362, startPoint y: 683, endPoint x: 962, endPoint y: 423, distance: 477.3
click at [962, 423] on quentale-workspace at bounding box center [771, 364] width 1542 height 728
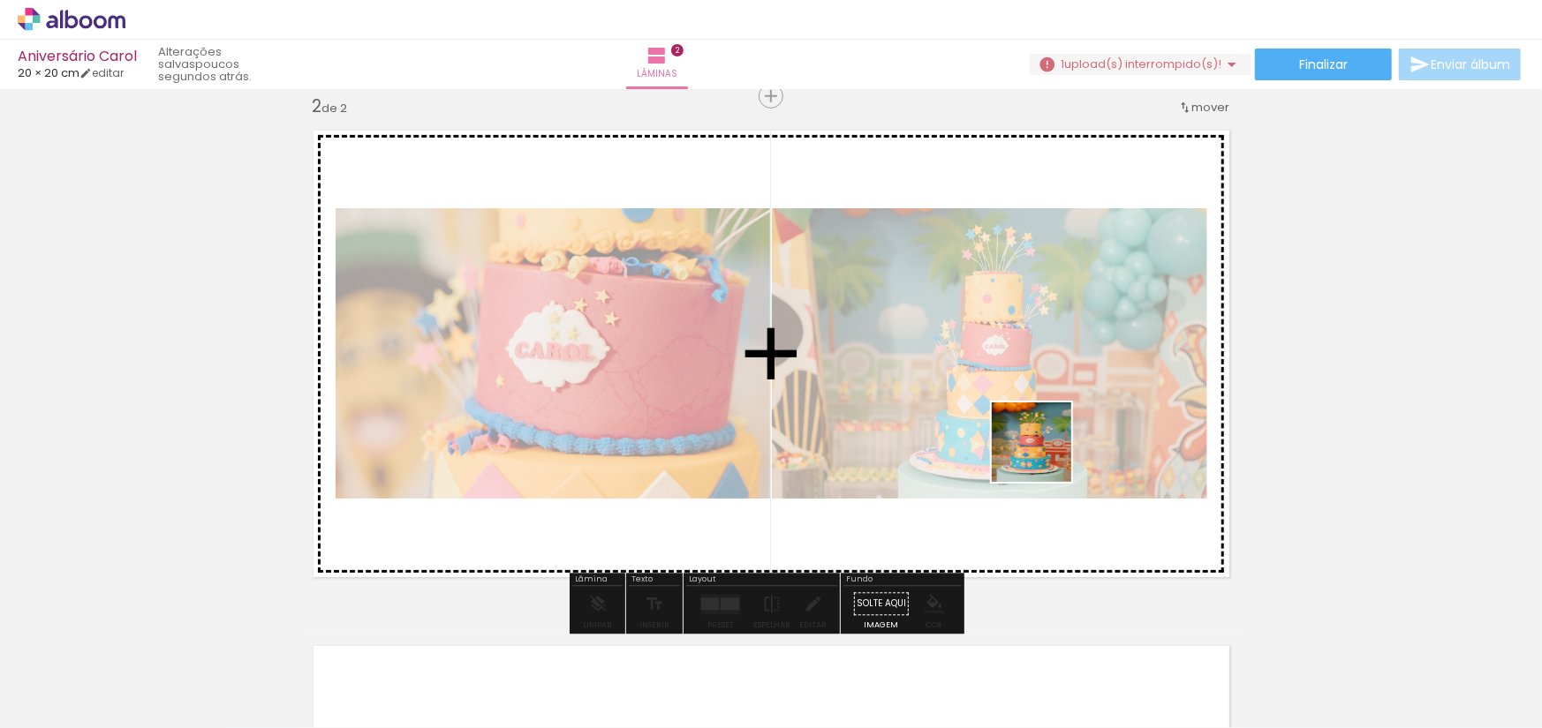
drag, startPoint x: 1263, startPoint y: 660, endPoint x: 1003, endPoint y: 411, distance: 359.7
click at [1003, 411] on quentale-workspace at bounding box center [771, 364] width 1542 height 728
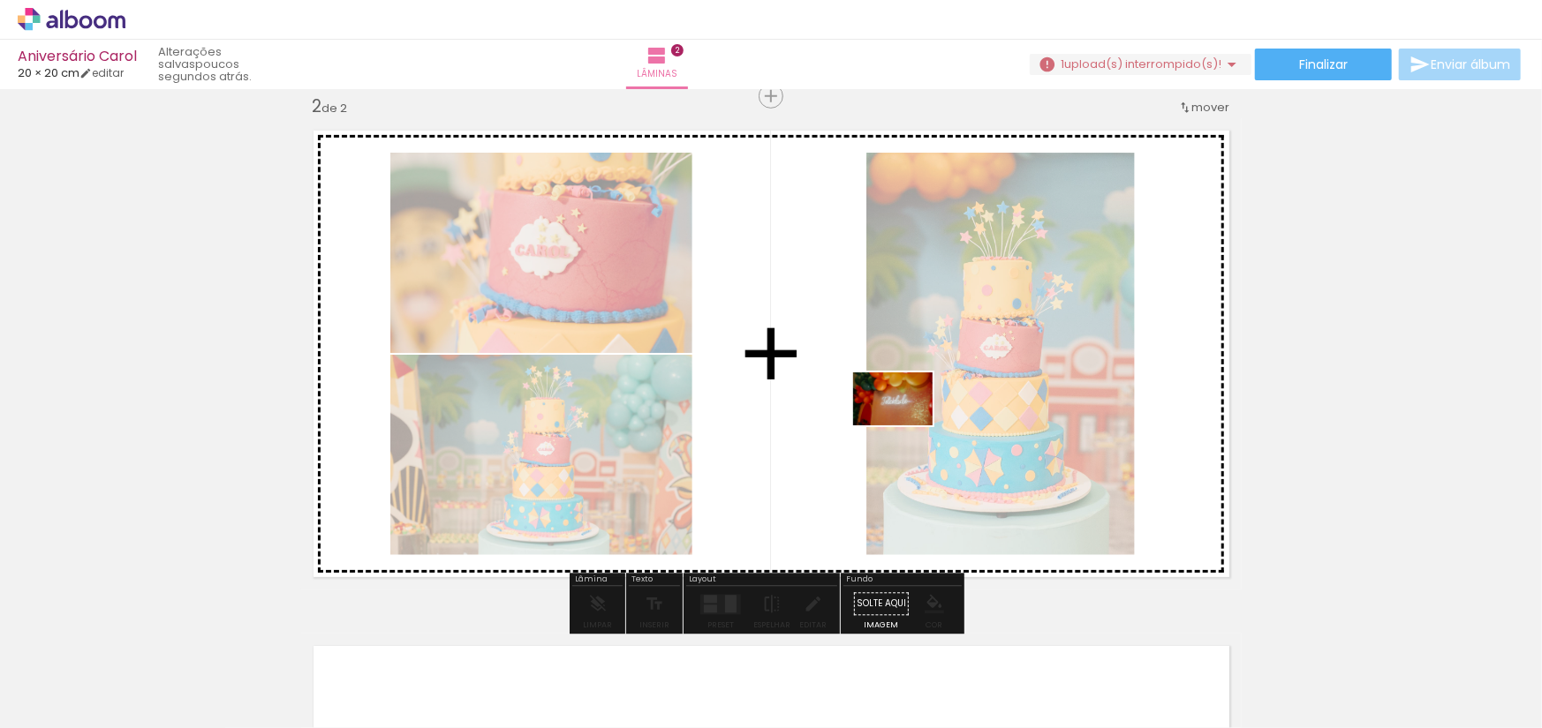
drag, startPoint x: 1087, startPoint y: 690, endPoint x: 905, endPoint y: 425, distance: 322.1
click at [905, 425] on quentale-workspace at bounding box center [771, 364] width 1542 height 728
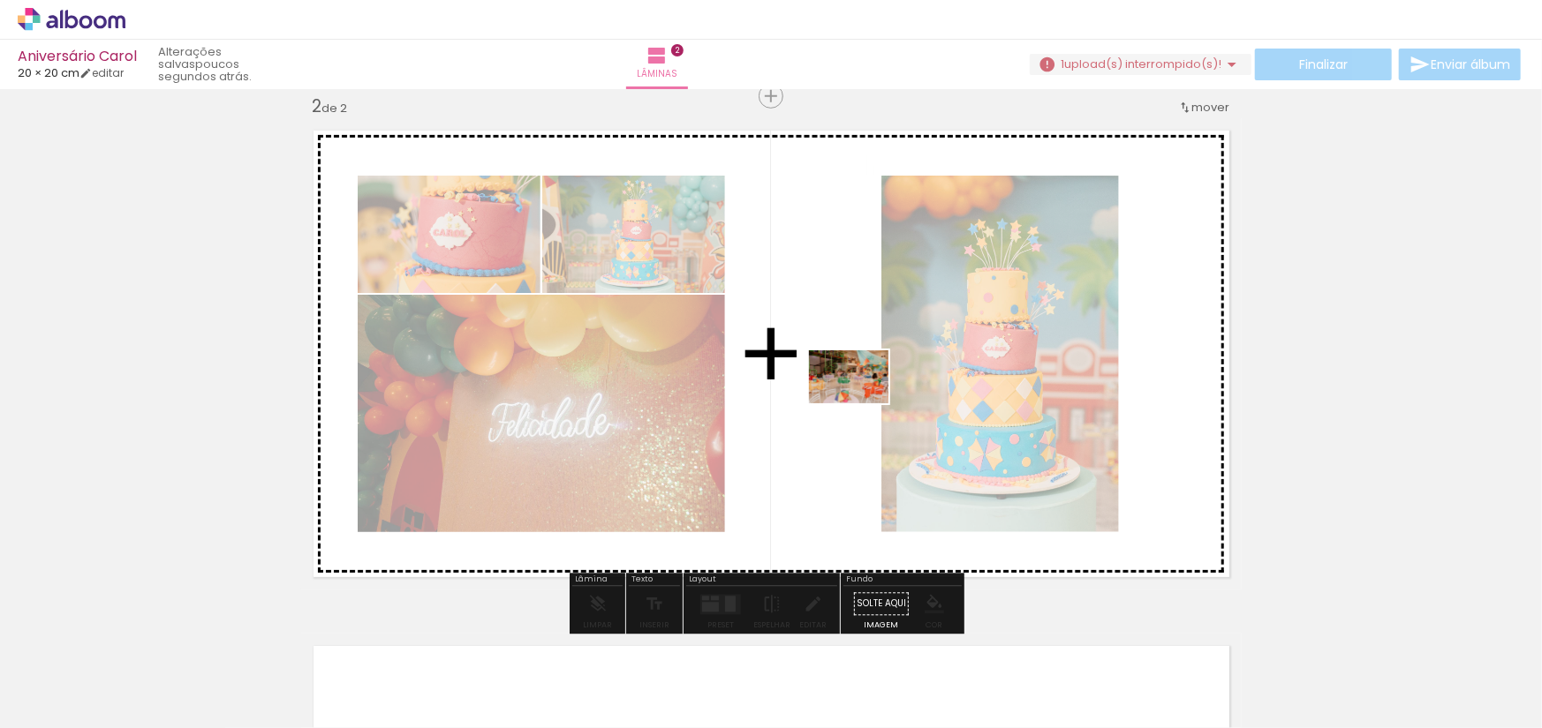
drag, startPoint x: 1186, startPoint y: 681, endPoint x: 862, endPoint y: 404, distance: 426.5
click at [862, 404] on quentale-workspace at bounding box center [771, 364] width 1542 height 728
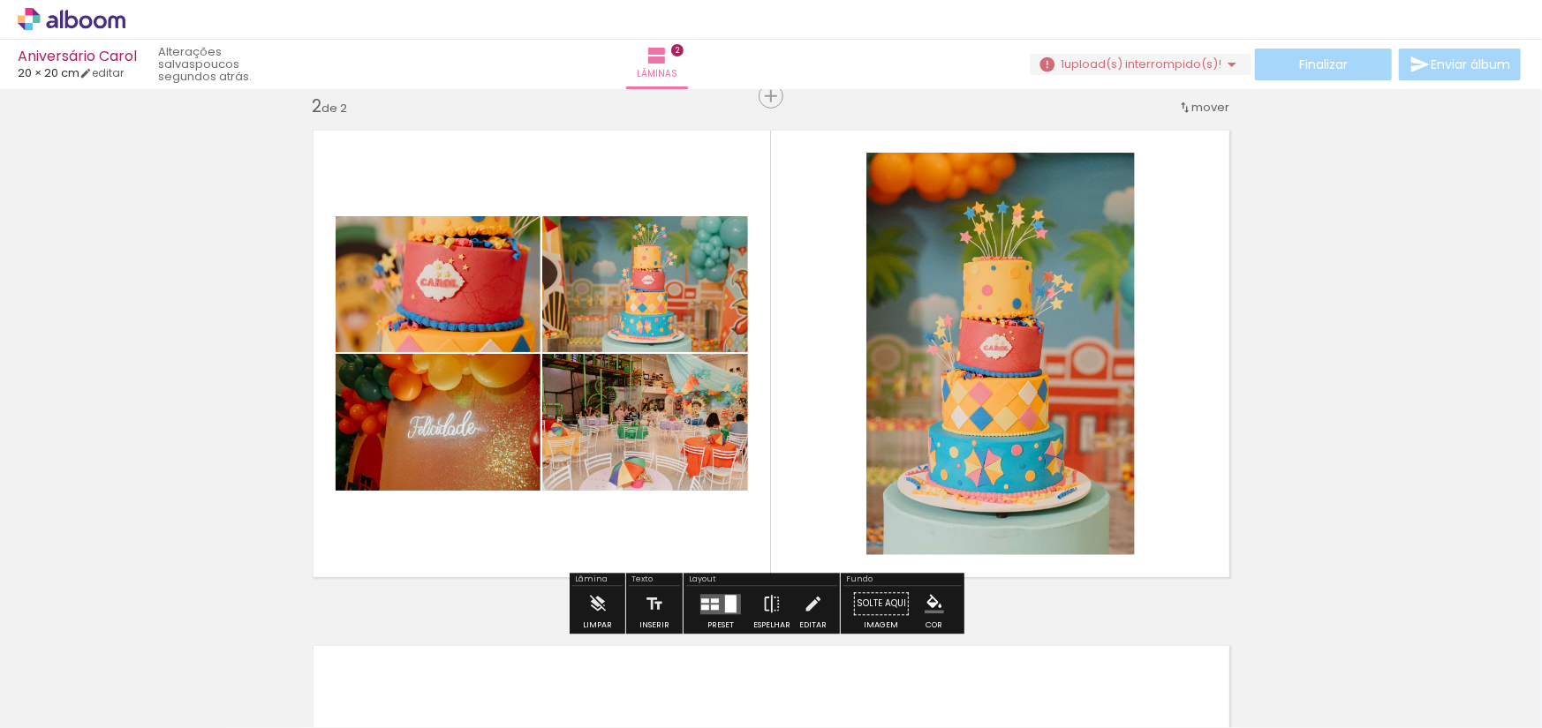
click at [725, 607] on div at bounding box center [730, 604] width 11 height 18
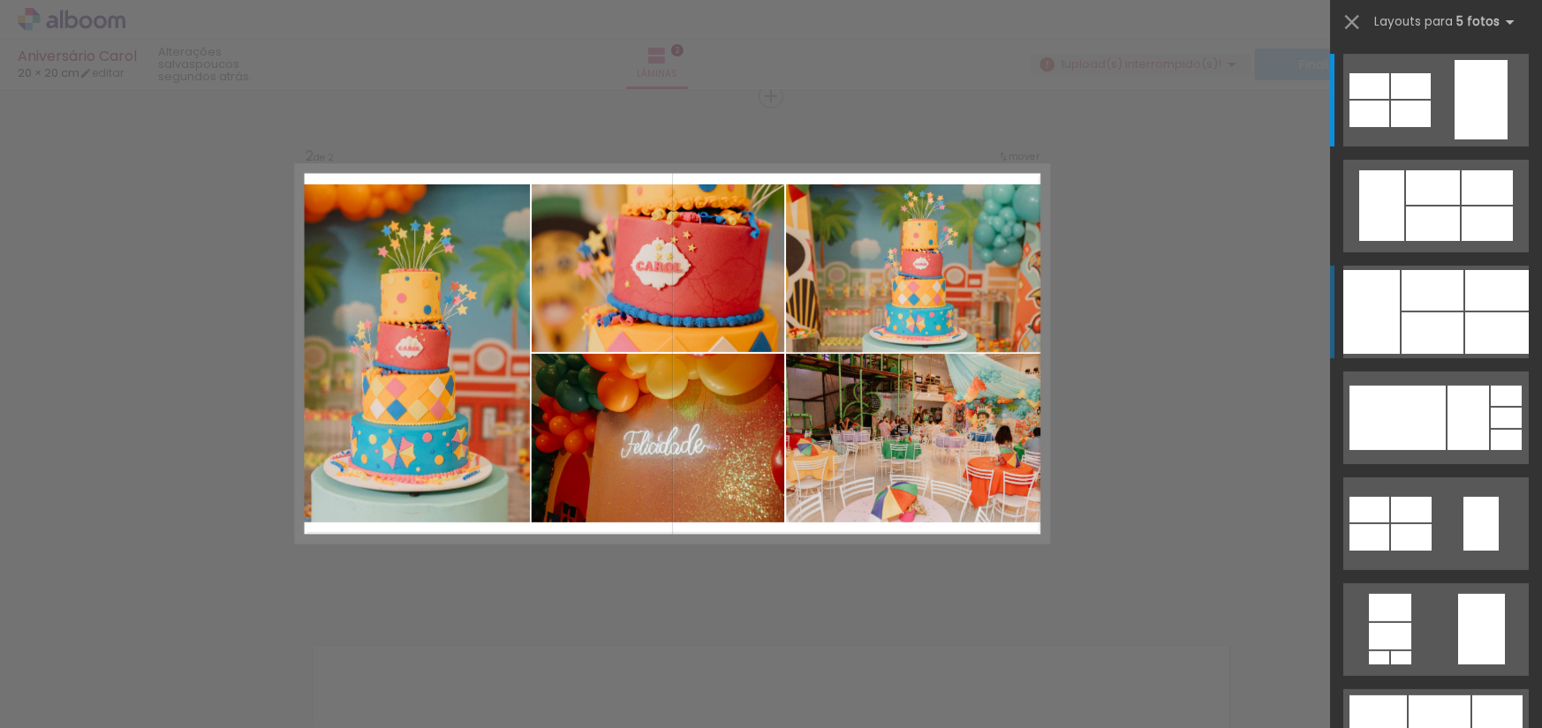
click at [1416, 314] on div at bounding box center [1432, 334] width 62 height 42
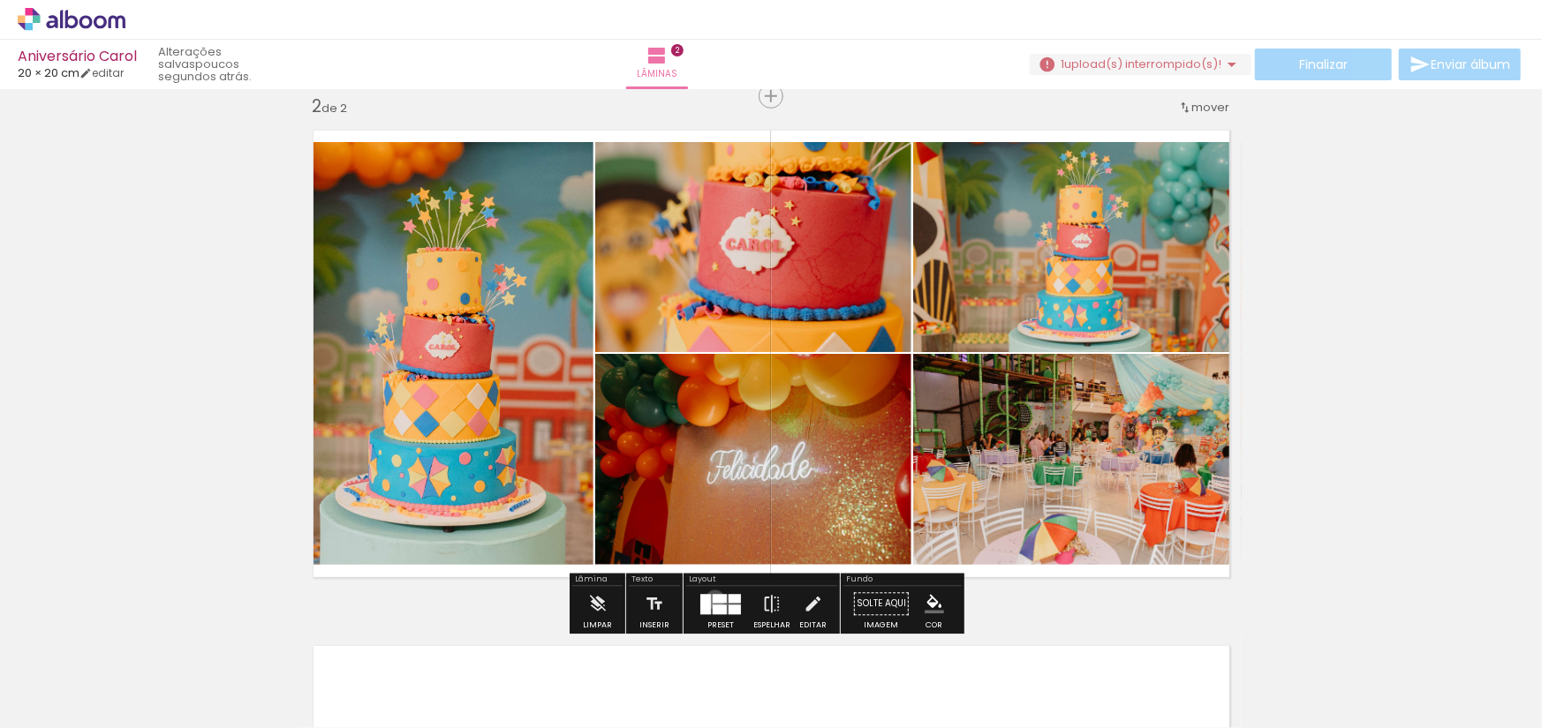
click at [713, 600] on div at bounding box center [720, 598] width 14 height 9
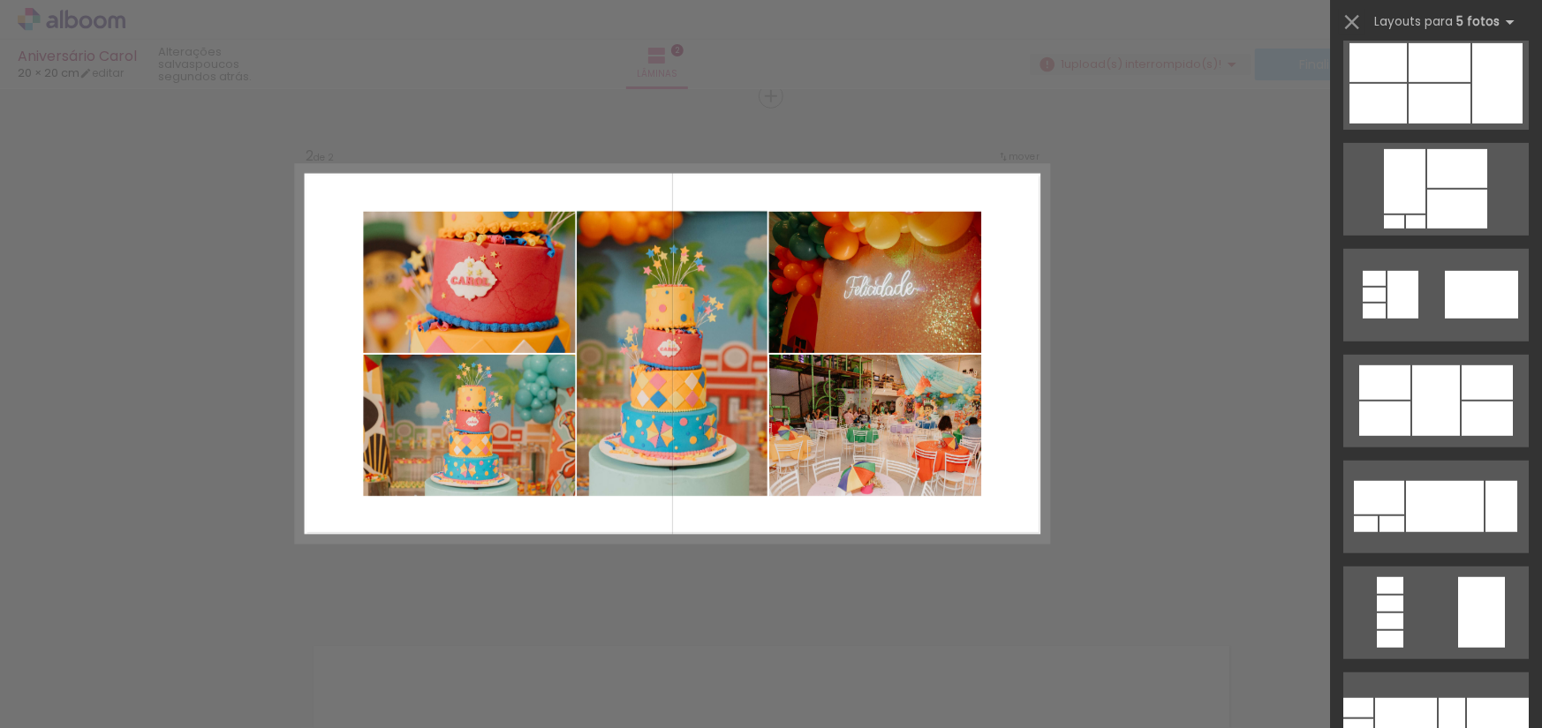
scroll to position [653, 0]
click at [1427, 396] on div at bounding box center [1436, 400] width 48 height 71
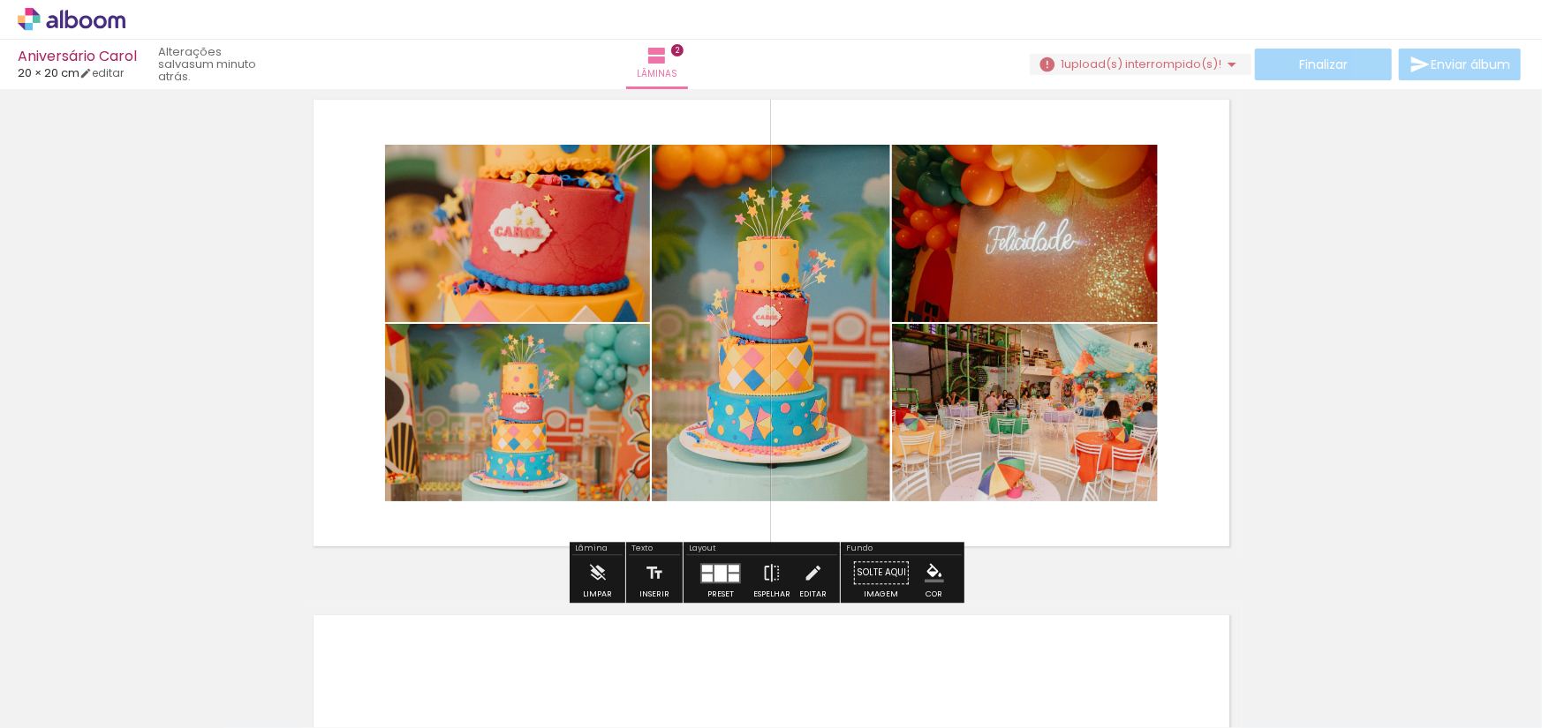
scroll to position [538, 0]
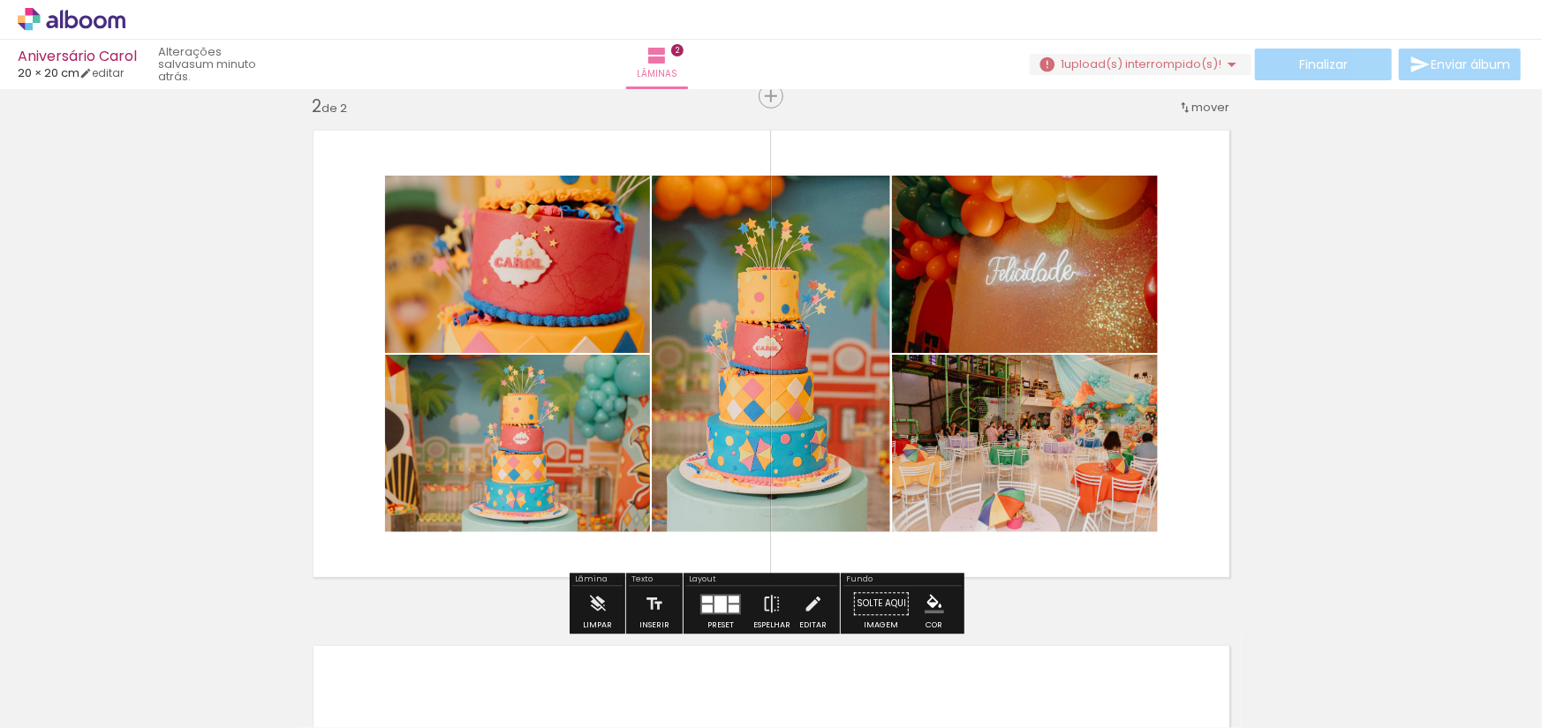
click at [1221, 60] on iron-icon at bounding box center [1231, 64] width 21 height 21
click at [0, 0] on slot "Buscar arquivos interrompidos" at bounding box center [0, 0] width 0 height 0
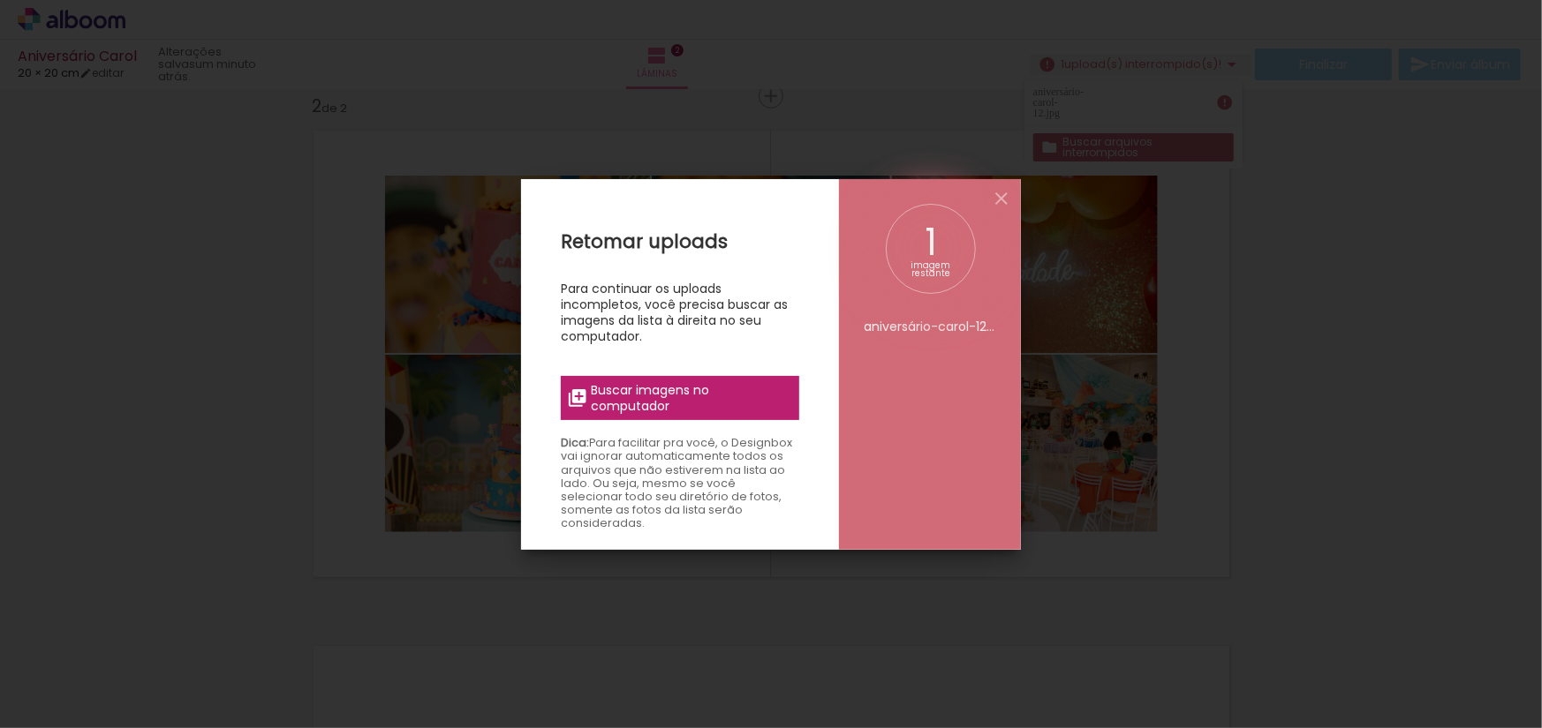
click at [727, 399] on span "Buscar imagens no computador" at bounding box center [690, 398] width 197 height 32
click at [0, 0] on input "file" at bounding box center [0, 0] width 0 height 0
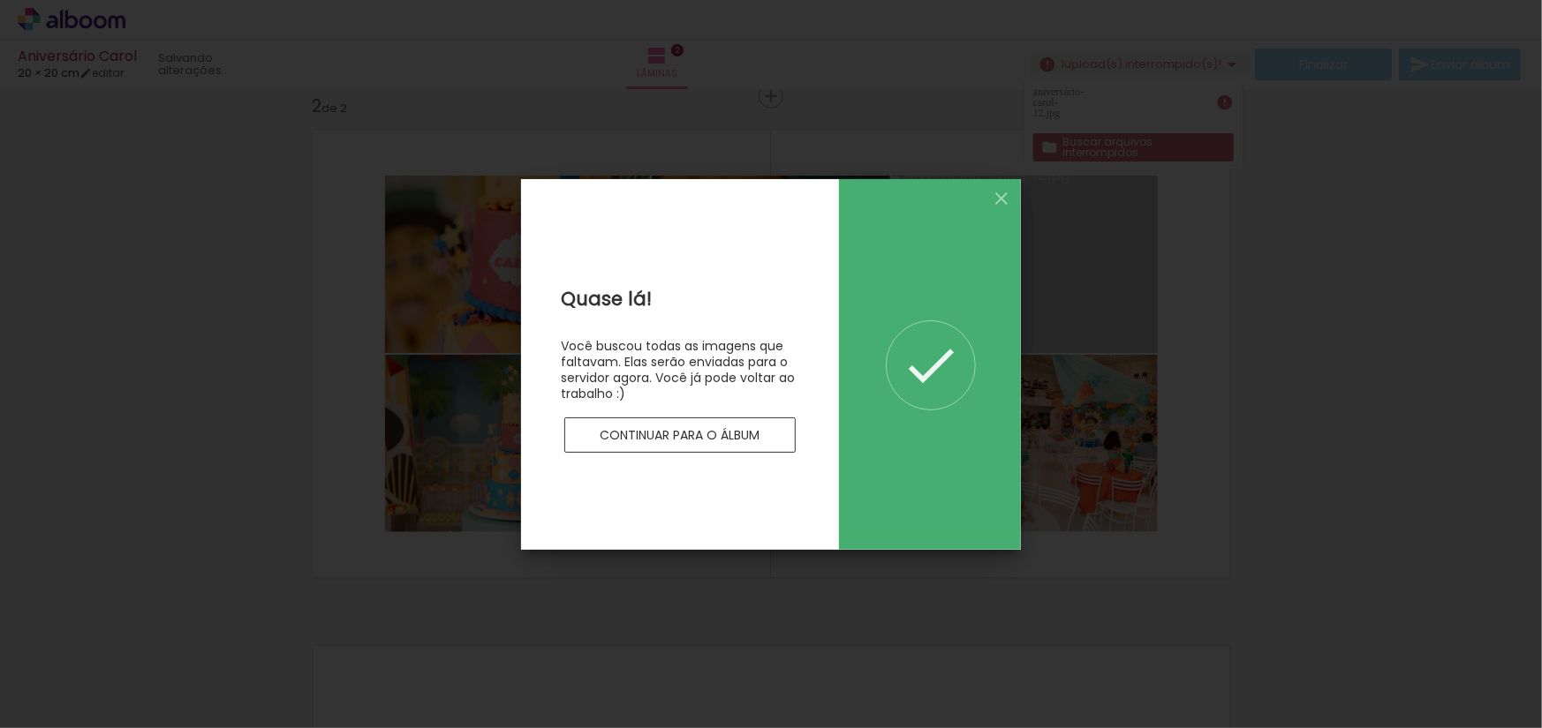
scroll to position [0, 0]
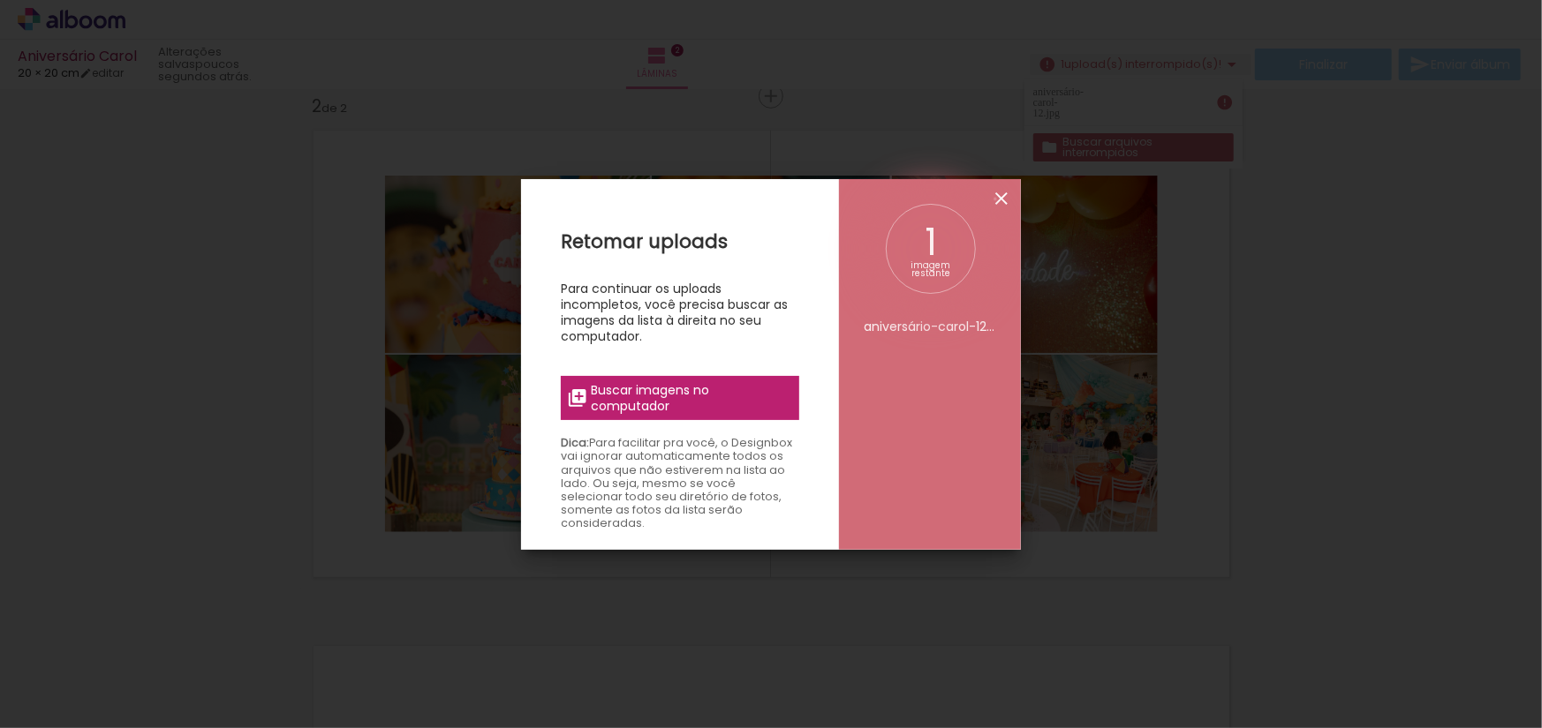
click at [995, 199] on iron-icon at bounding box center [1001, 198] width 21 height 21
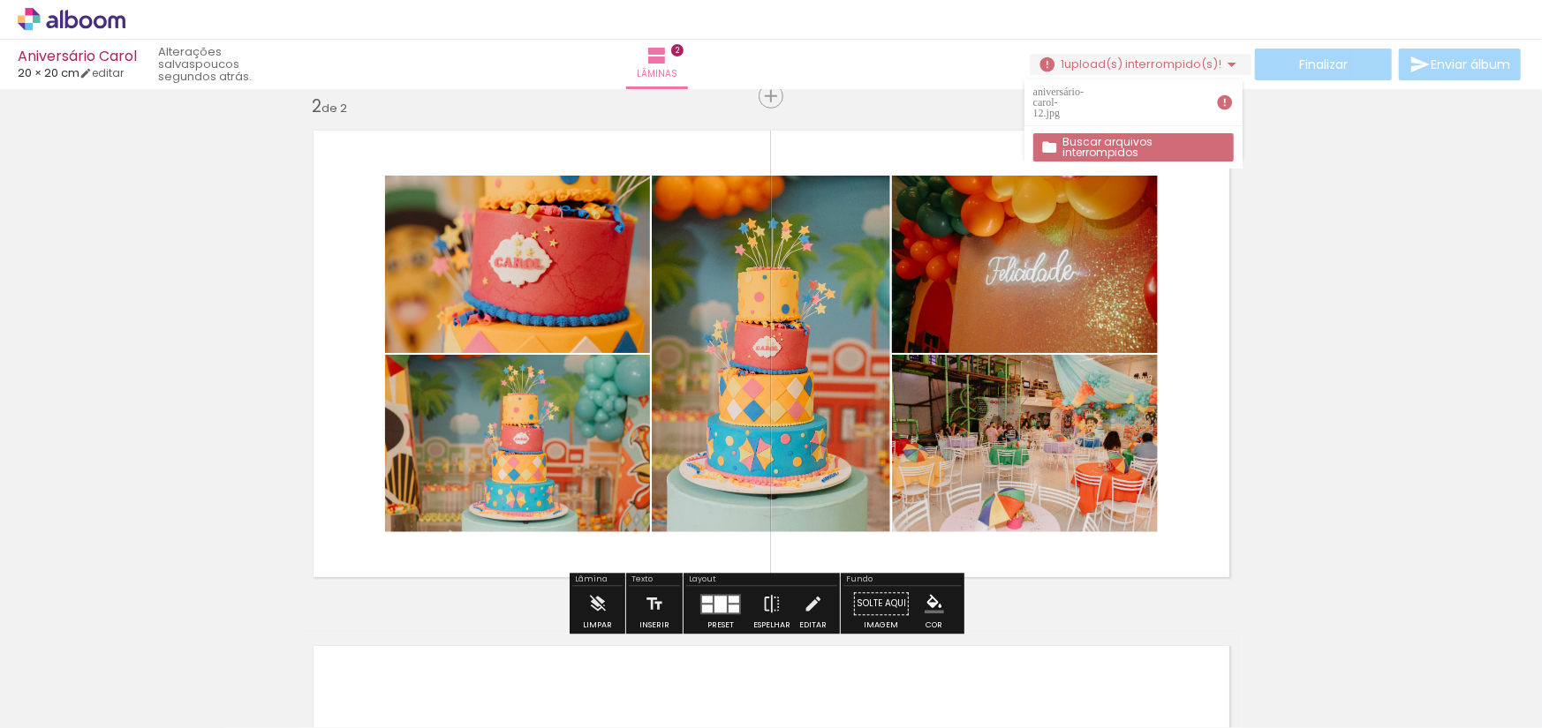
click at [1226, 98] on iron-icon at bounding box center [1225, 103] width 18 height 18
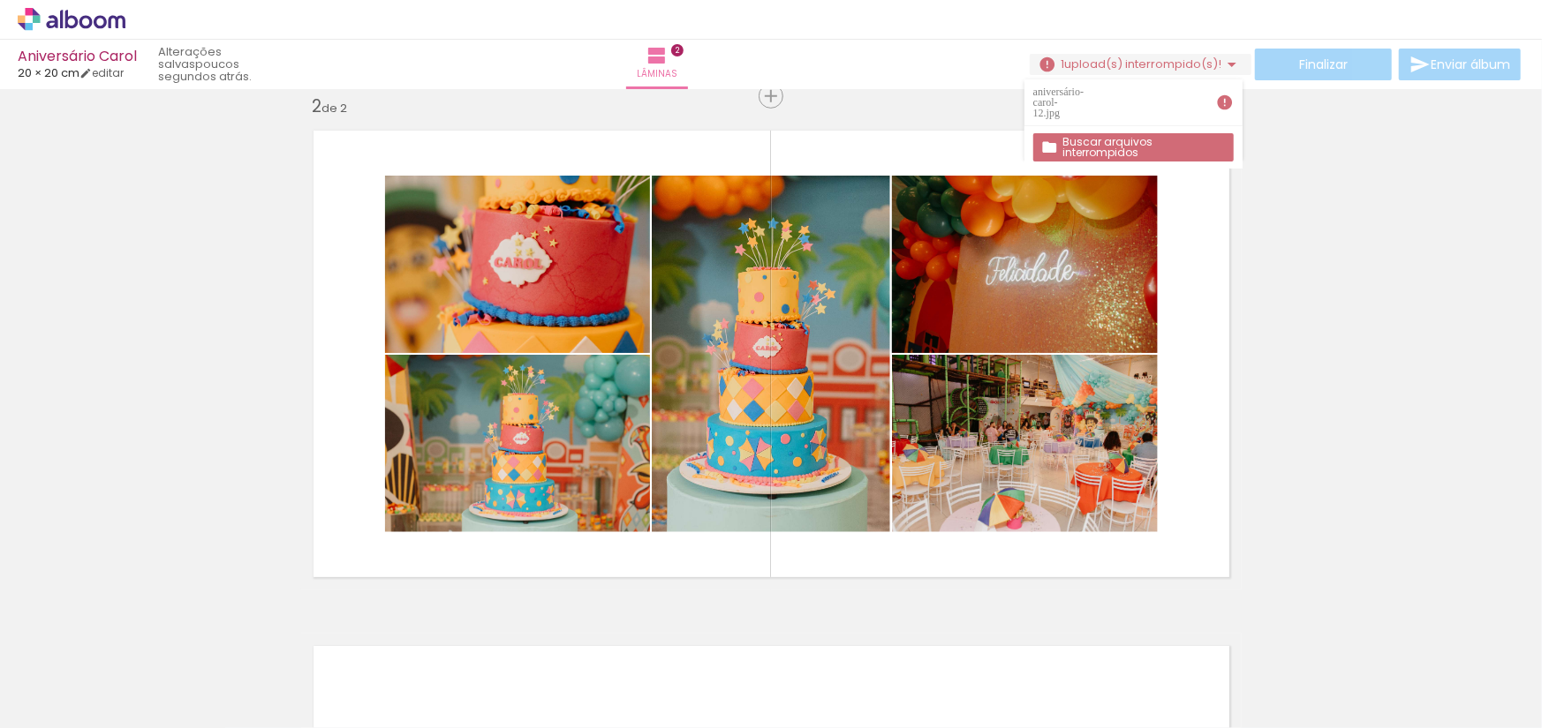
click at [1226, 61] on iron-icon at bounding box center [1231, 64] width 21 height 21
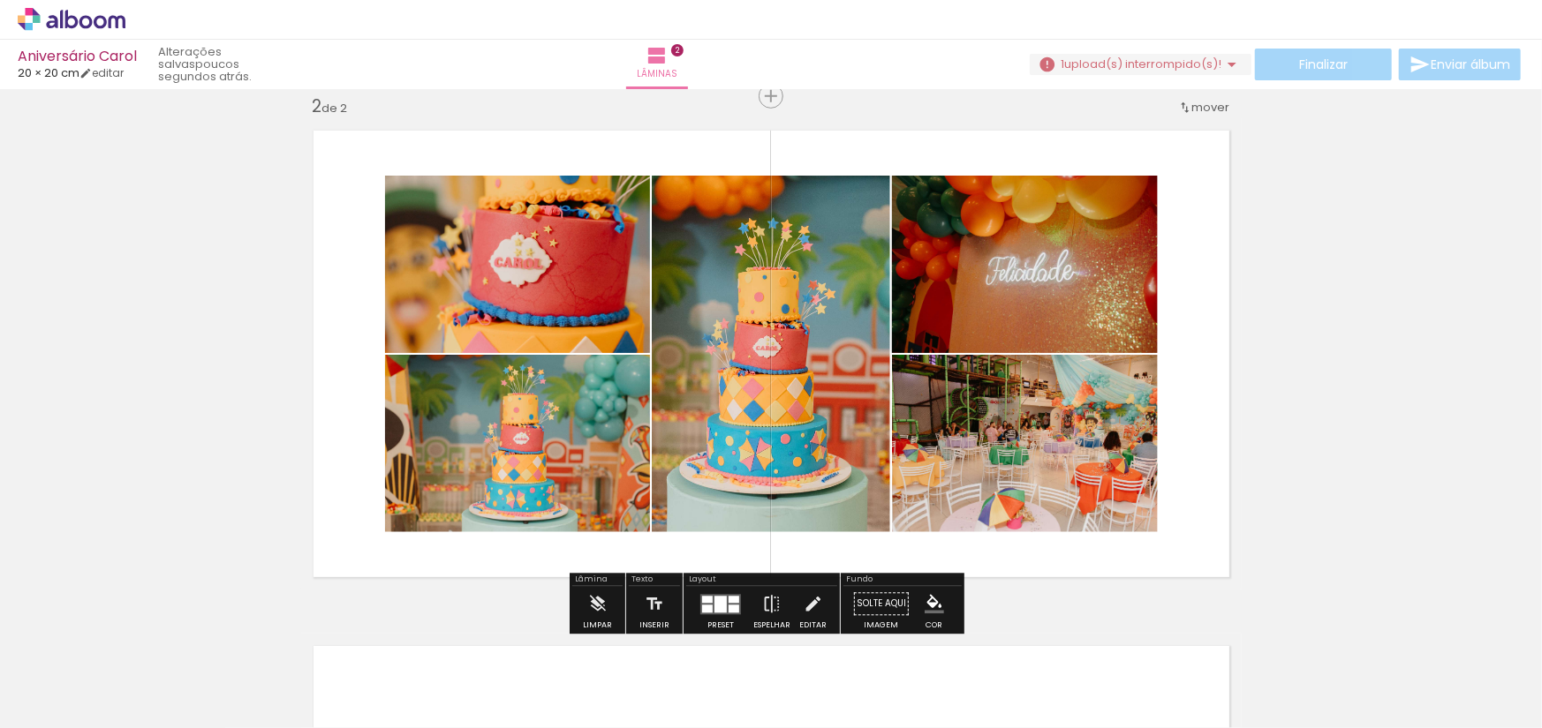
click at [1038, 633] on iron-icon at bounding box center [1036, 633] width 19 height 19
click at [1065, 633] on span "Excluir" at bounding box center [1068, 633] width 29 height 13
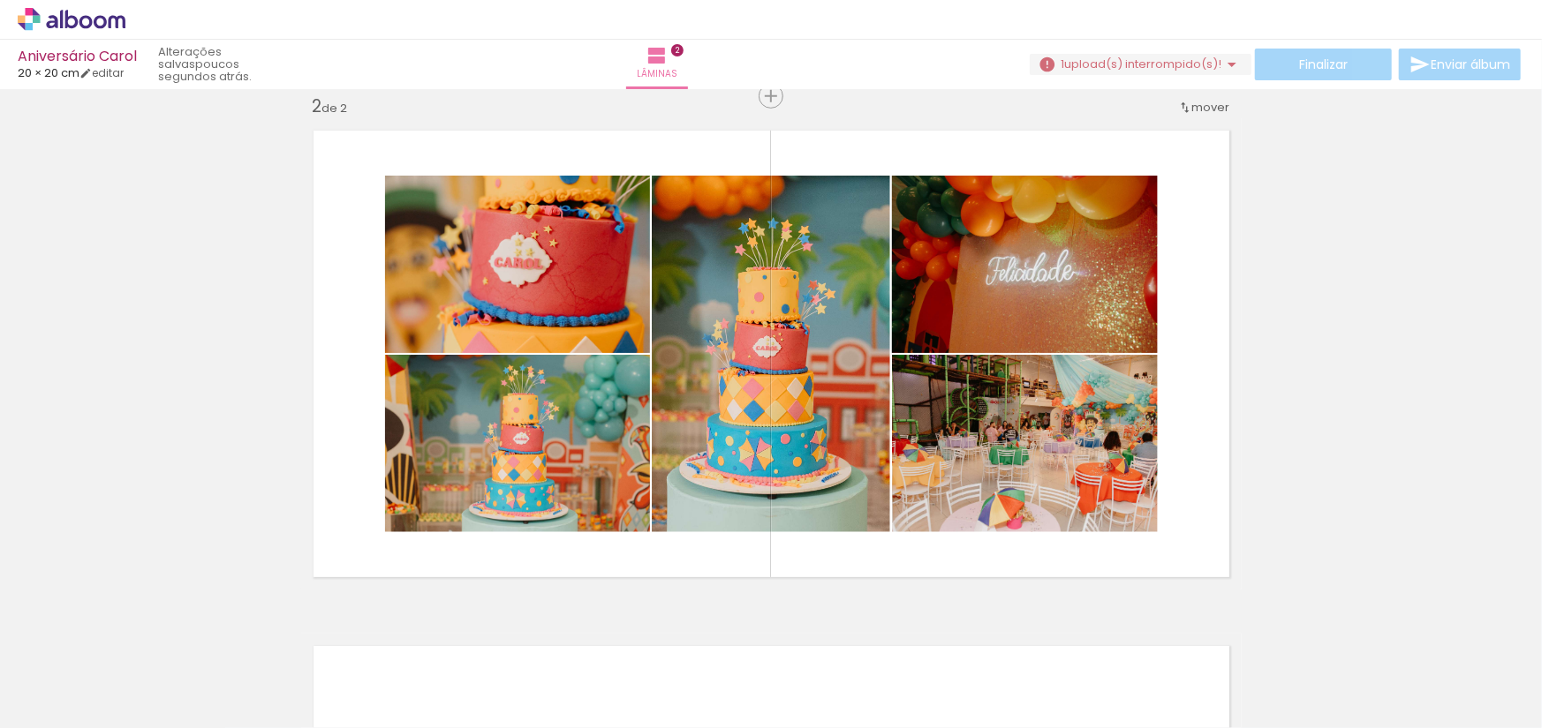
click at [1074, 668] on div at bounding box center [1074, 669] width 87 height 58
click at [1041, 635] on iron-icon at bounding box center [1036, 633] width 19 height 19
click at [1058, 630] on div "Excluir" at bounding box center [1068, 634] width 43 height 23
click at [1044, 632] on iron-icon at bounding box center [1036, 633] width 19 height 19
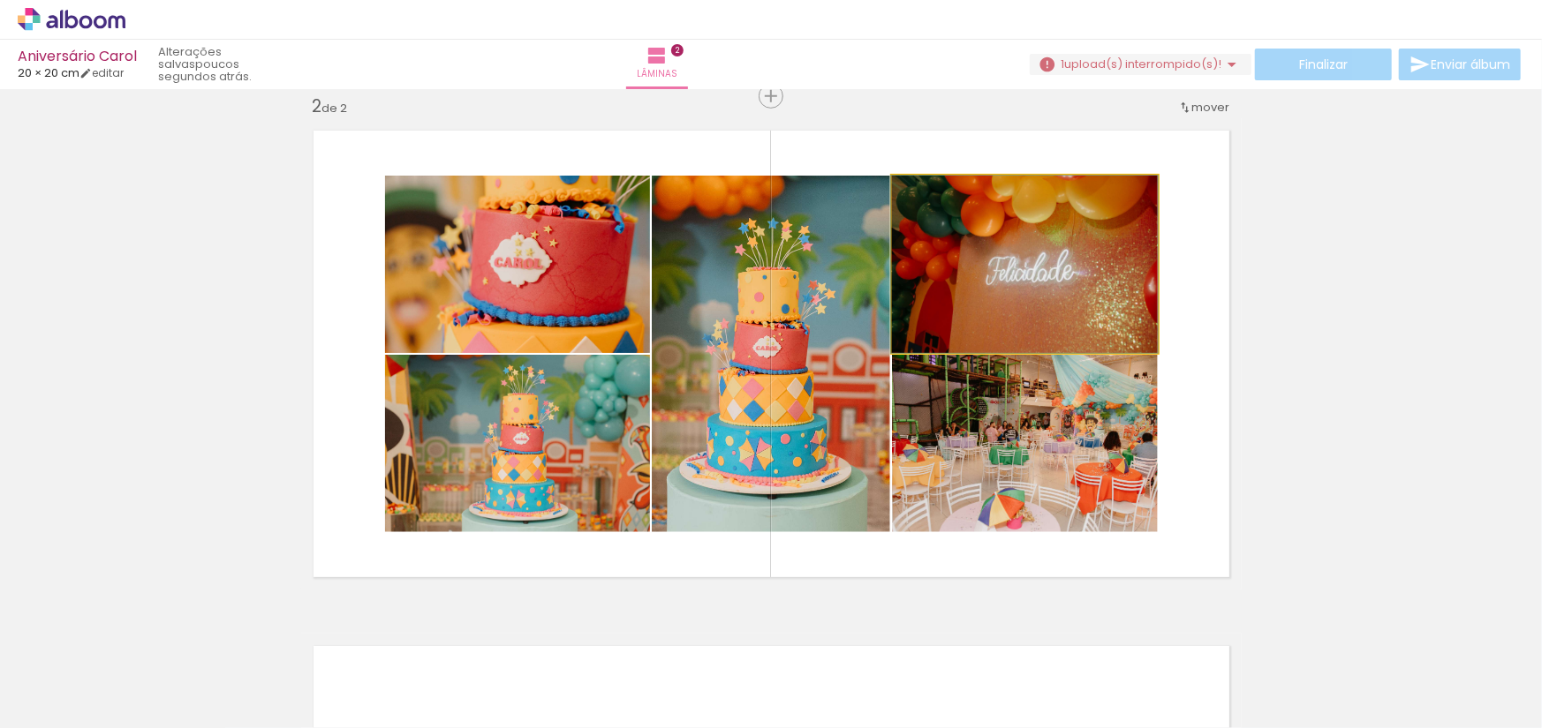
click at [992, 287] on quentale-photo at bounding box center [1025, 264] width 266 height 177
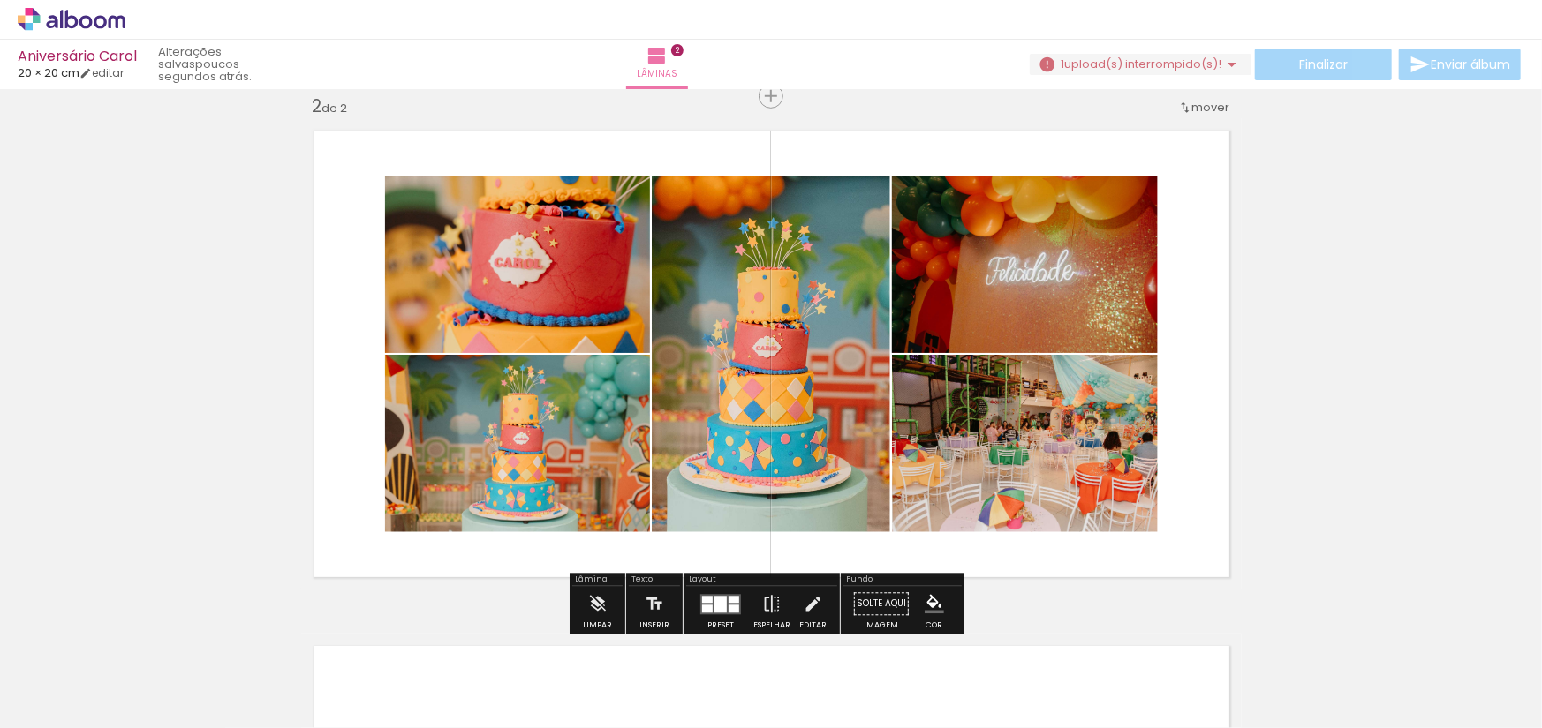
click at [992, 287] on quentale-photo at bounding box center [1025, 264] width 266 height 177
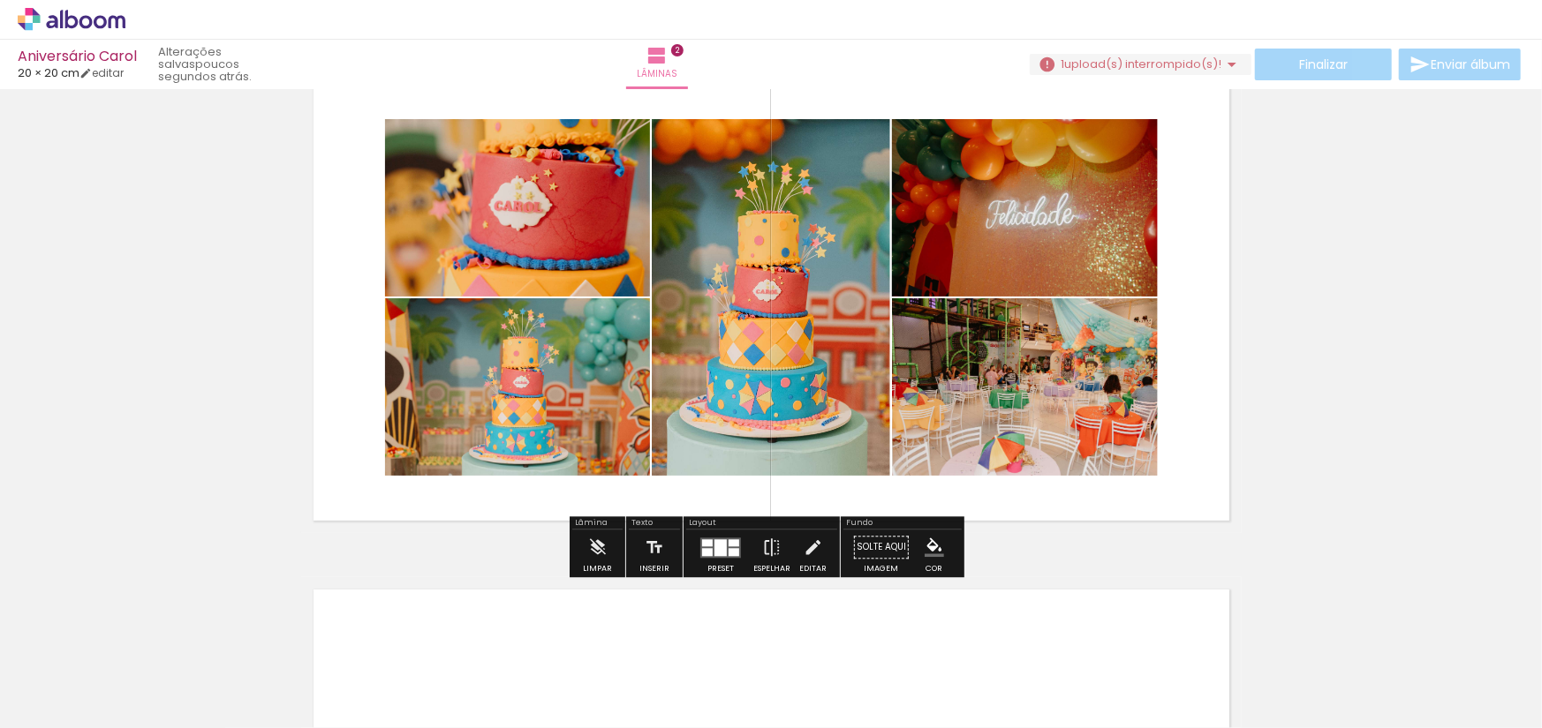
scroll to position [626, 0]
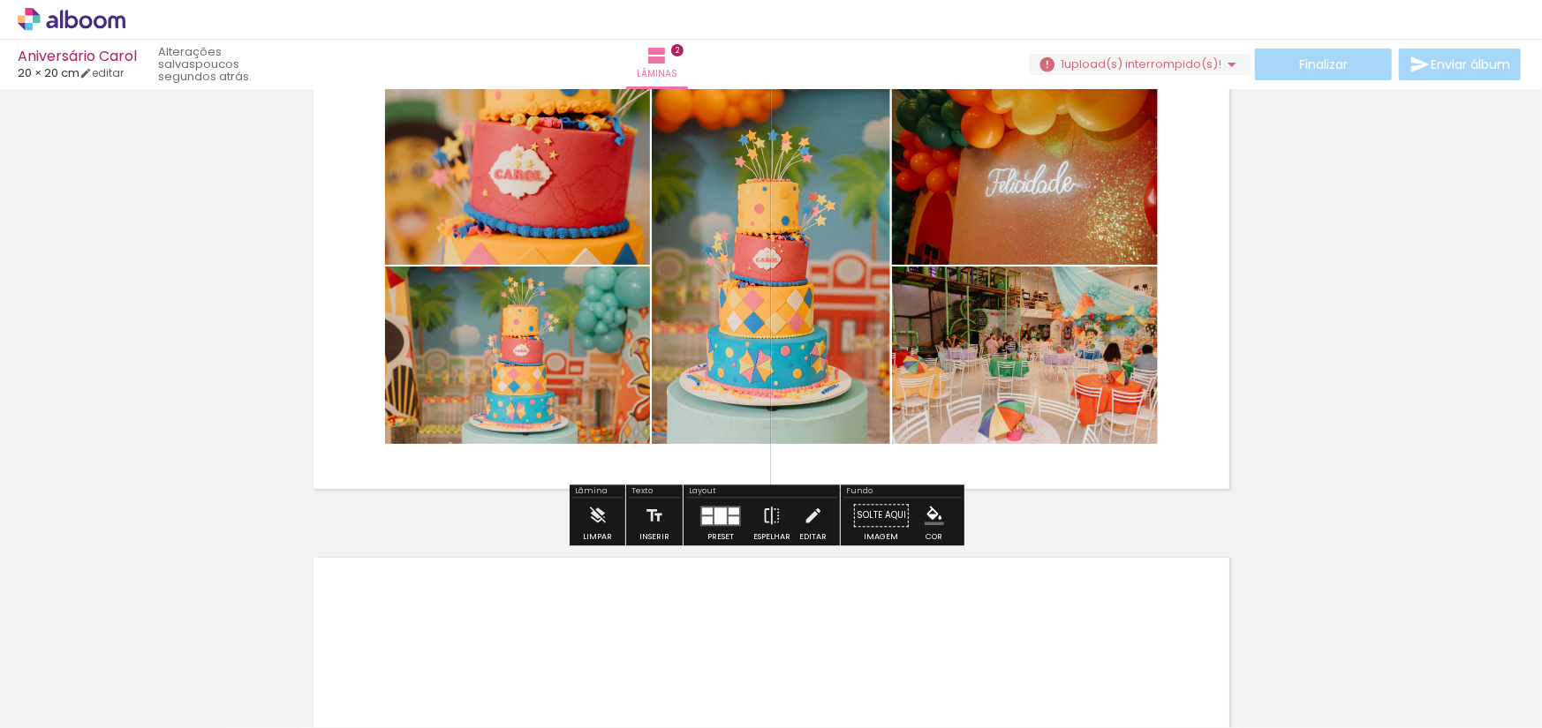
click at [1014, 204] on quentale-photo at bounding box center [1025, 175] width 266 height 177
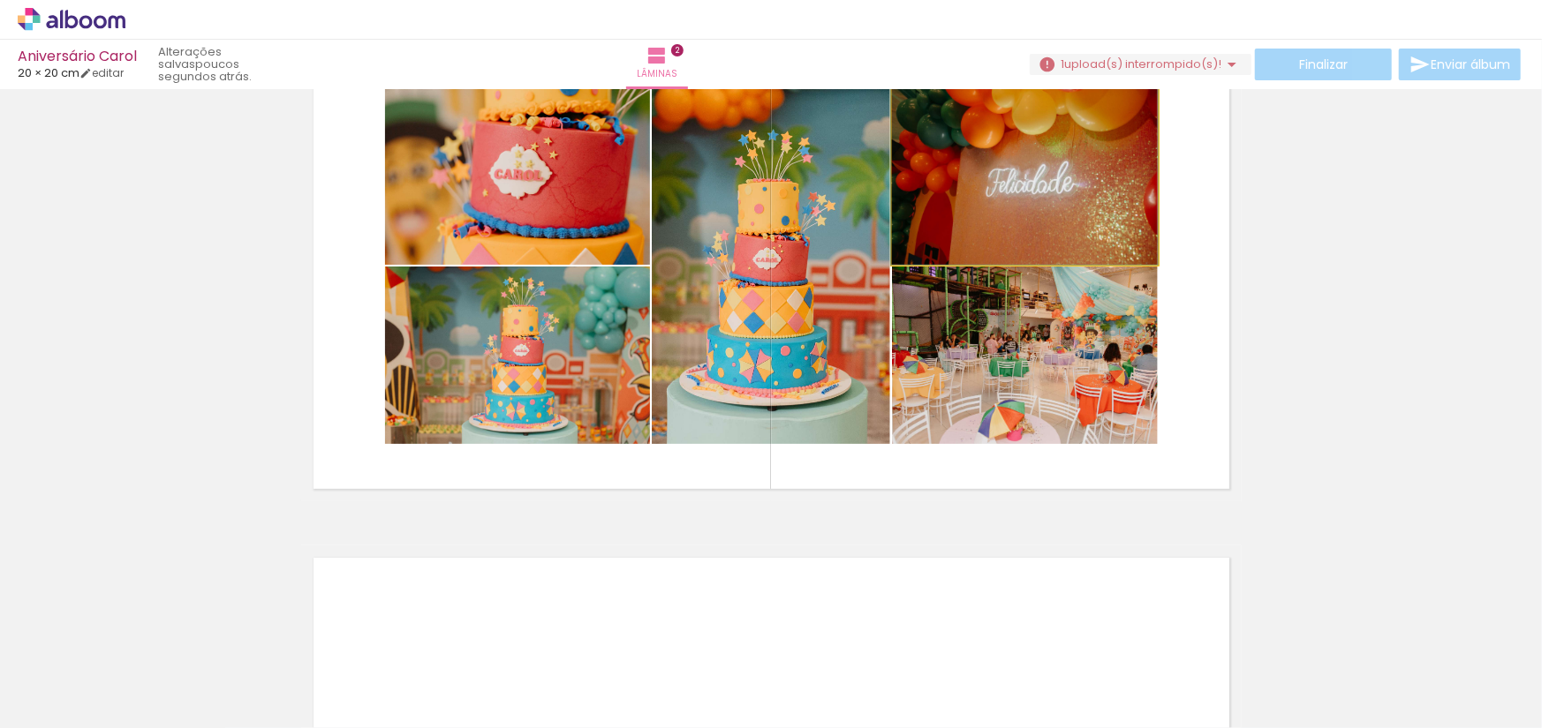
click at [1014, 204] on quentale-photo at bounding box center [1025, 175] width 266 height 177
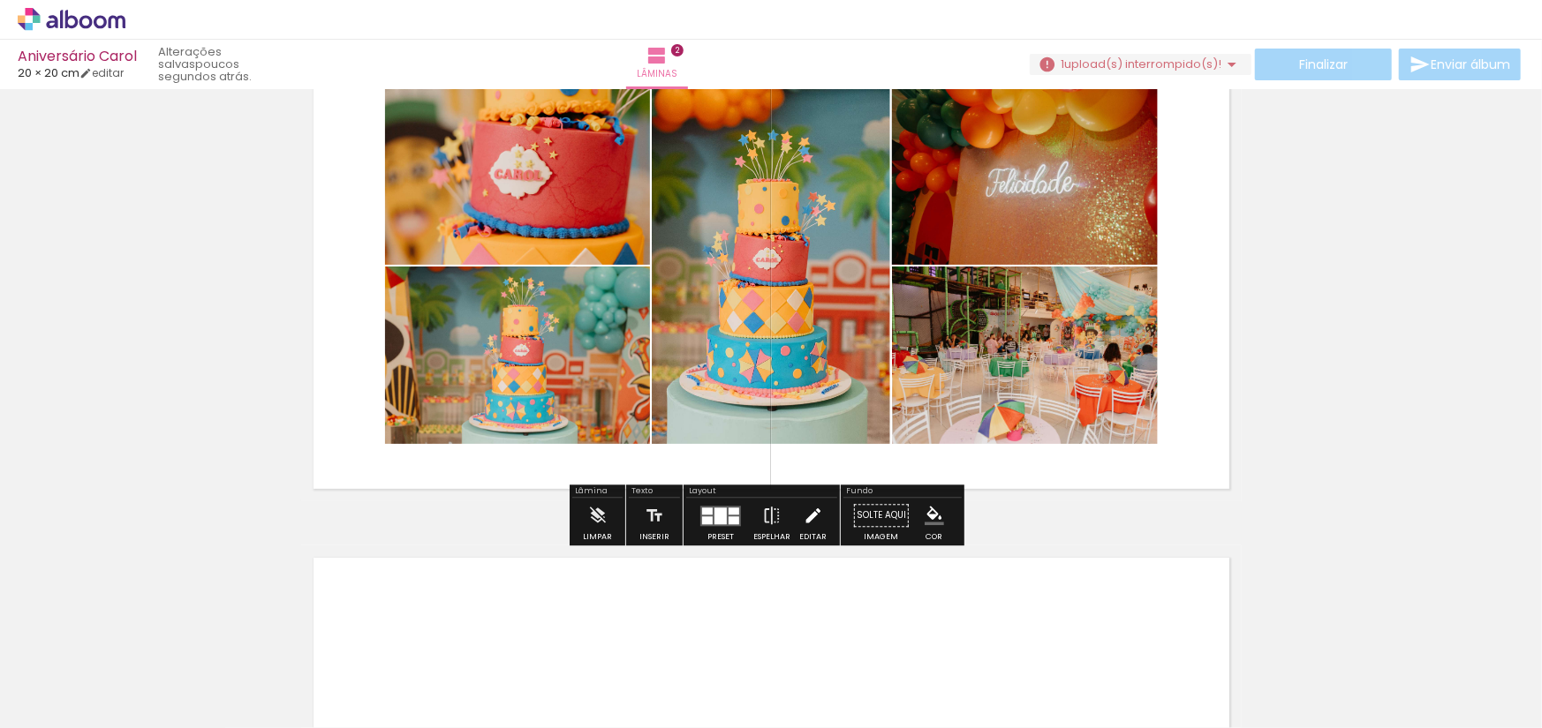
click at [808, 516] on iron-icon at bounding box center [813, 516] width 19 height 35
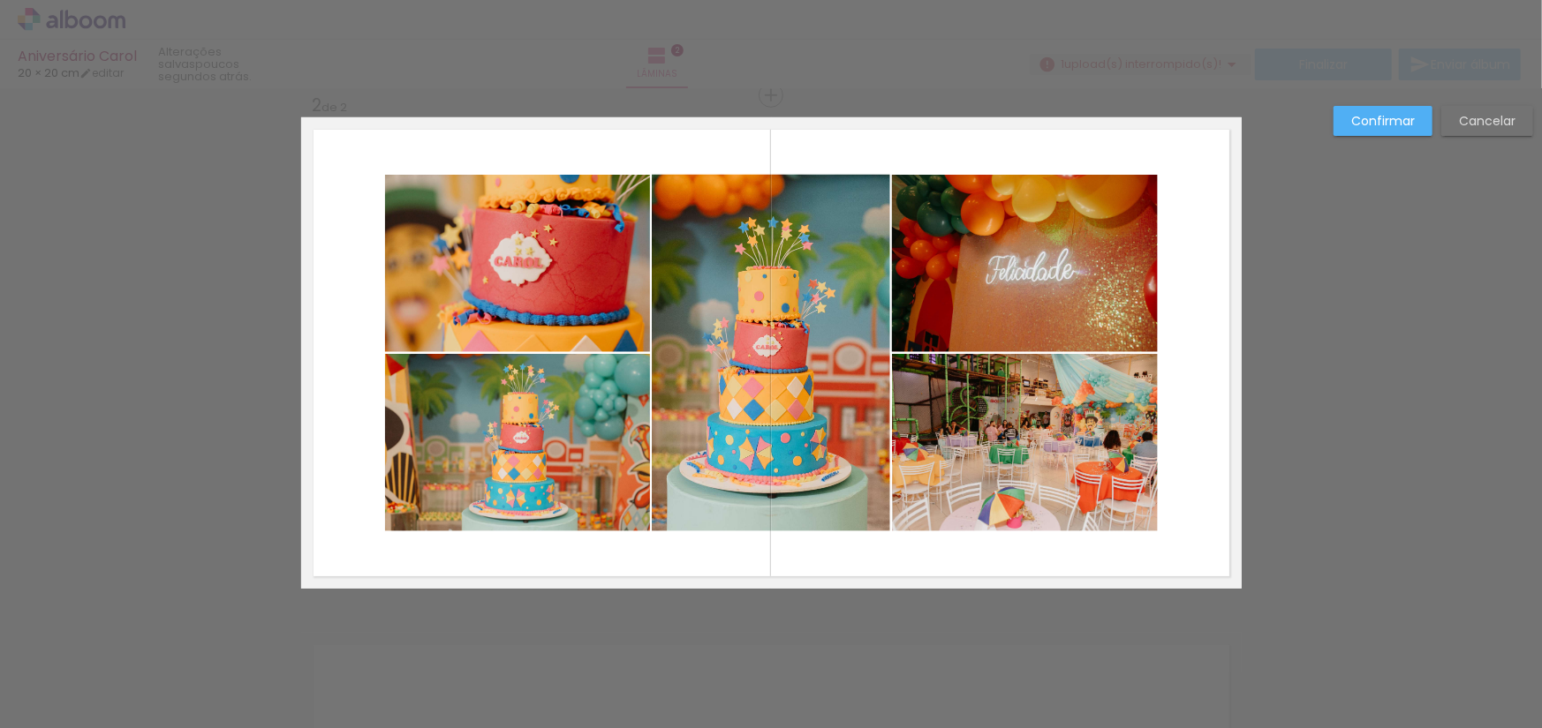
scroll to position [538, 0]
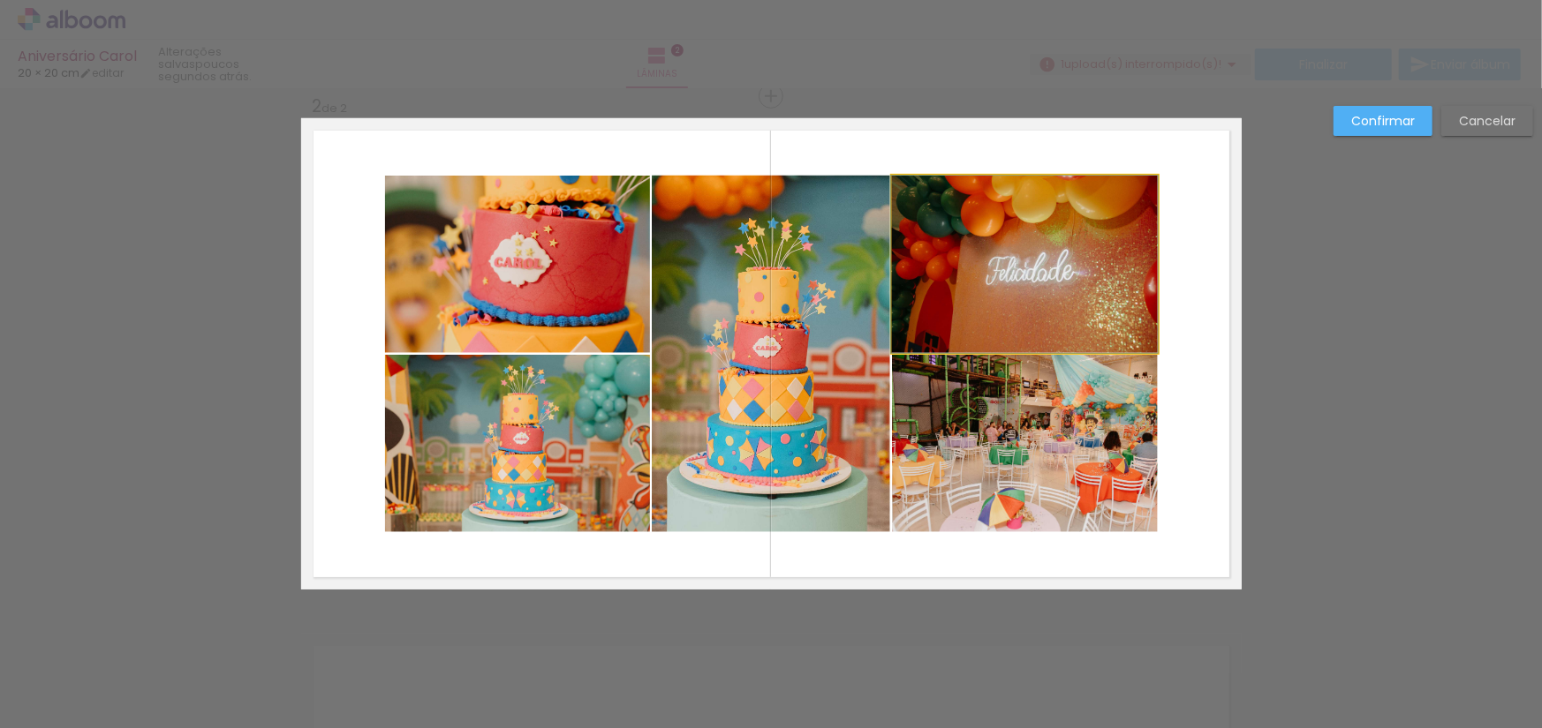
click at [1015, 264] on quentale-photo at bounding box center [1025, 264] width 266 height 177
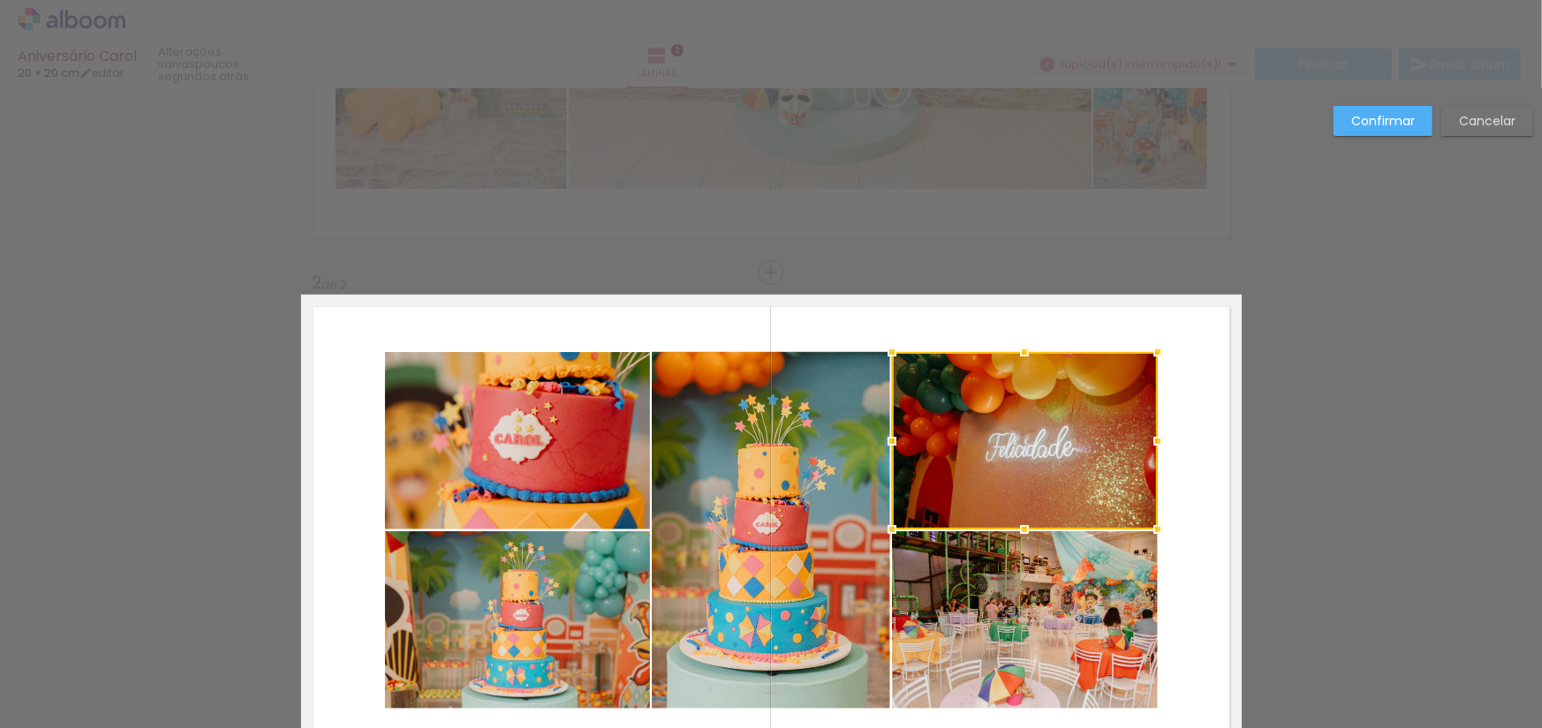
scroll to position [449, 0]
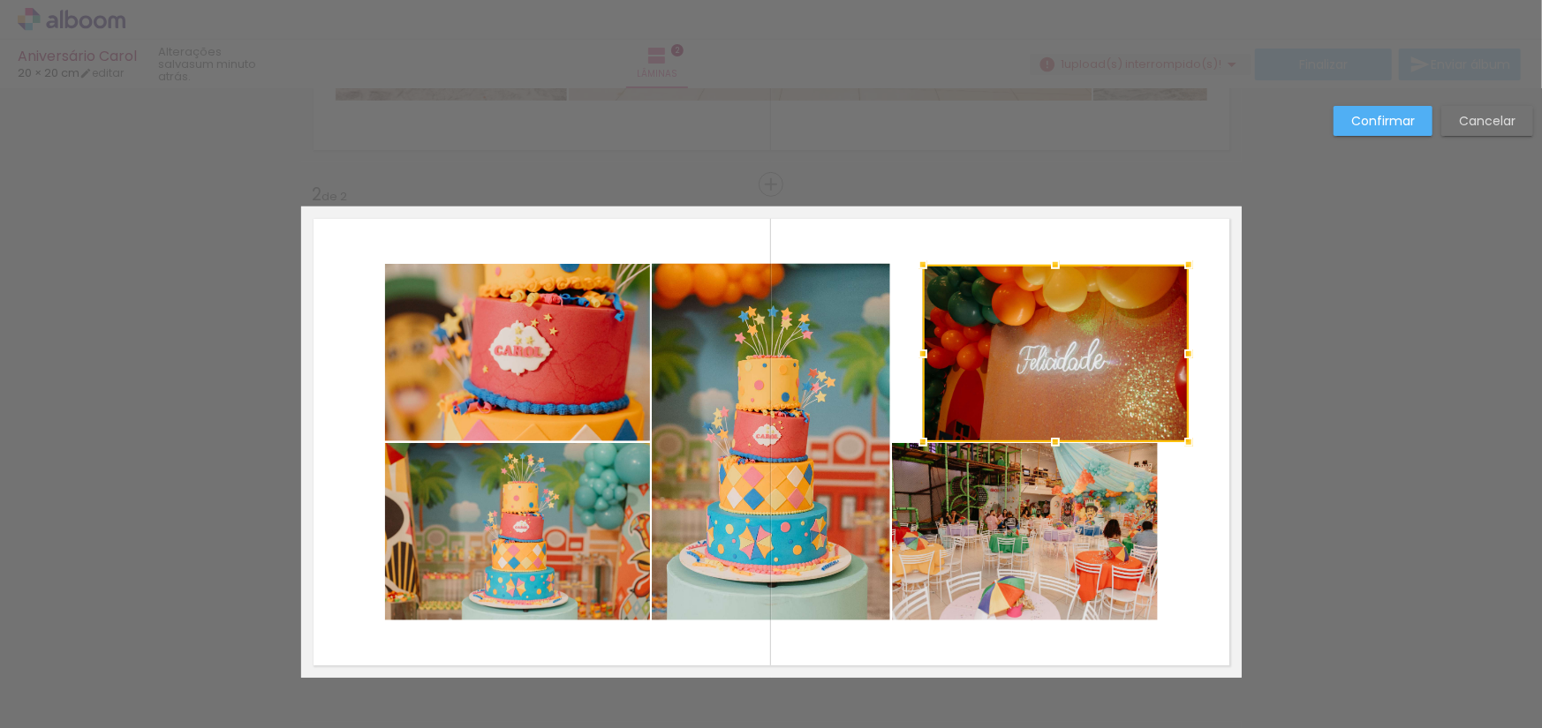
drag, startPoint x: 1019, startPoint y: 368, endPoint x: 1051, endPoint y: 366, distance: 31.8
click at [1051, 366] on div at bounding box center [1056, 353] width 266 height 177
drag, startPoint x: 1051, startPoint y: 366, endPoint x: 1136, endPoint y: 318, distance: 98.5
click at [1141, 316] on div at bounding box center [1056, 353] width 266 height 177
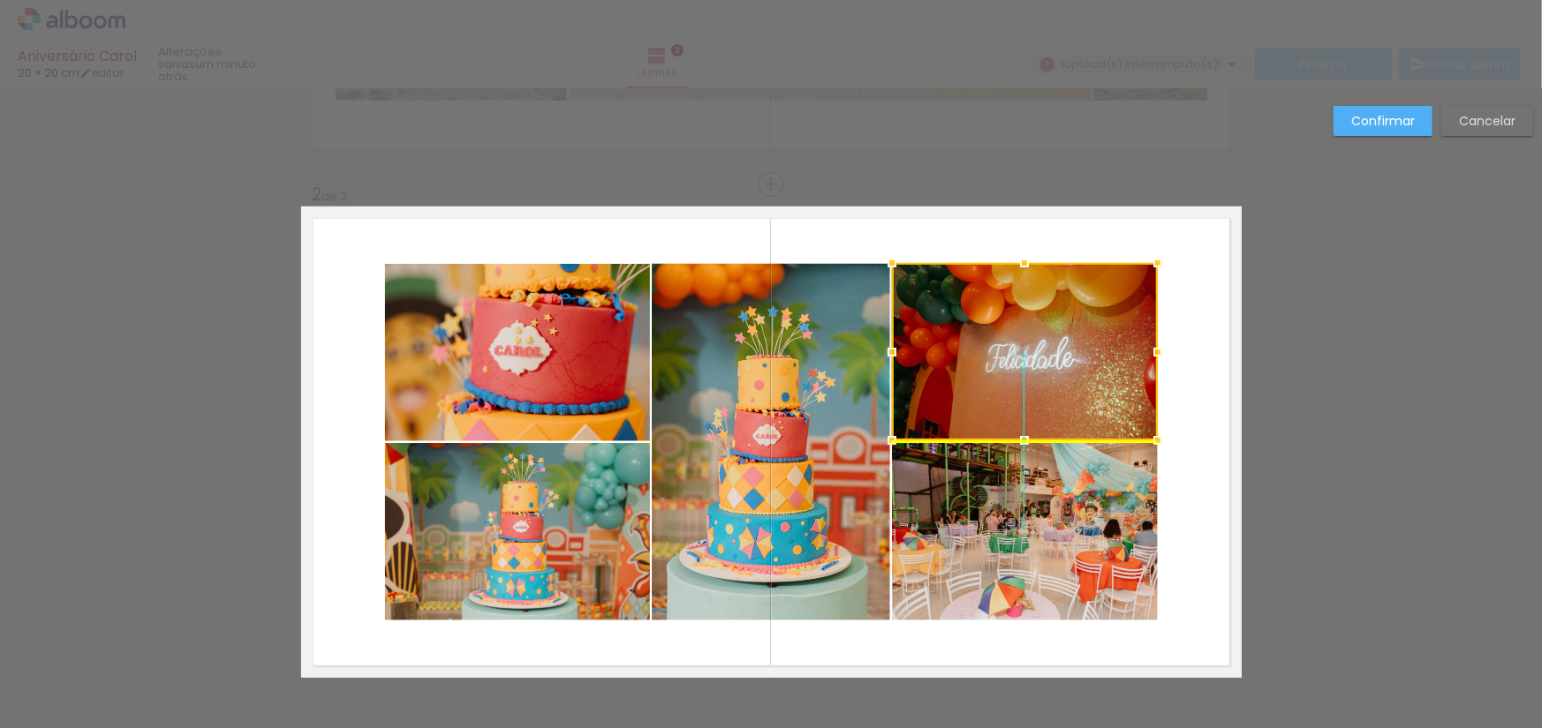
drag, startPoint x: 1055, startPoint y: 352, endPoint x: 1023, endPoint y: 351, distance: 31.8
click at [1023, 351] on div at bounding box center [1025, 351] width 266 height 177
click at [0, 0] on slot "Cancelar" at bounding box center [0, 0] width 0 height 0
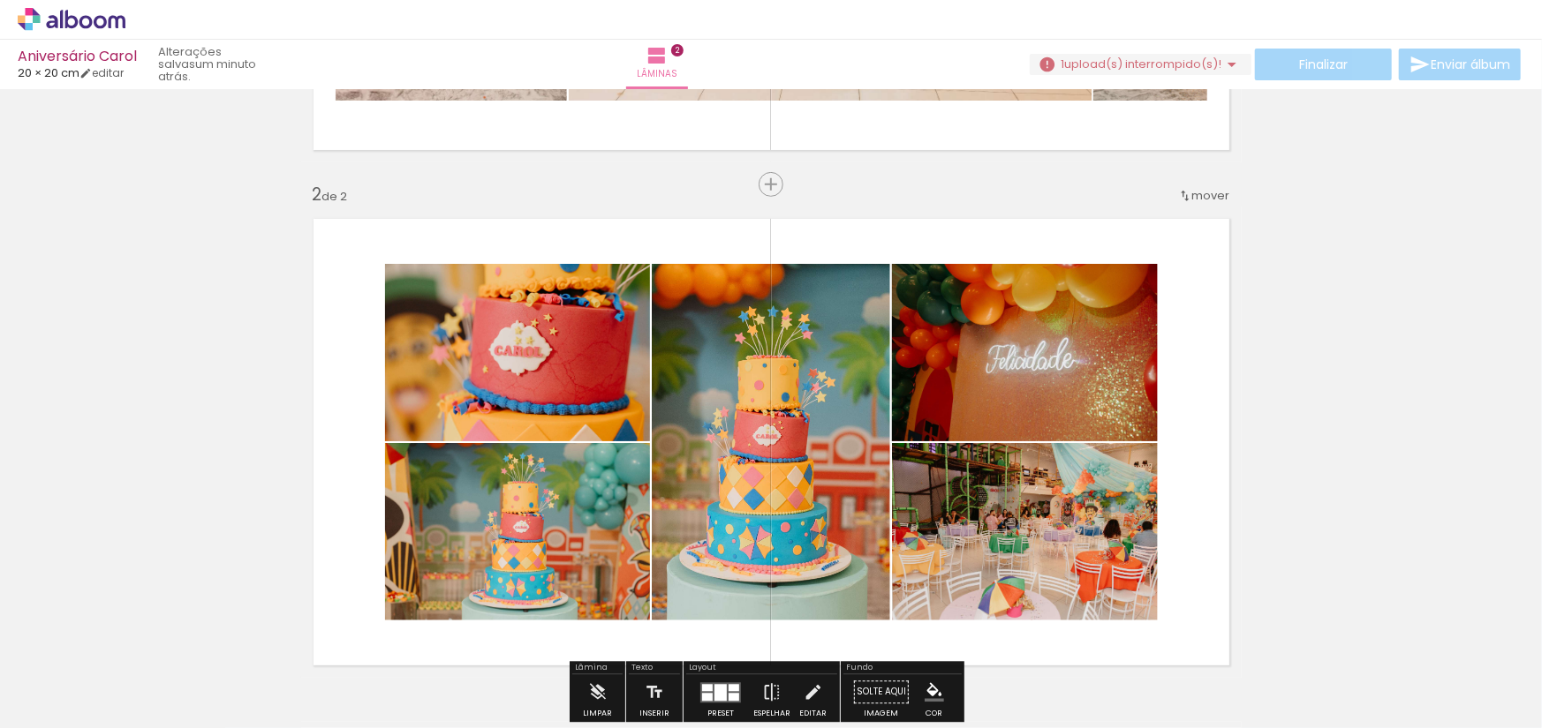
click at [1026, 370] on quentale-photo at bounding box center [1025, 352] width 266 height 177
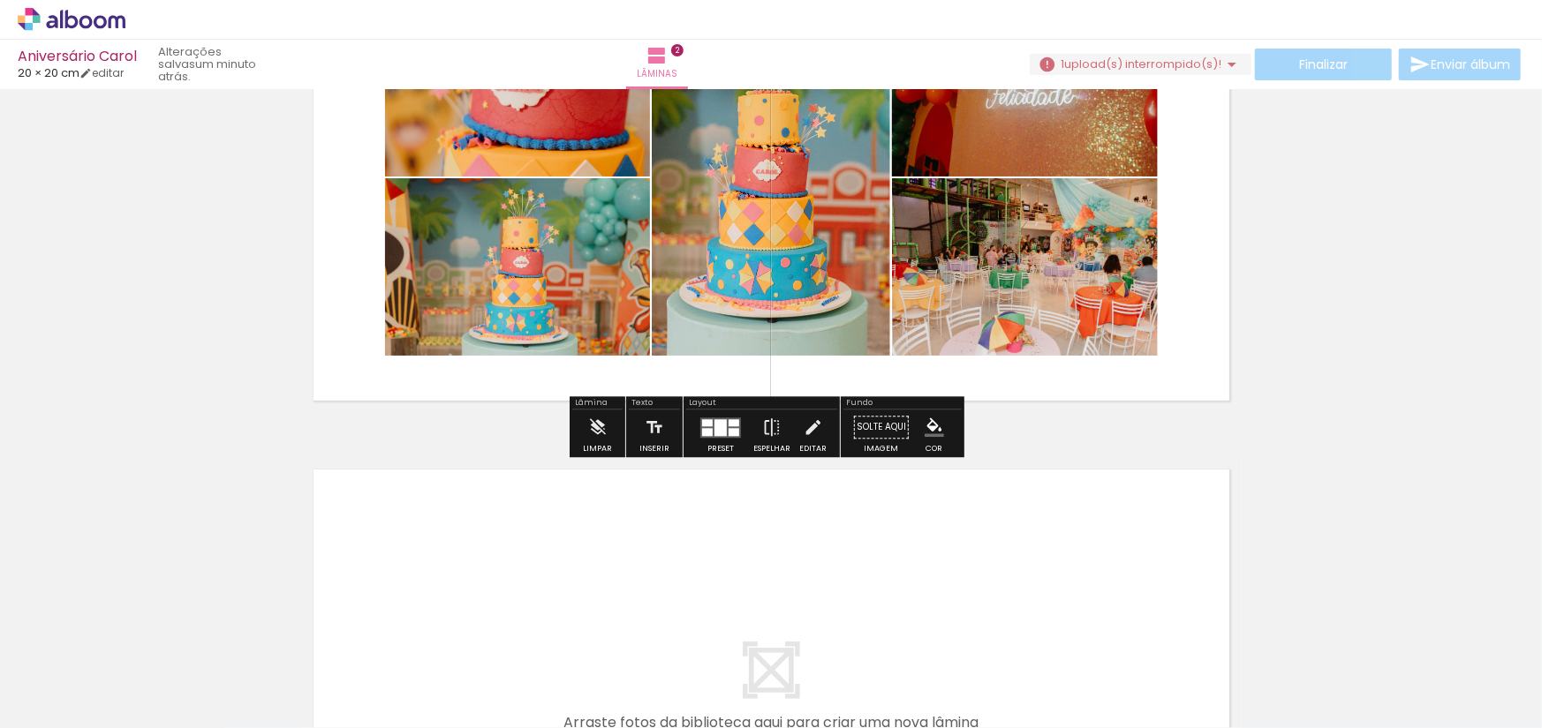
scroll to position [626, 0]
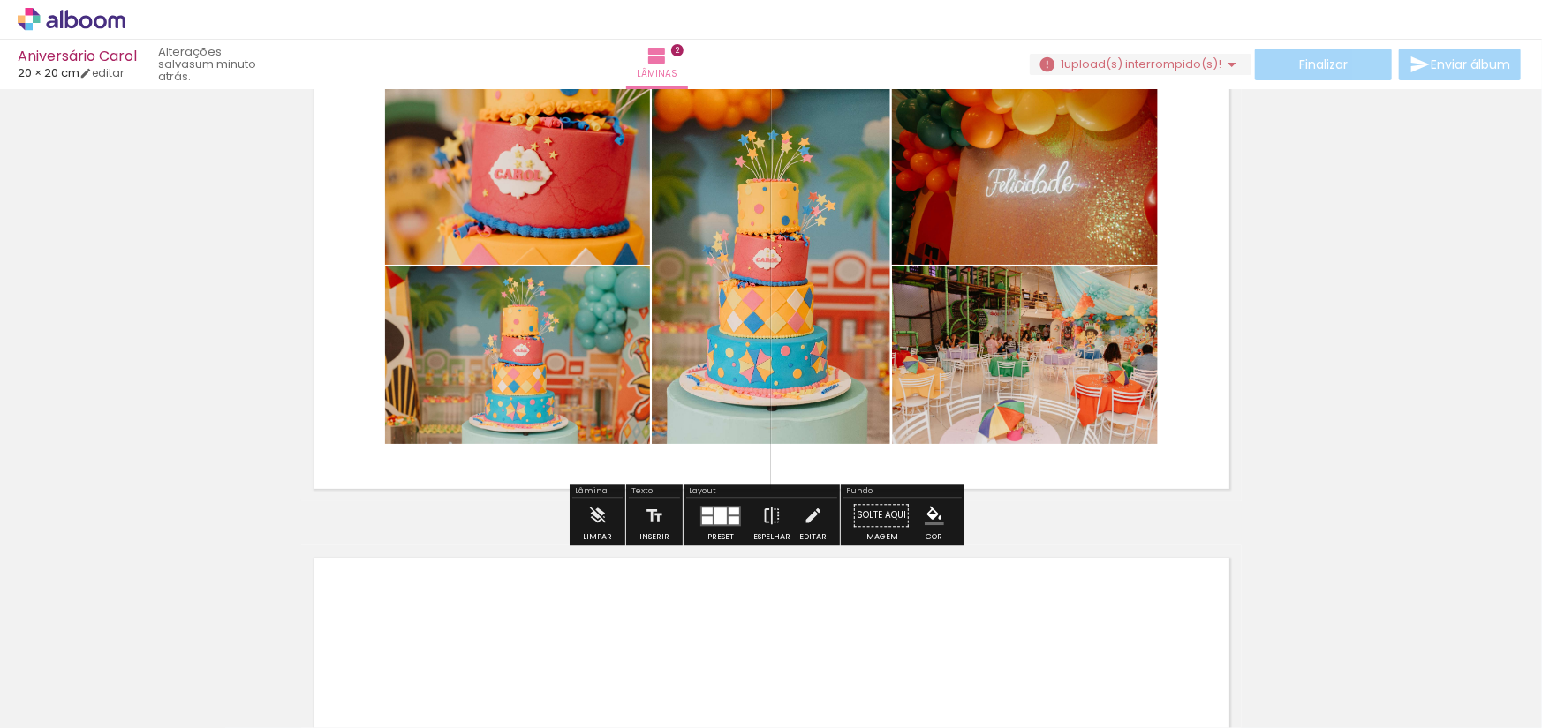
click at [1004, 179] on quentale-photo at bounding box center [1025, 175] width 266 height 177
click at [592, 518] on iron-icon at bounding box center [597, 516] width 19 height 35
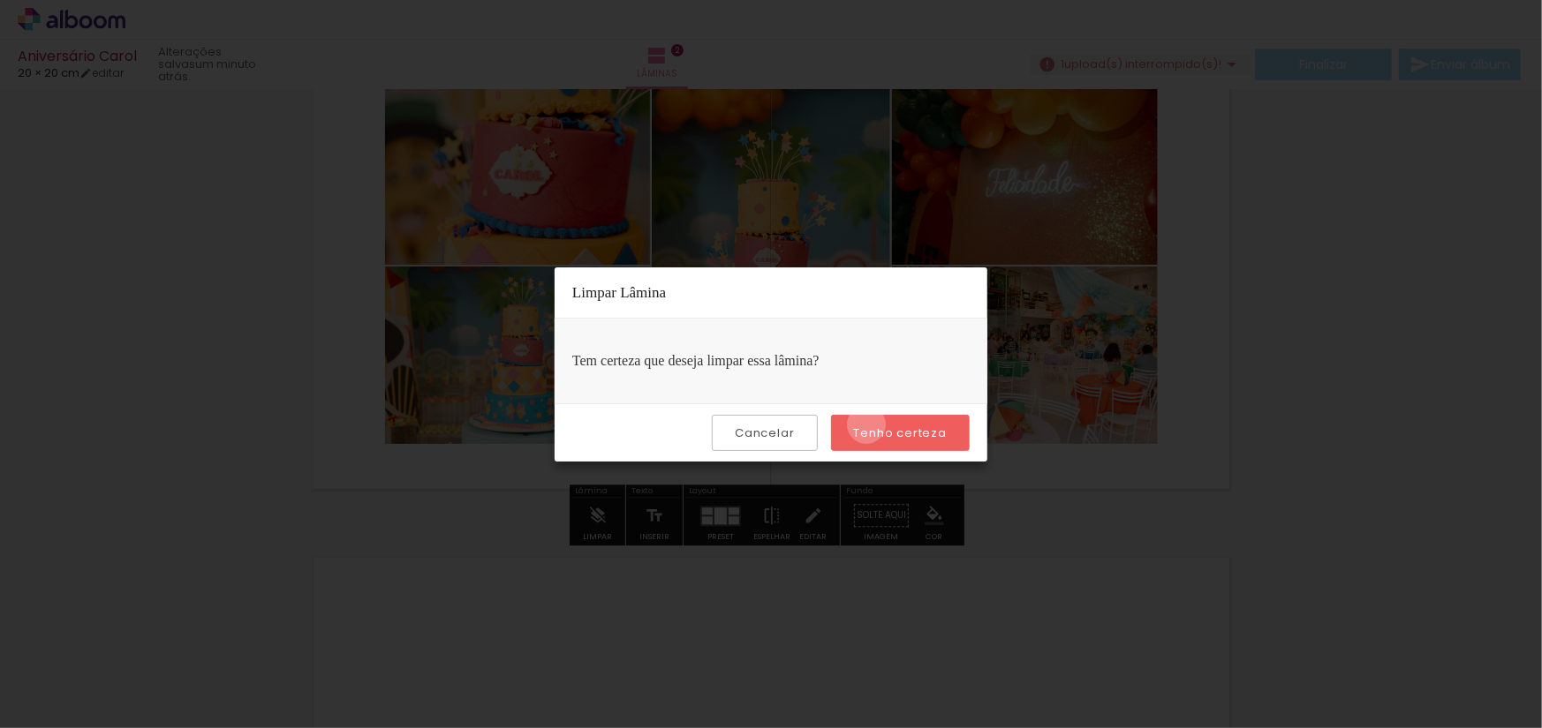
click at [0, 0] on slot "Tenho certeza" at bounding box center [0, 0] width 0 height 0
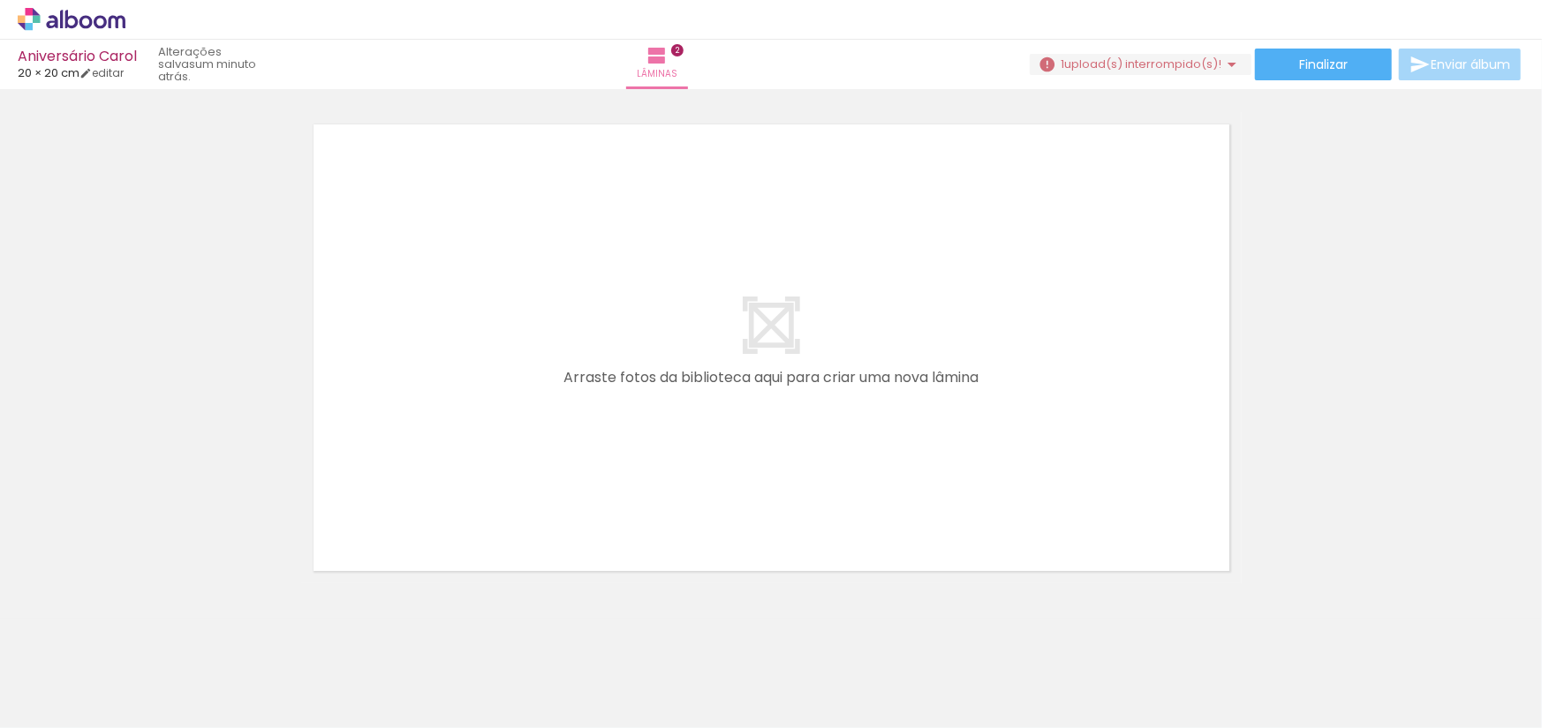
scroll to position [1086, 0]
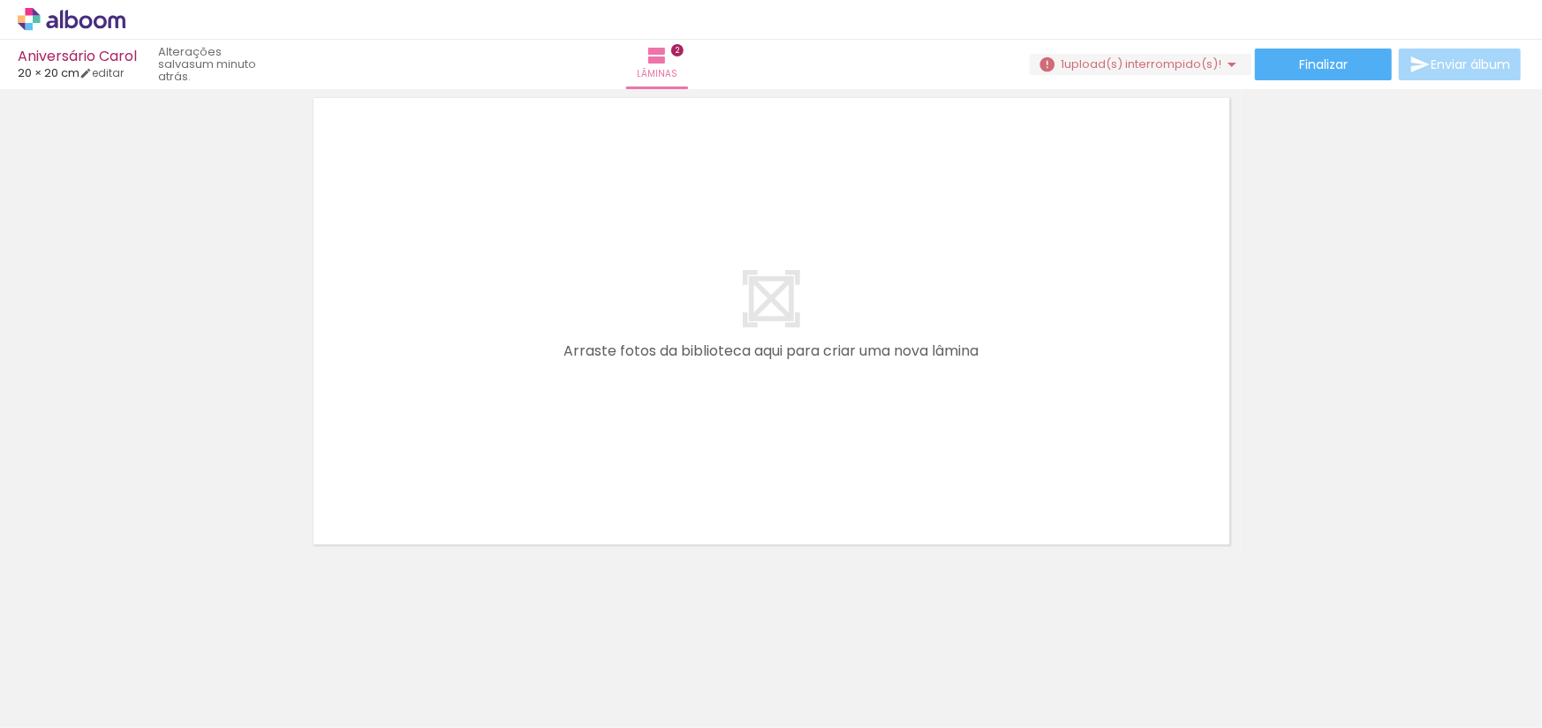
click at [93, 673] on iron-icon at bounding box center [90, 675] width 14 height 14
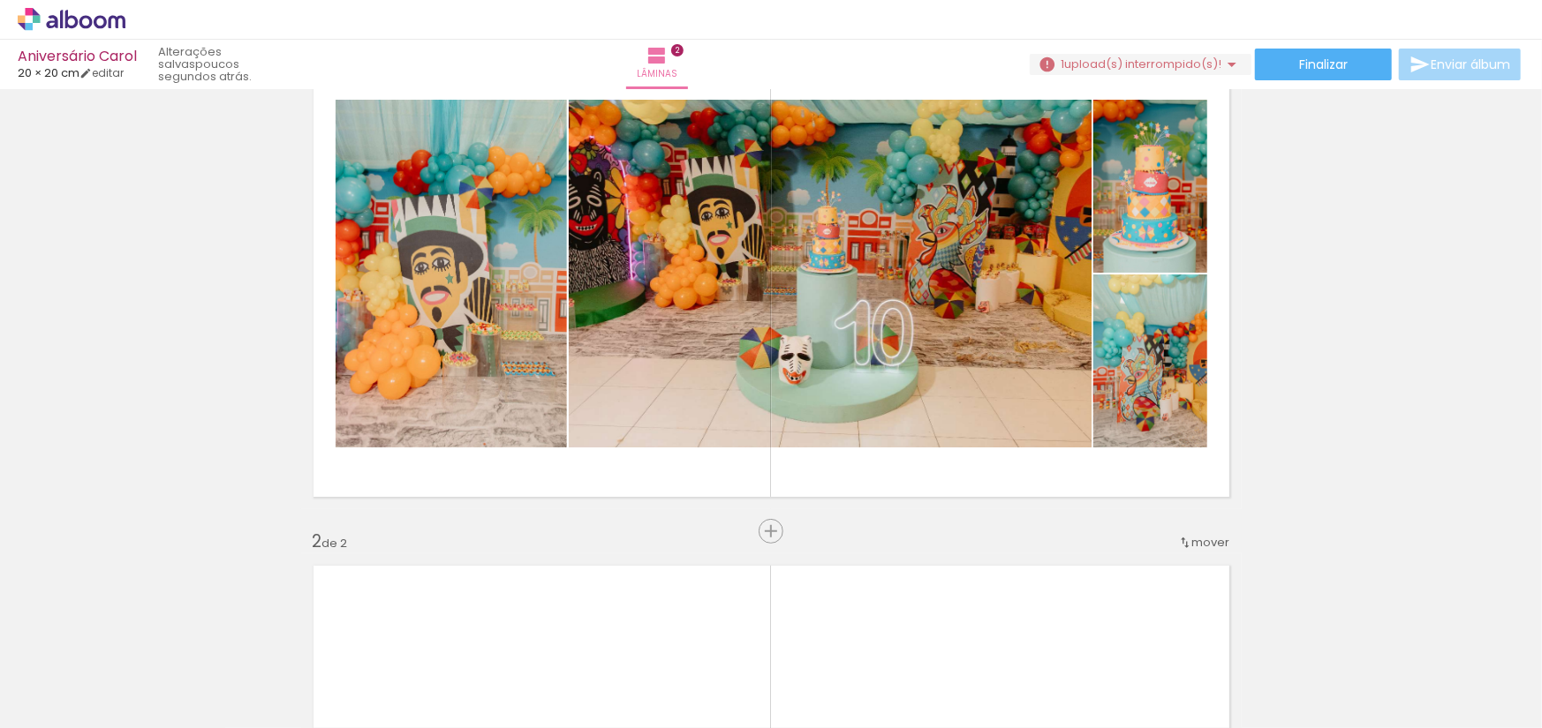
scroll to position [0, 0]
